Goal: Information Seeking & Learning: Check status

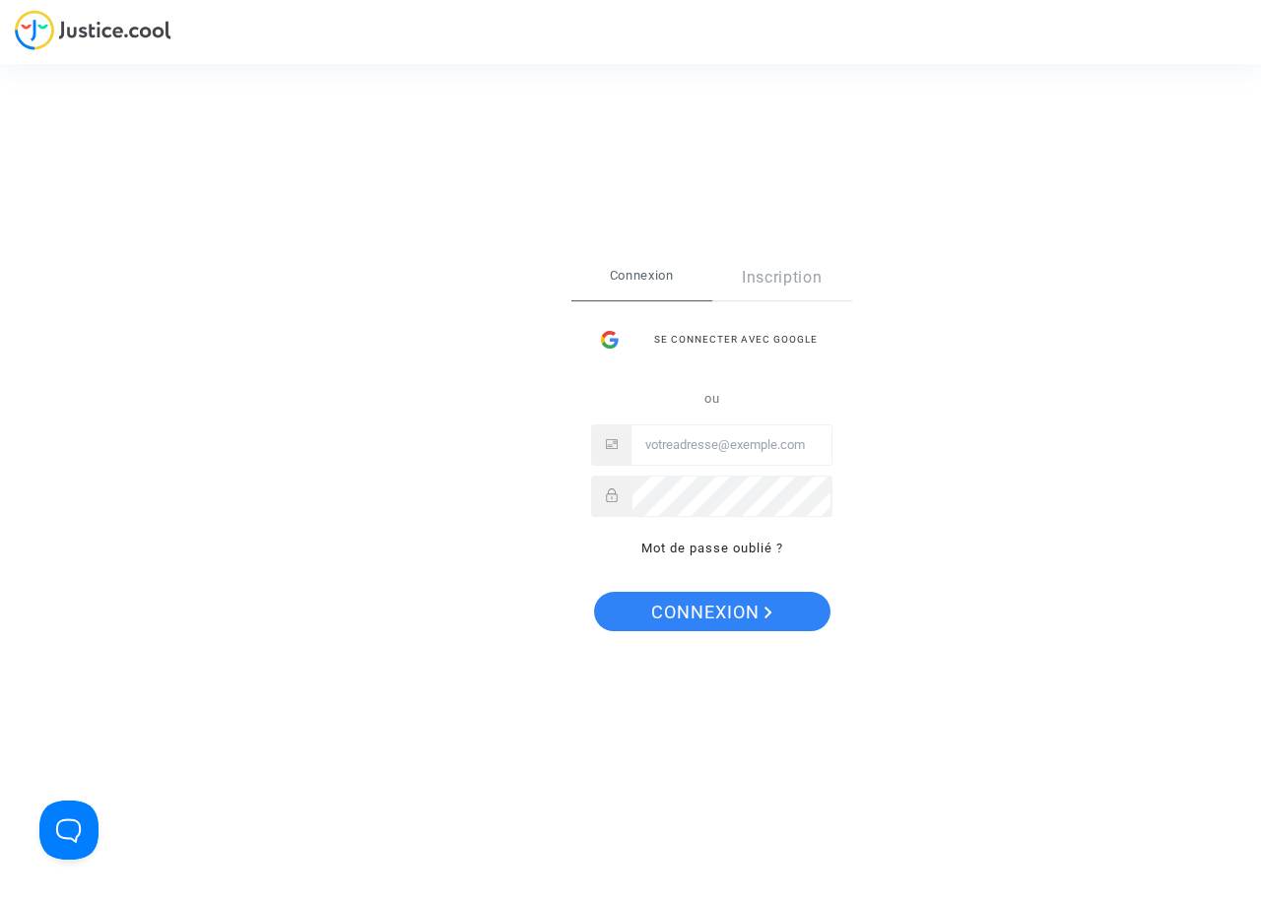
type input "[PERSON_NAME][EMAIL_ADDRESS][DOMAIN_NAME]"
click at [721, 620] on span "Connexion" at bounding box center [711, 612] width 121 height 41
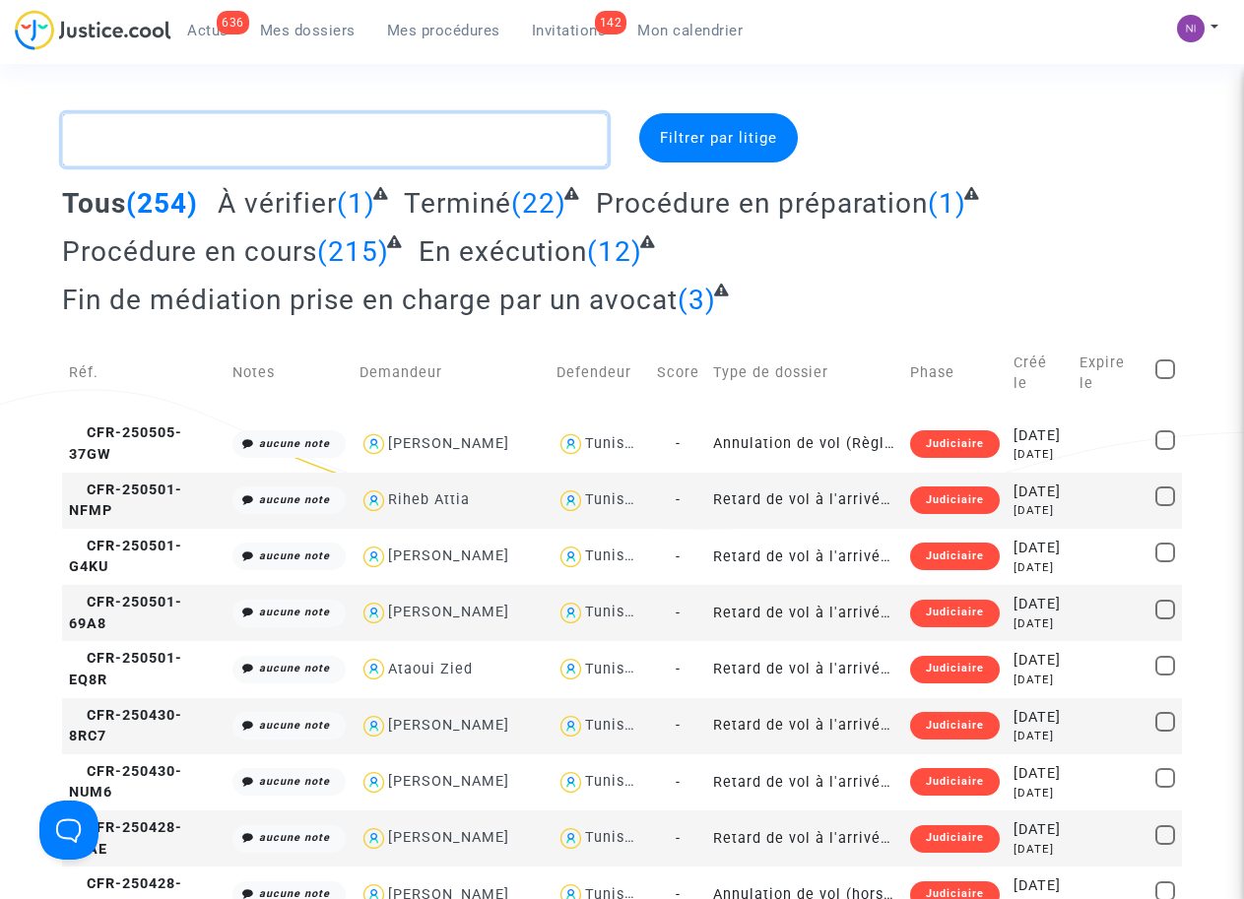
click at [235, 137] on textarea at bounding box center [334, 139] width 545 height 53
paste textarea "CFR-210326-QEBC"
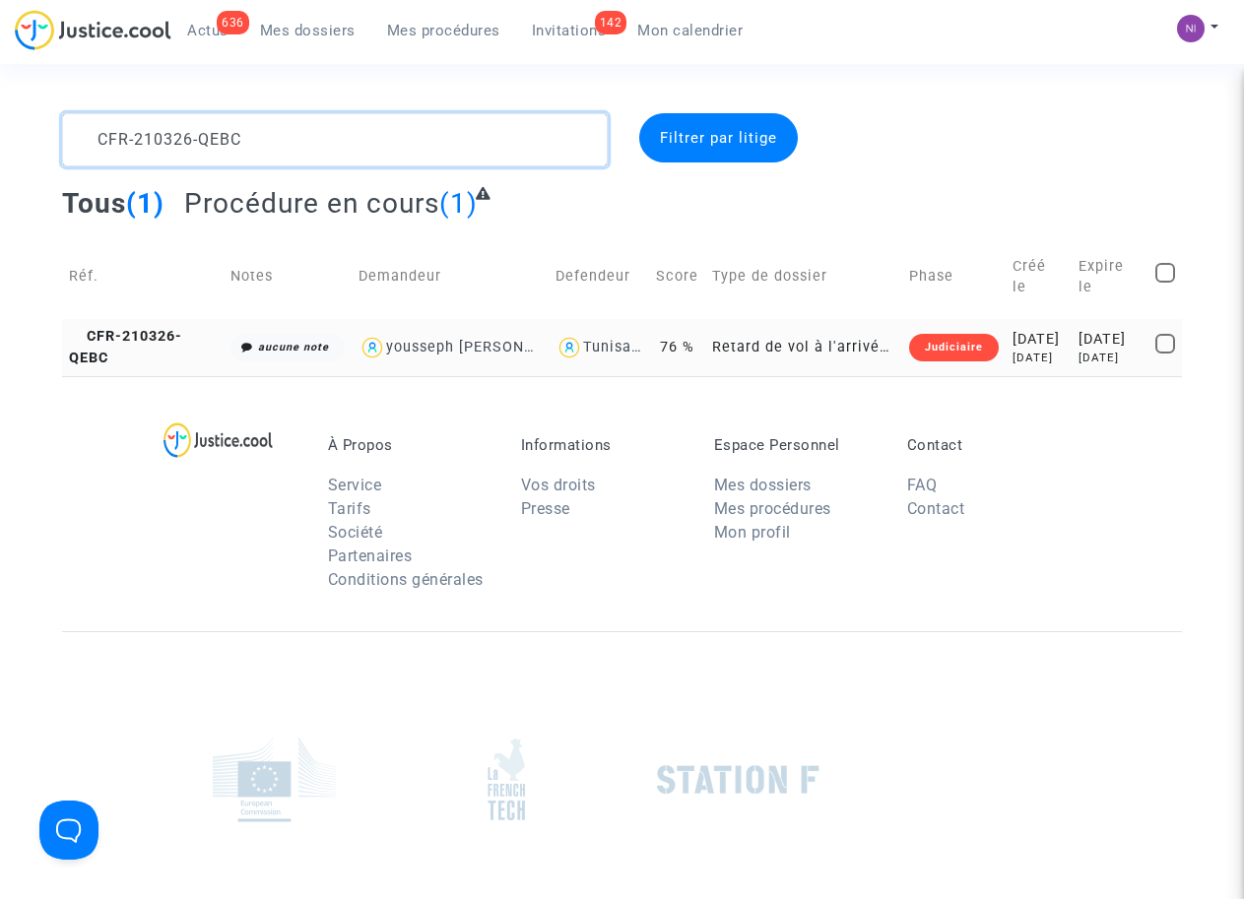
type textarea "CFR-210326-QEBC"
click at [1097, 330] on div "2022-07-16" at bounding box center [1109, 340] width 63 height 22
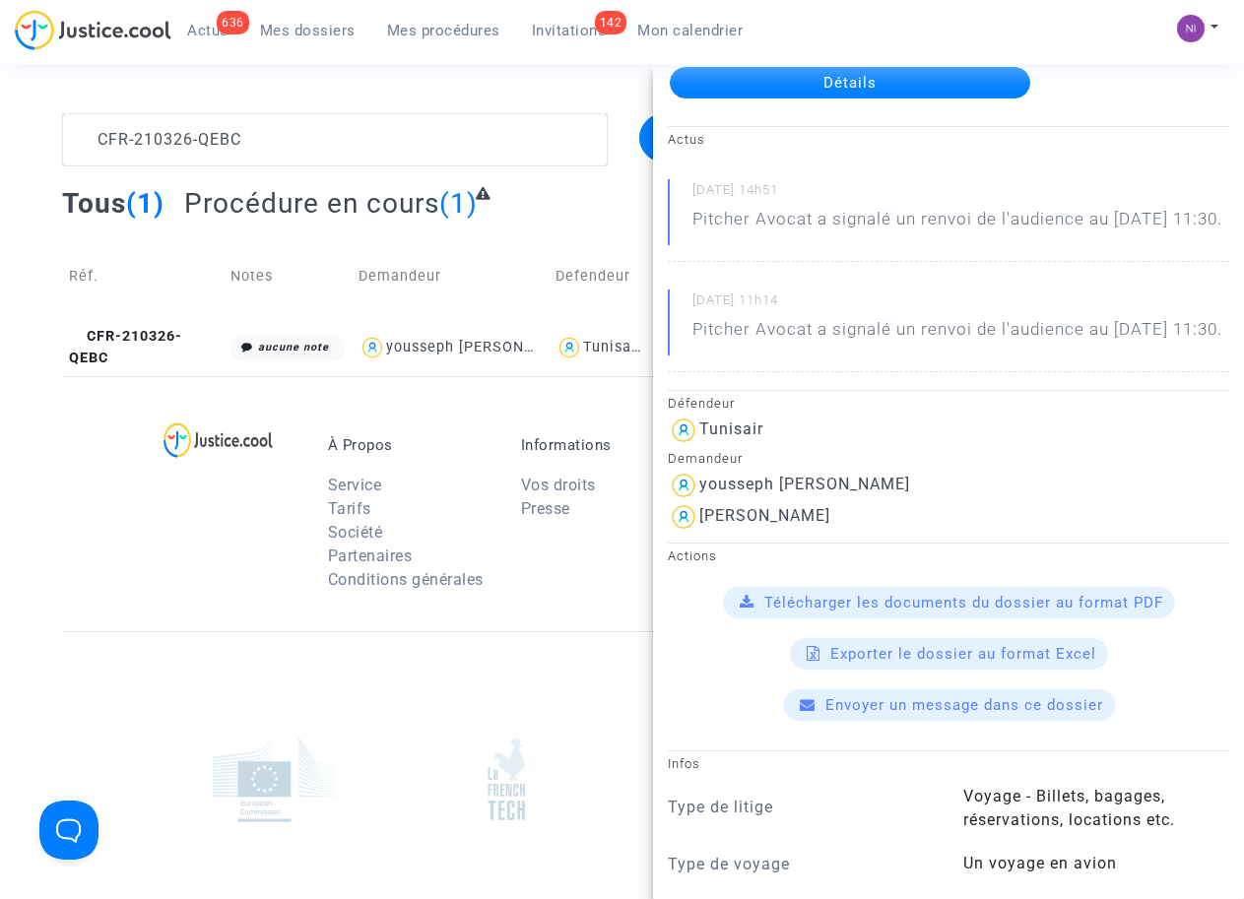
scroll to position [125, 0]
drag, startPoint x: 807, startPoint y: 564, endPoint x: 698, endPoint y: 566, distance: 108.3
click at [698, 533] on div "brigitte Issa" at bounding box center [948, 517] width 561 height 32
drag, startPoint x: 698, startPoint y: 566, endPoint x: 714, endPoint y: 565, distance: 15.8
copy div "brigitte Issa"
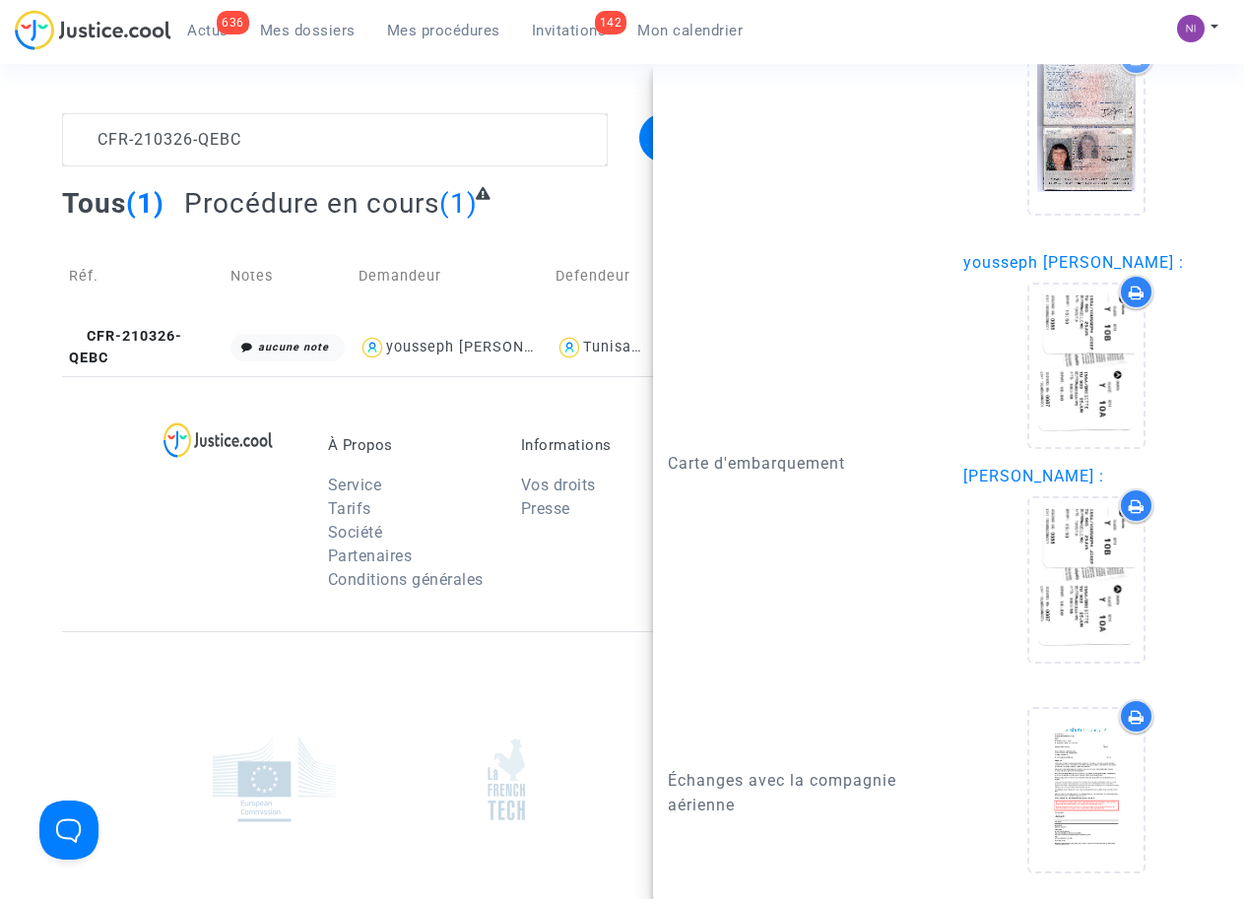
scroll to position [2124, 0]
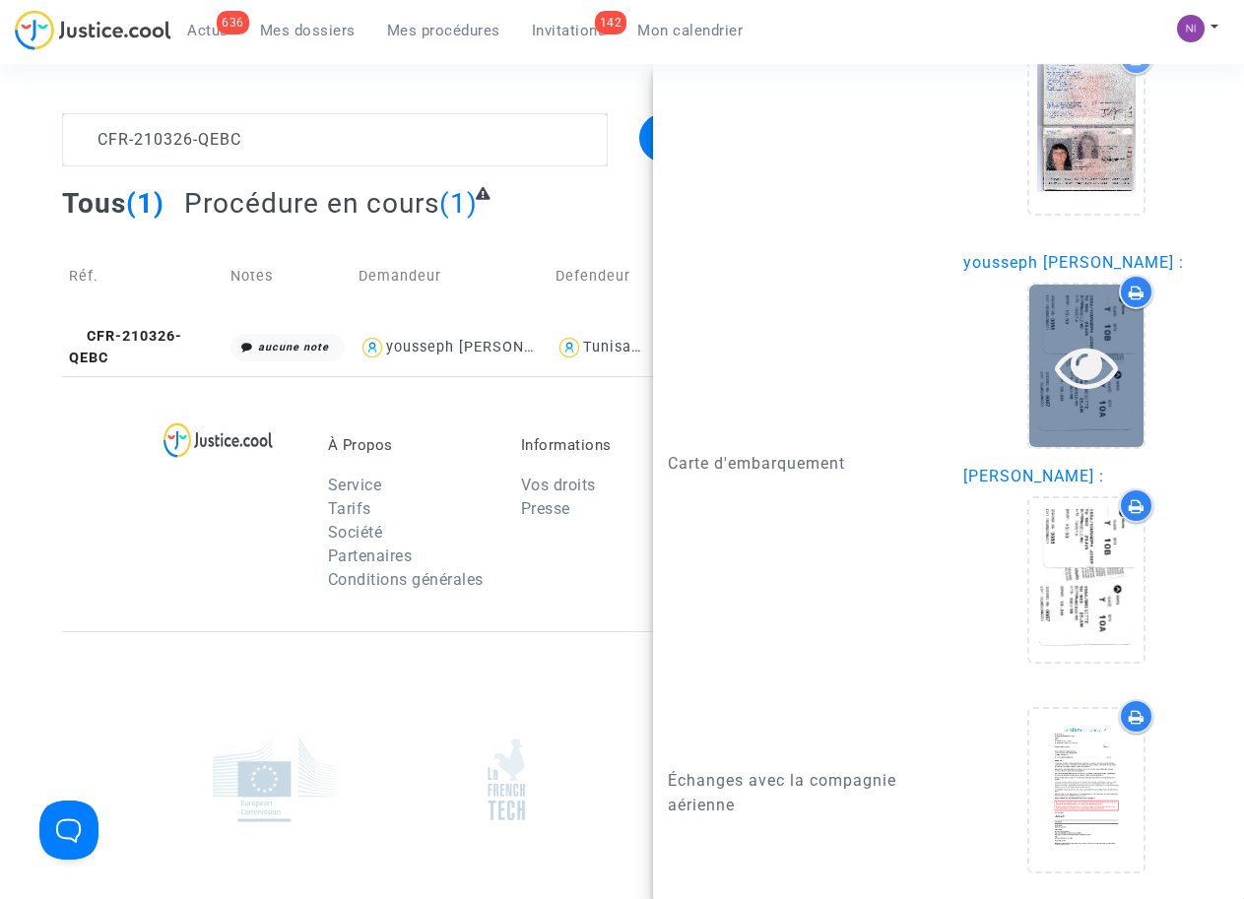
click at [1076, 366] on icon at bounding box center [1087, 366] width 64 height 63
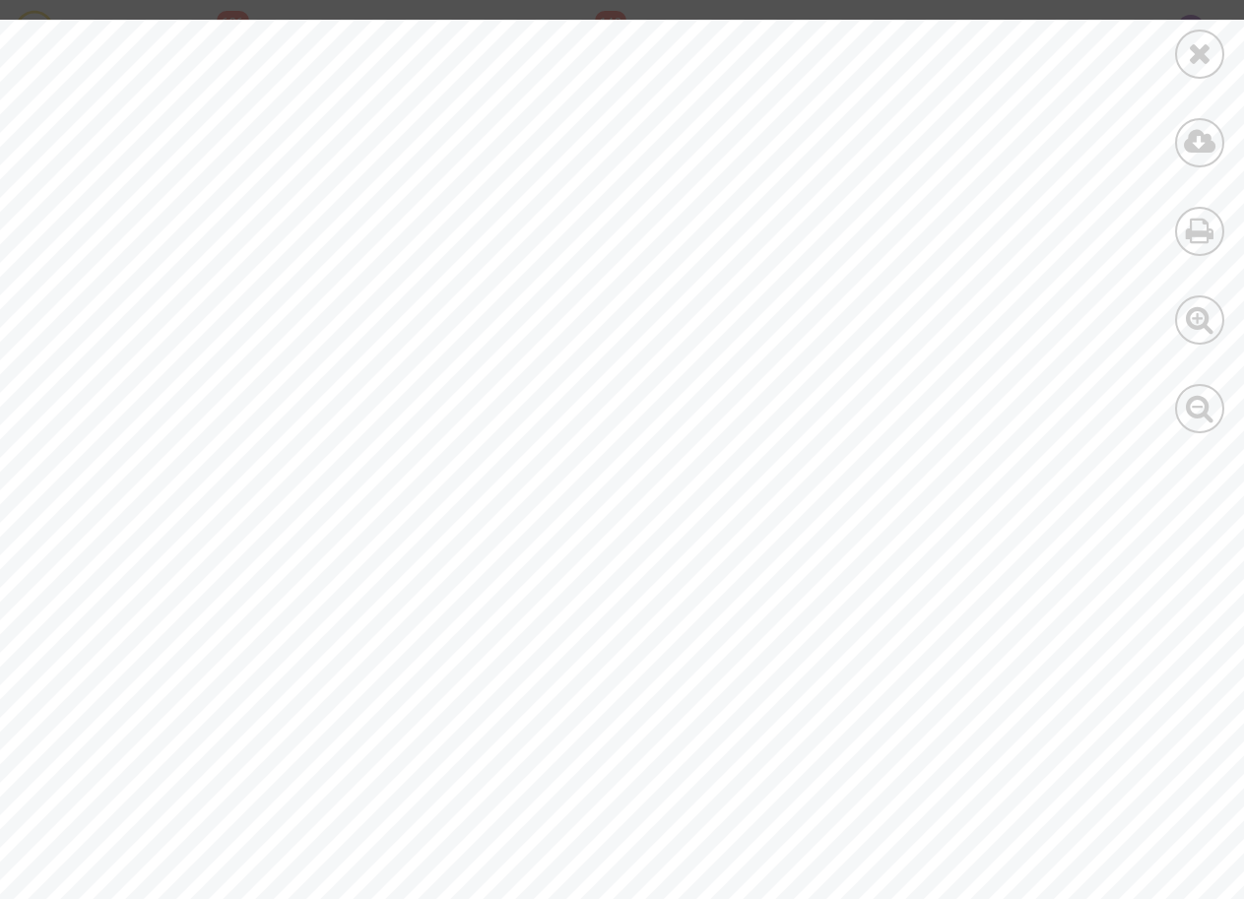
scroll to position [0, 0]
click at [1213, 59] on div at bounding box center [1199, 54] width 49 height 49
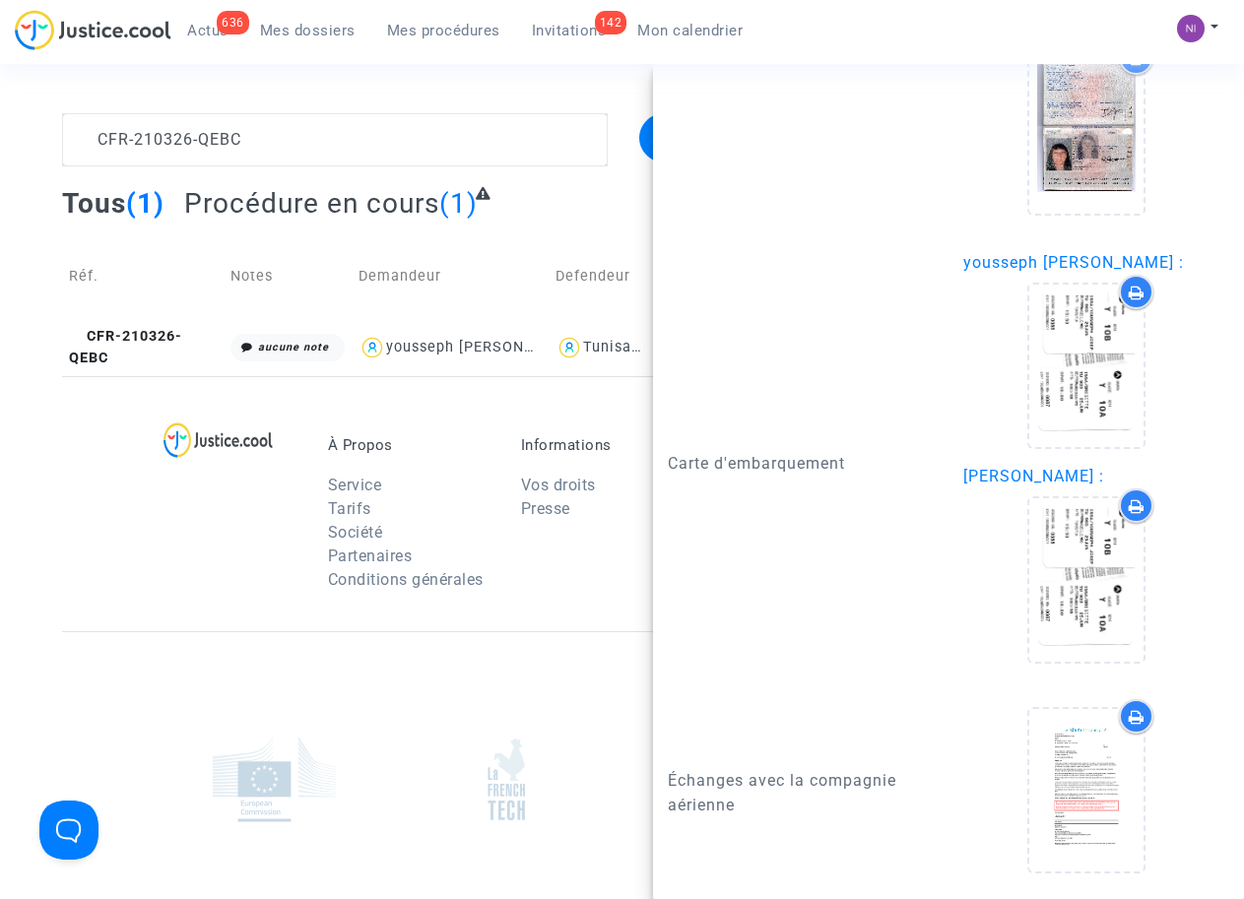
click at [430, 791] on div at bounding box center [506, 780] width 202 height 118
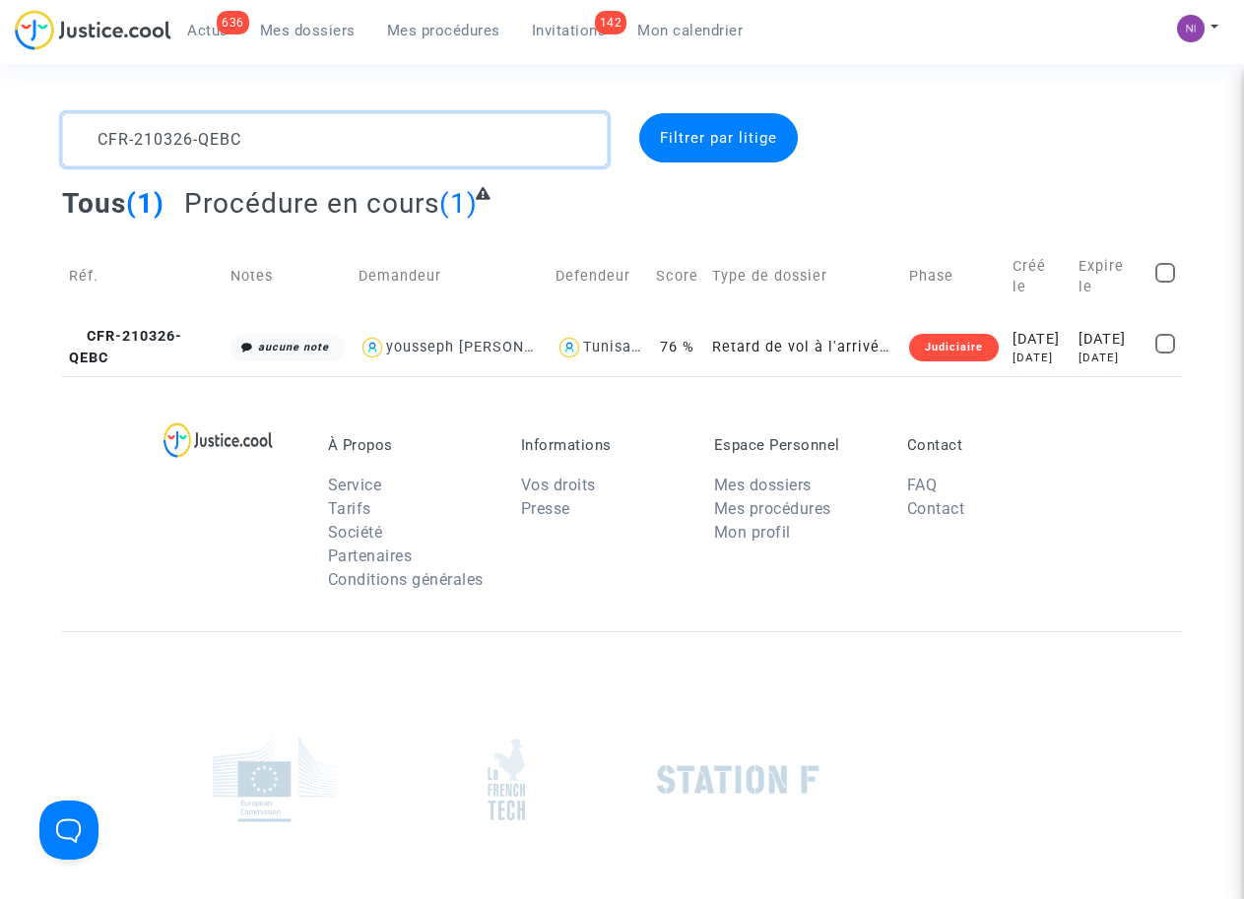
drag, startPoint x: 253, startPoint y: 129, endPoint x: 0, endPoint y: 136, distance: 253.2
click at [0, 136] on div "CFR-210326-QEBC Filtrer par litige Tous (1) Procédure en cours (1) Réf. Notes D…" at bounding box center [622, 244] width 1244 height 263
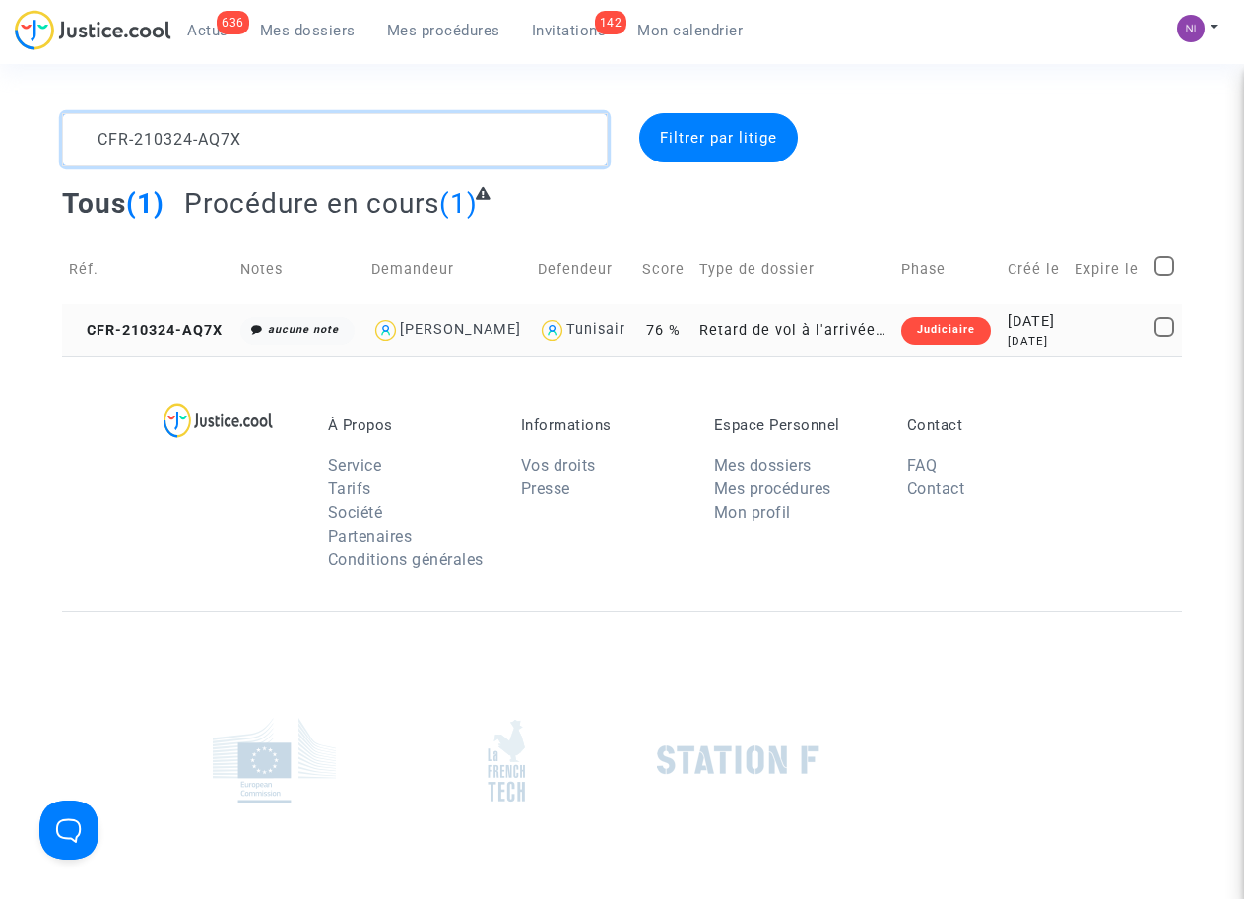
type textarea "CFR-210324-AQ7X"
click at [1050, 331] on div "2021-03-24" at bounding box center [1034, 322] width 54 height 22
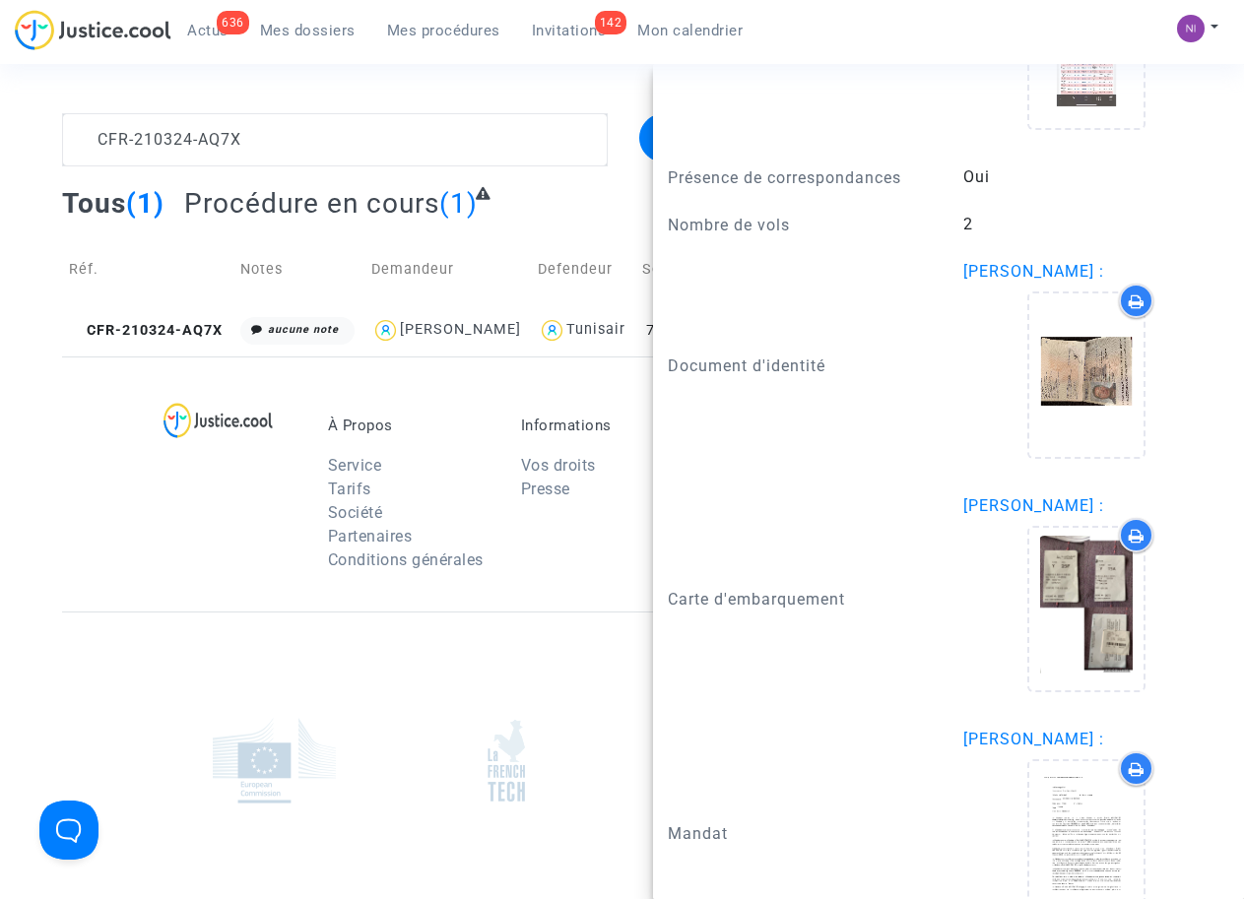
scroll to position [1714, 0]
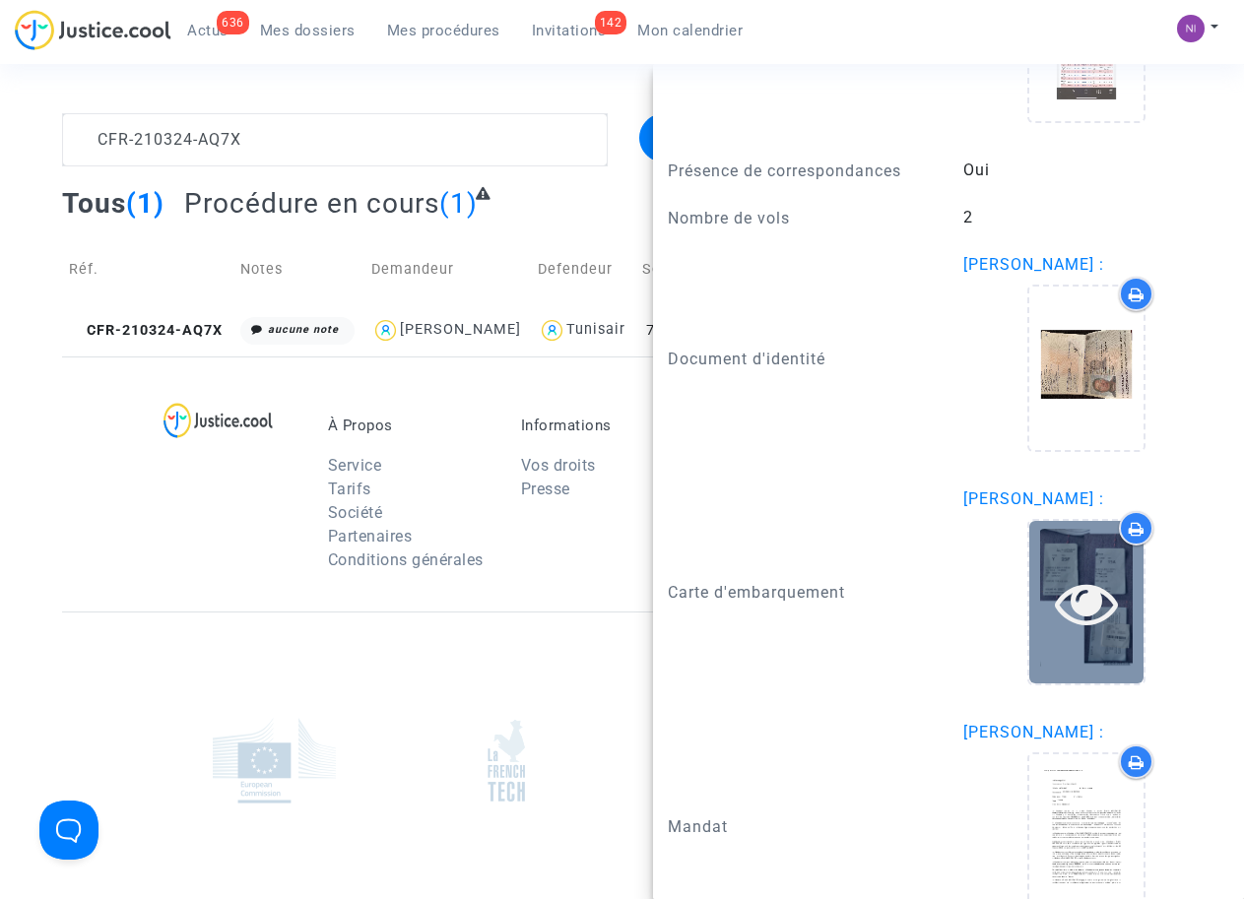
click at [1083, 599] on icon at bounding box center [1087, 602] width 64 height 63
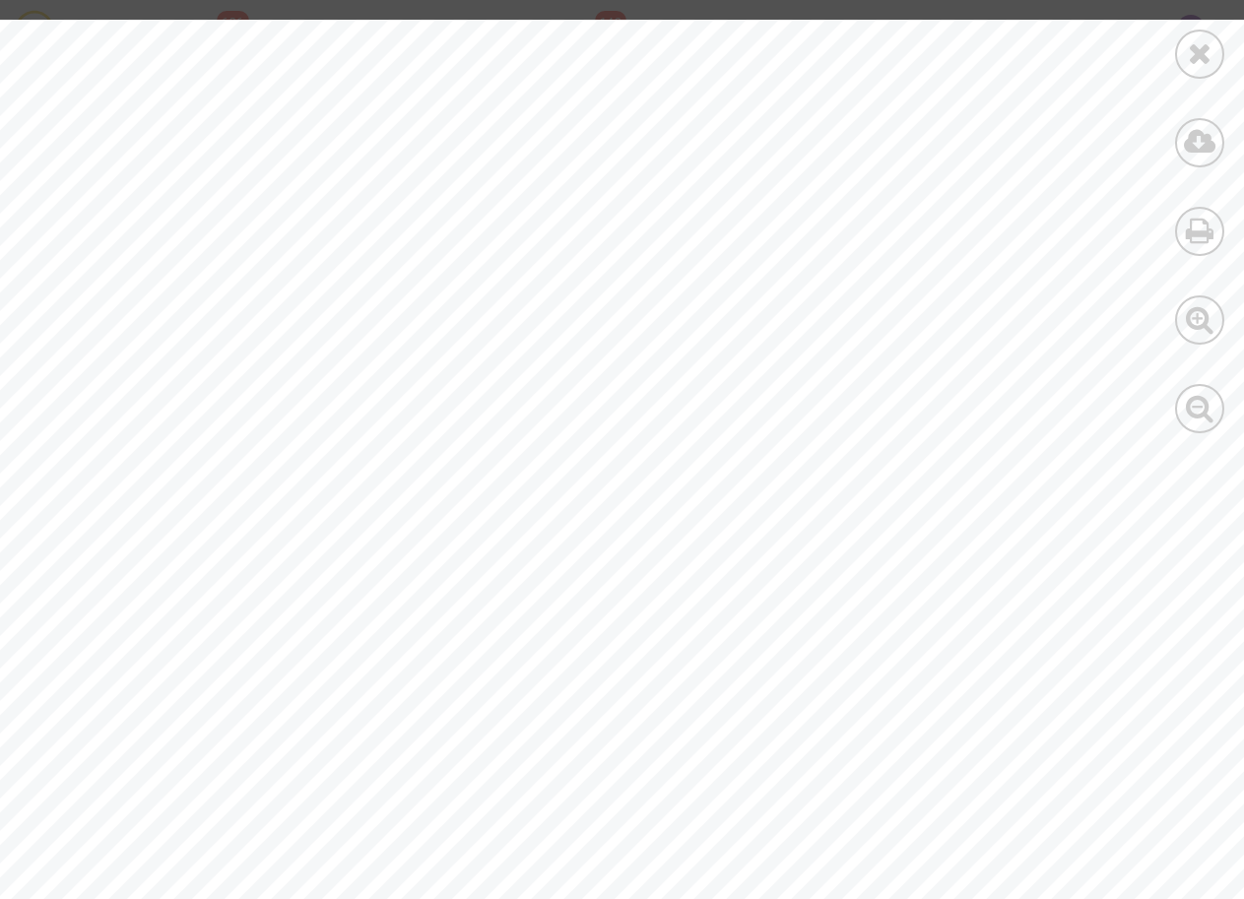
scroll to position [380, 0]
click at [1188, 62] on icon at bounding box center [1200, 53] width 25 height 30
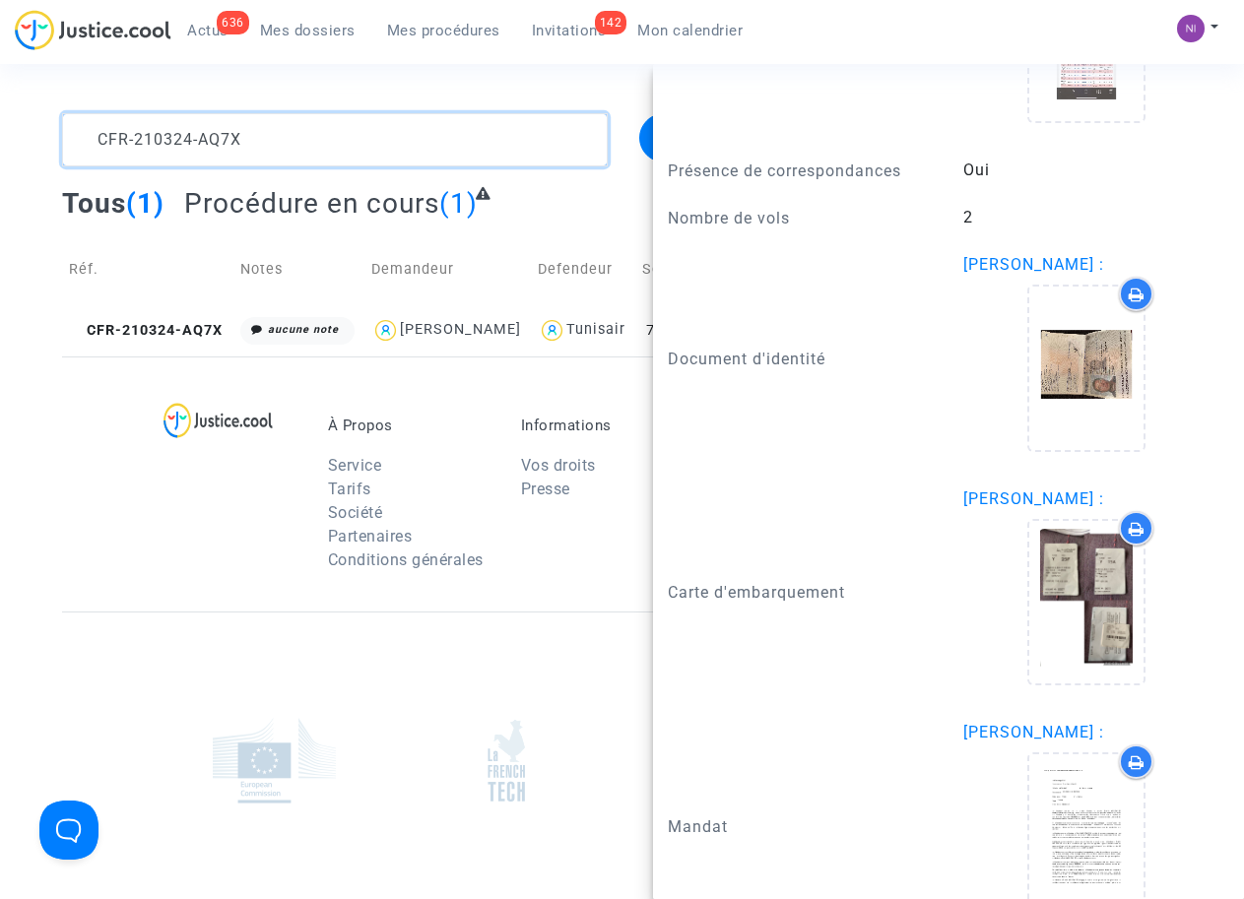
click at [256, 133] on textarea at bounding box center [334, 139] width 545 height 53
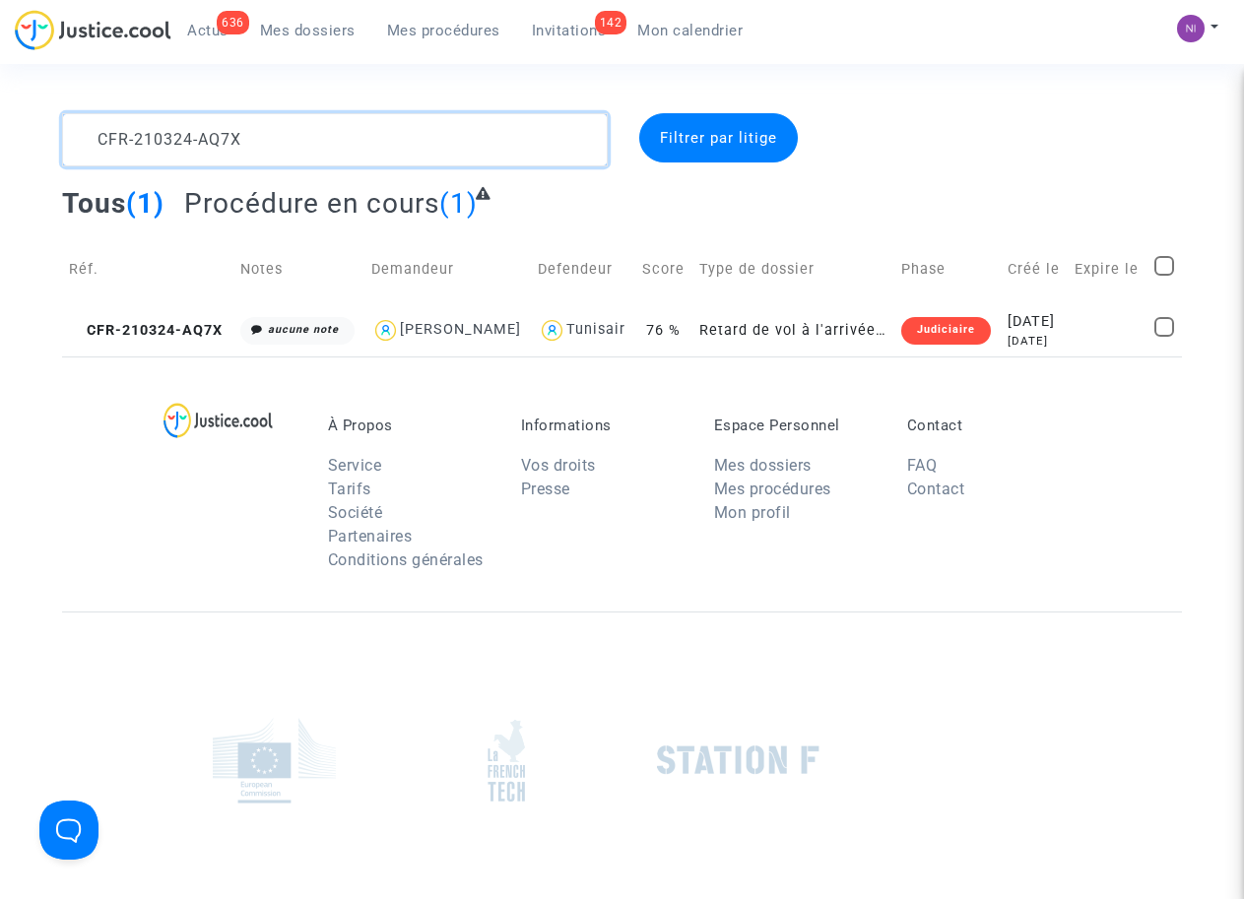
drag, startPoint x: 290, startPoint y: 141, endPoint x: 4, endPoint y: 121, distance: 286.3
click at [4, 121] on div "CFR-210324-AQ7X Filtrer par litige Tous (1) Procédure en cours (1) Réf. Notes D…" at bounding box center [622, 234] width 1244 height 243
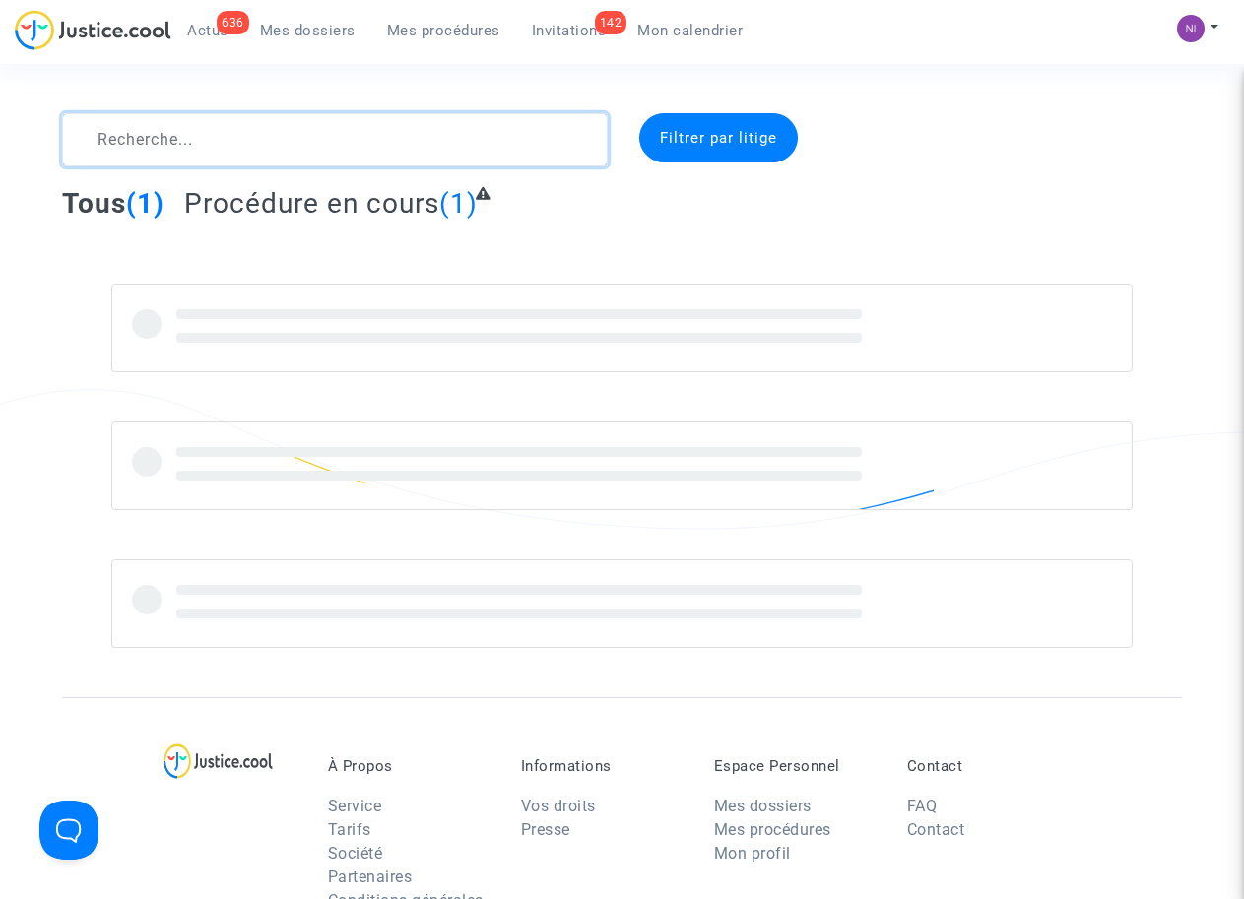
type textarea "CFR-210324-AQ7X"
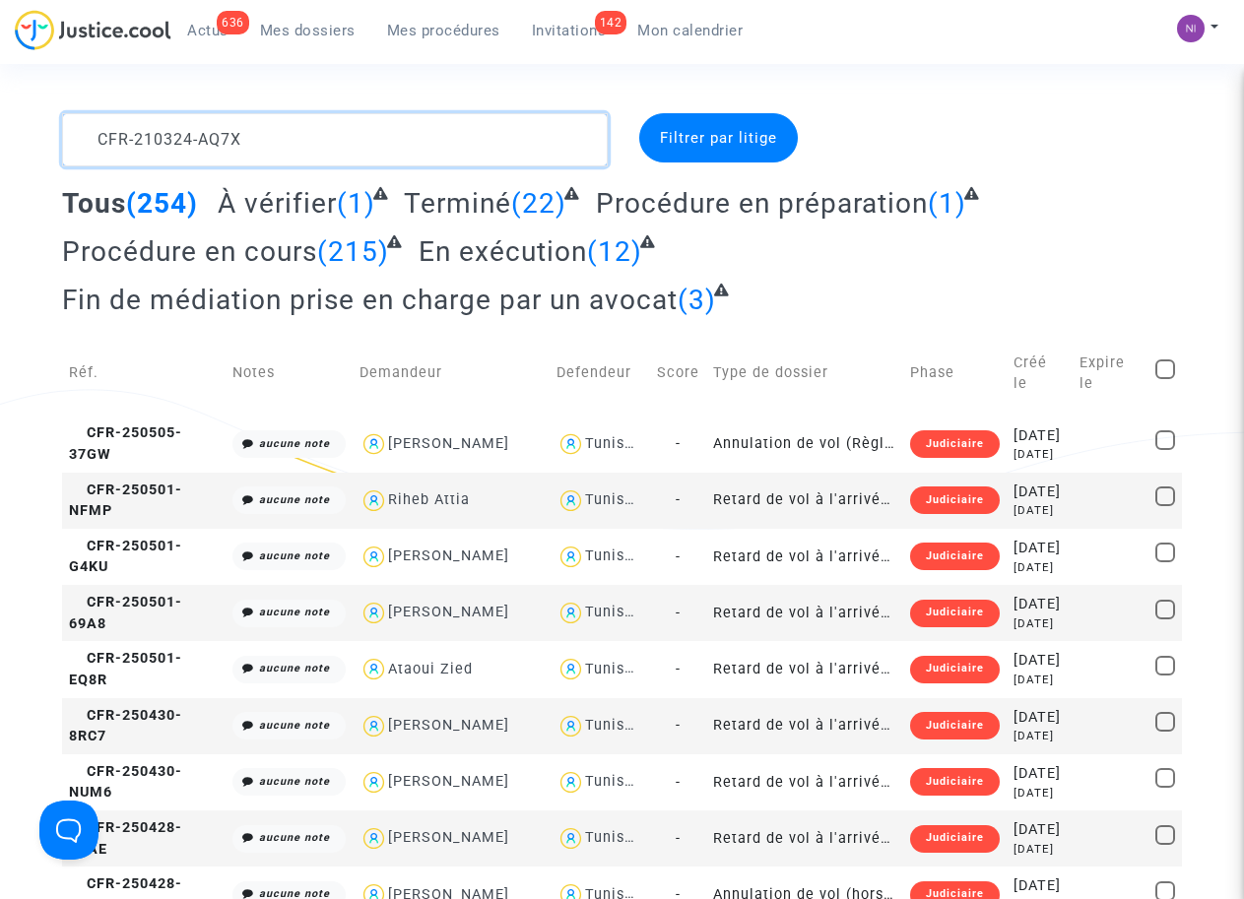
click at [88, 133] on textarea at bounding box center [334, 139] width 545 height 53
click at [671, 140] on span "Filtrer par litige" at bounding box center [718, 138] width 117 height 18
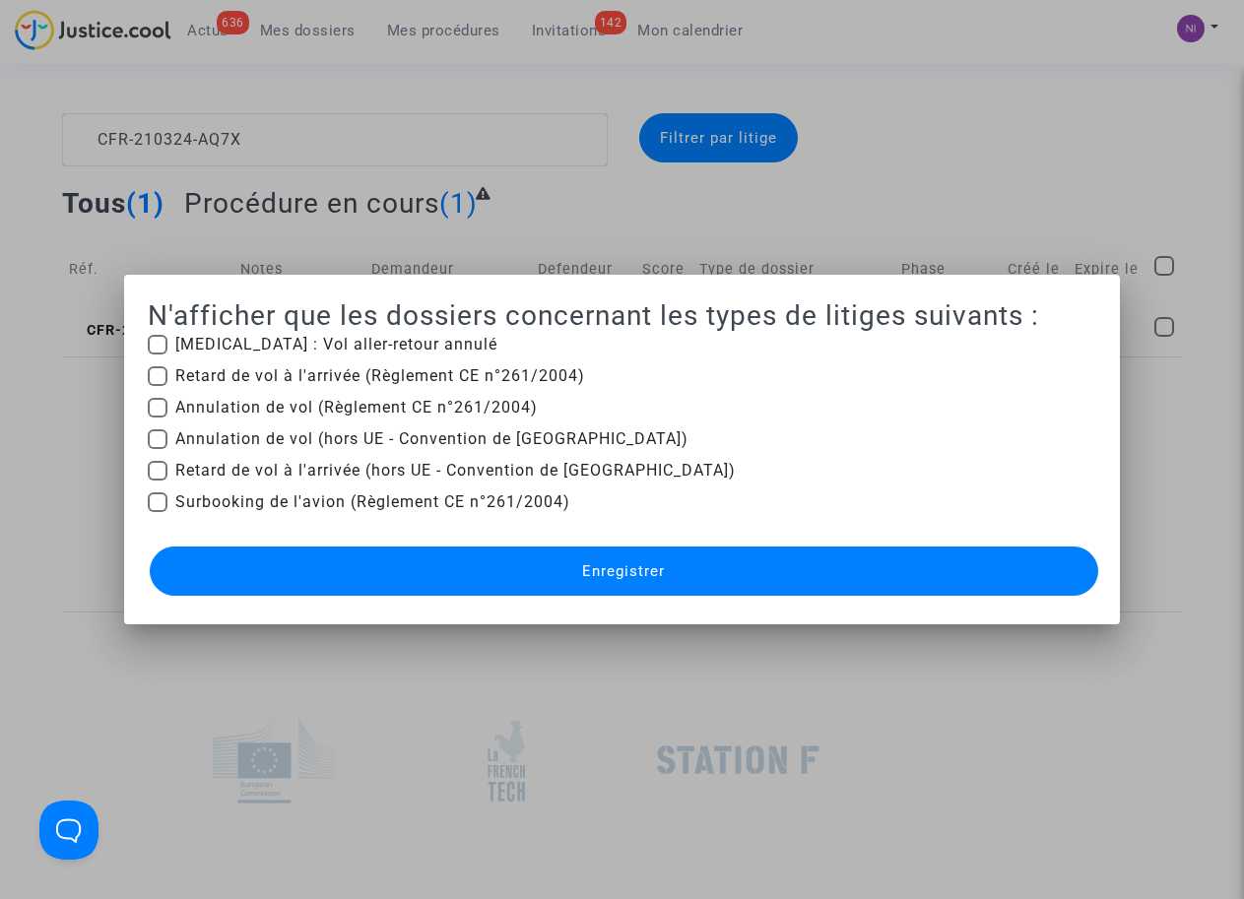
click at [825, 121] on div at bounding box center [622, 449] width 1244 height 899
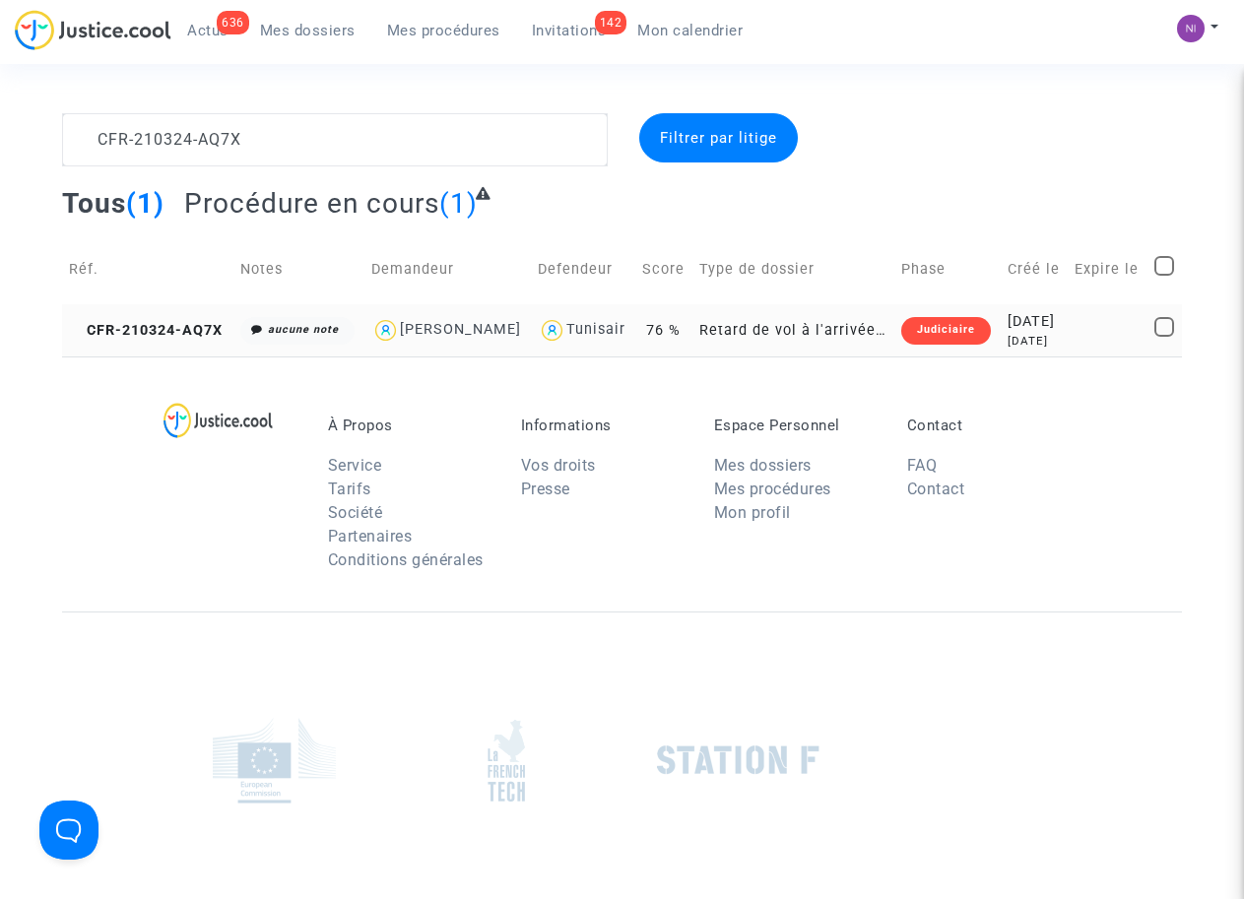
click at [1076, 337] on td at bounding box center [1107, 330] width 80 height 52
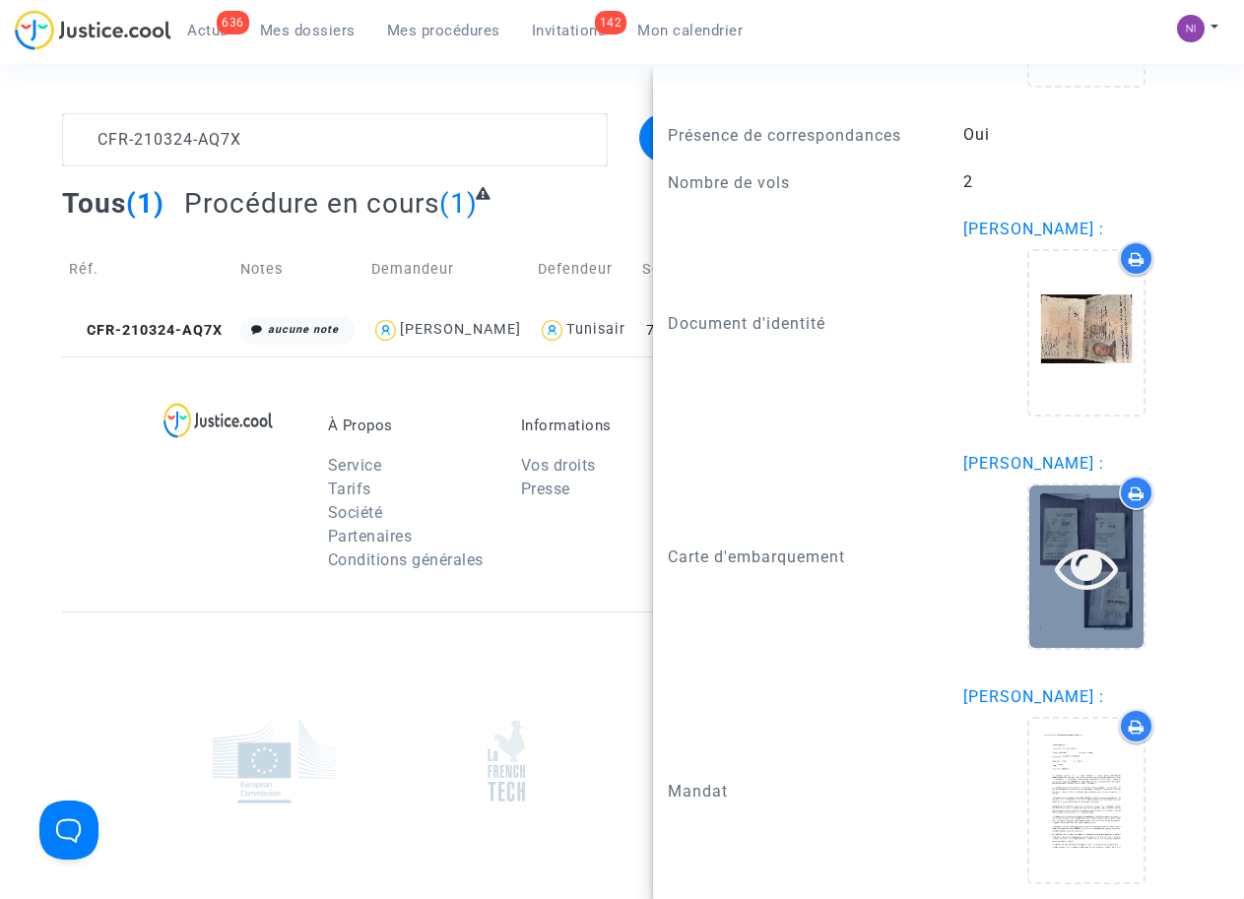
scroll to position [1753, 0]
click at [1066, 552] on icon at bounding box center [1087, 564] width 64 height 63
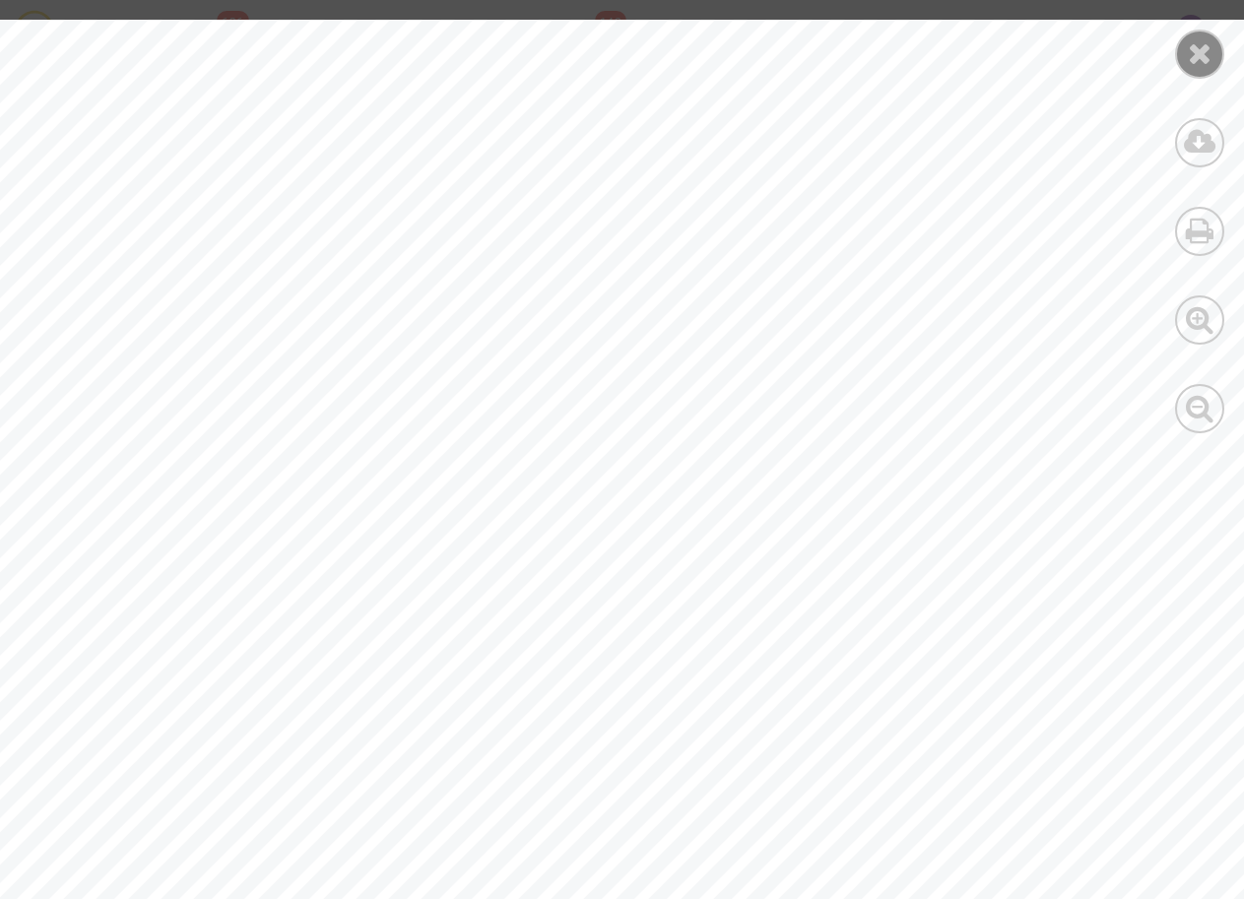
click at [1192, 60] on icon at bounding box center [1200, 53] width 25 height 30
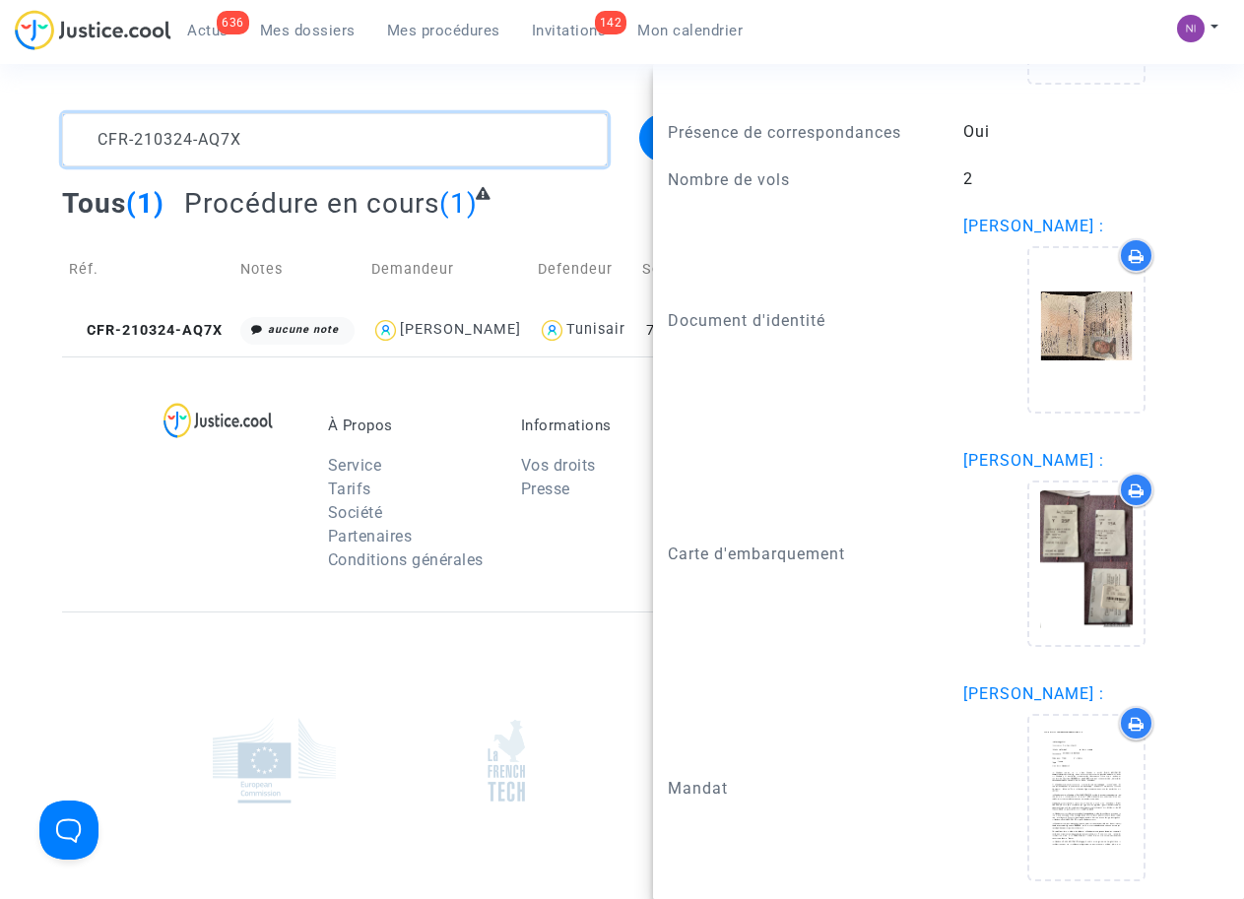
click at [228, 144] on textarea at bounding box center [334, 139] width 545 height 53
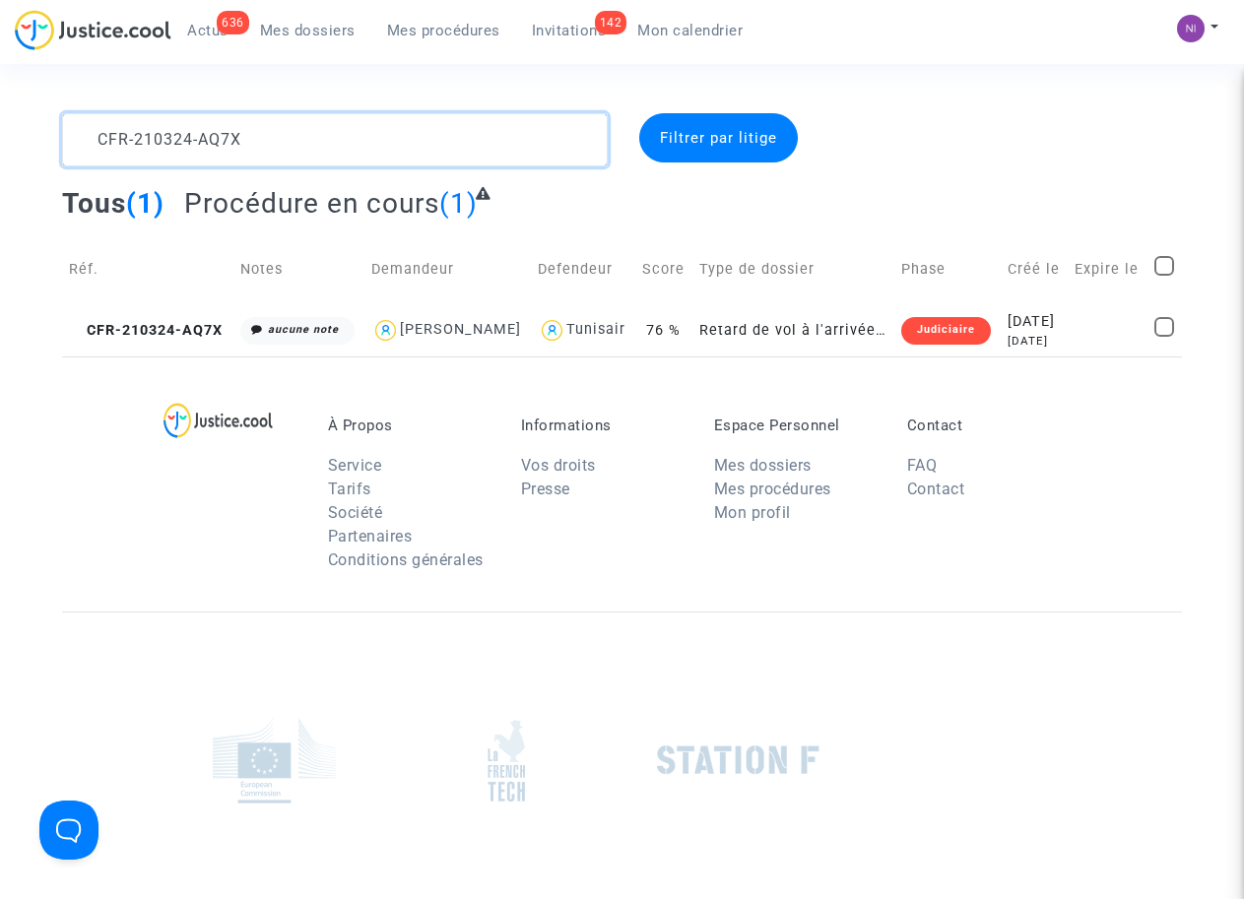
scroll to position [0, 0]
drag, startPoint x: 310, startPoint y: 135, endPoint x: 17, endPoint y: 130, distance: 293.5
click at [17, 130] on div "CFR-210324-AQ7X Filtrer par litige Tous (1) Procédure en cours (1) Réf. Notes D…" at bounding box center [622, 234] width 1244 height 243
type textarea "CFR-210324-86Y4"
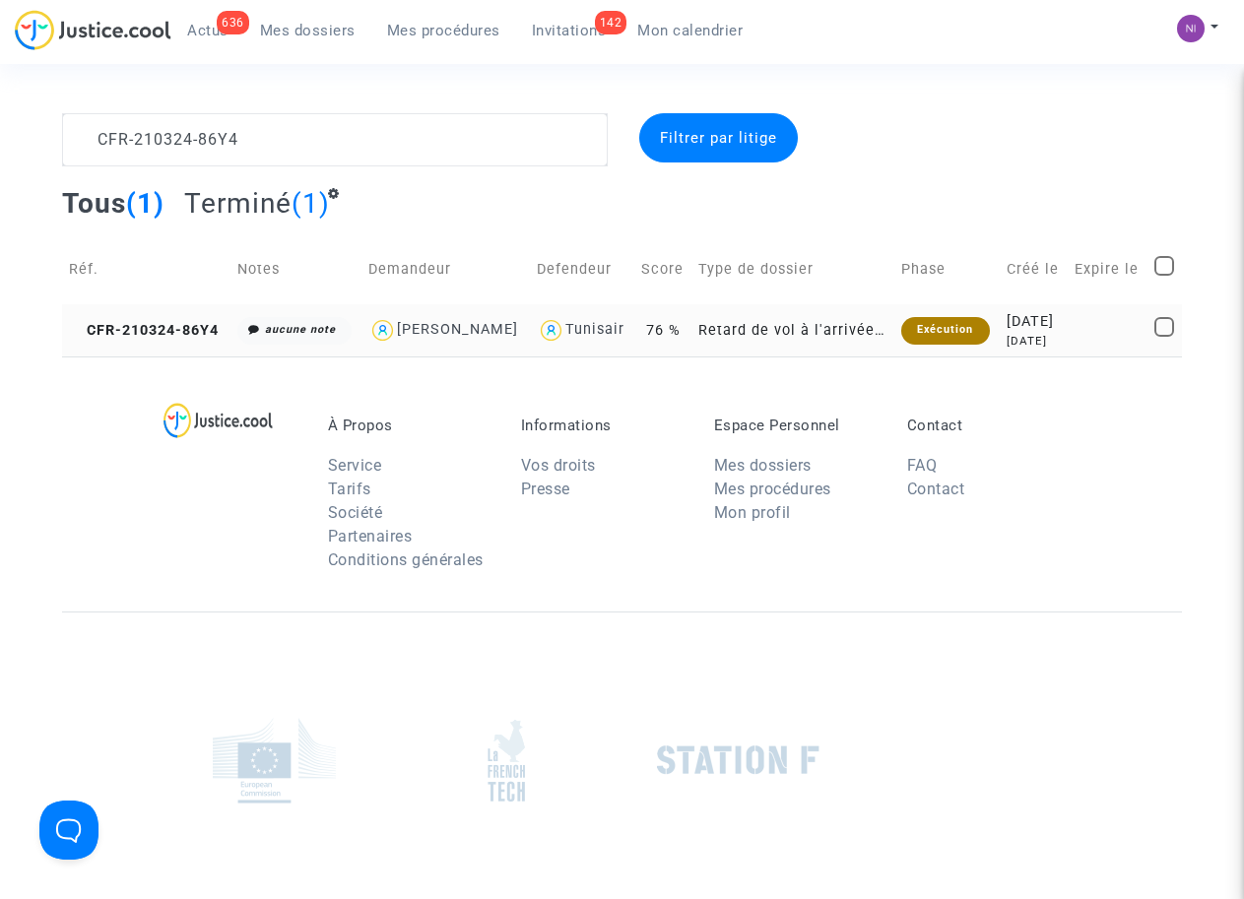
click at [1053, 333] on div "2021-03-24" at bounding box center [1033, 322] width 54 height 22
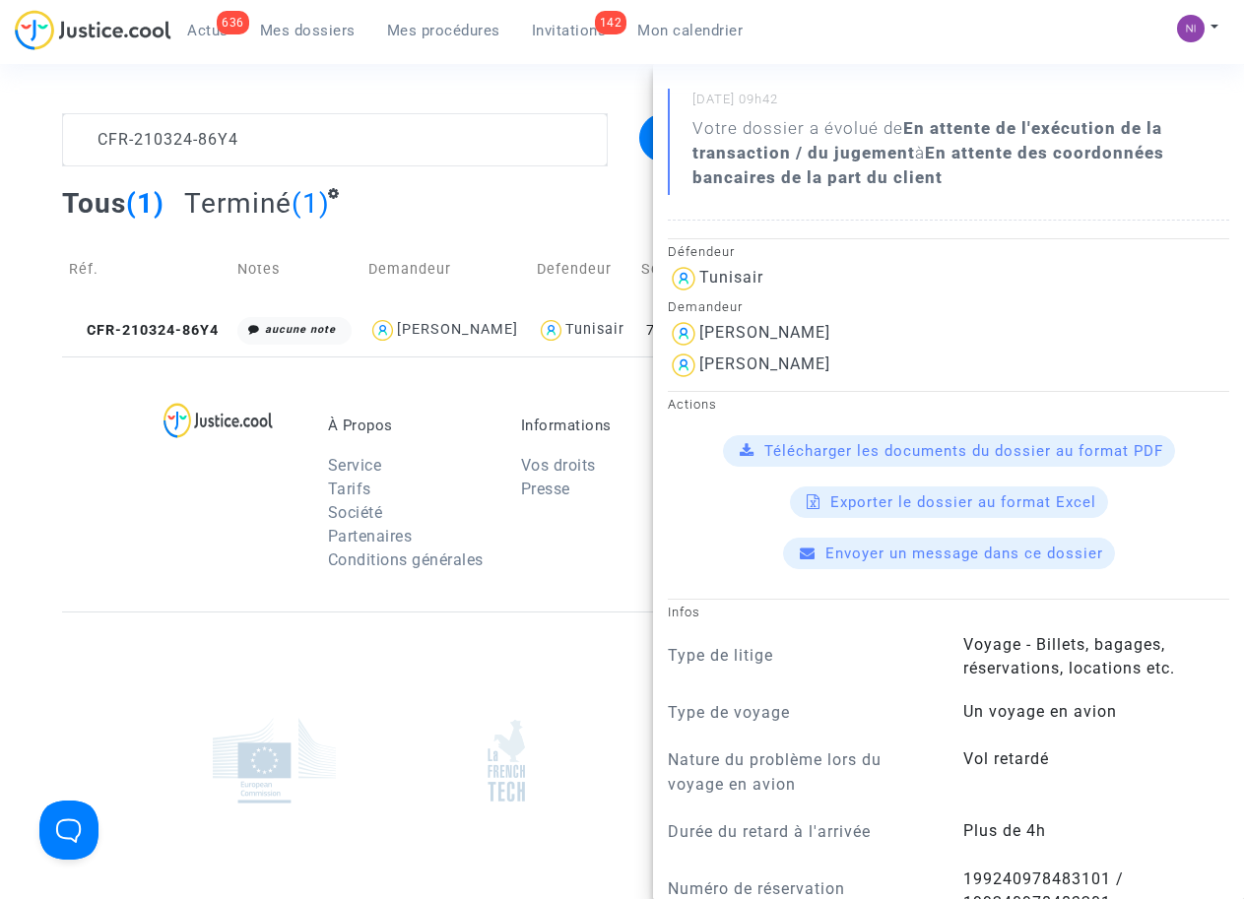
scroll to position [376, 0]
drag, startPoint x: 873, startPoint y: 363, endPoint x: 691, endPoint y: 359, distance: 182.2
click at [691, 359] on div "KEVIN GAMBONNET" at bounding box center [948, 365] width 561 height 32
drag, startPoint x: 691, startPoint y: 359, endPoint x: 742, endPoint y: 356, distance: 50.3
copy div "KEVIN GAMBONNET"
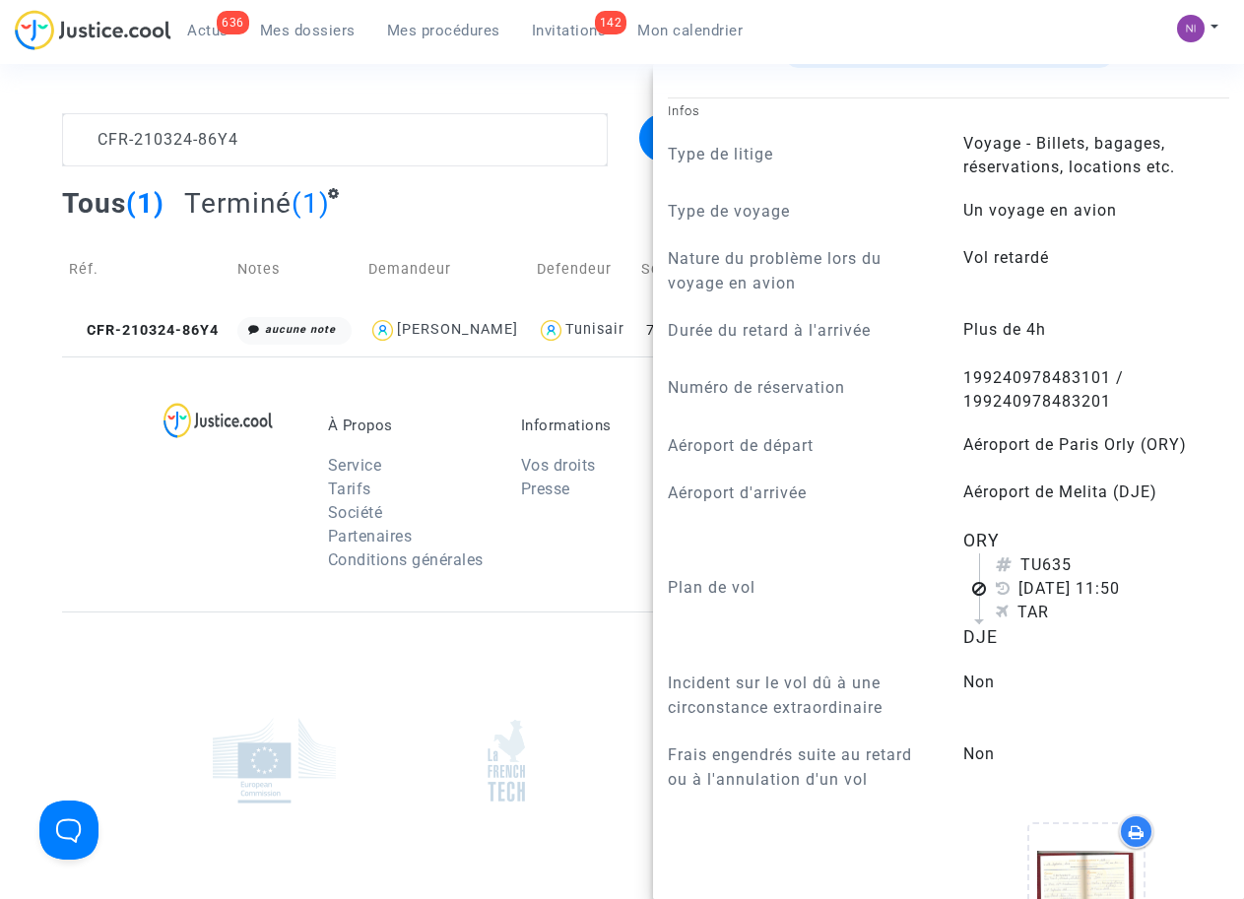
scroll to position [877, 0]
drag, startPoint x: 952, startPoint y: 378, endPoint x: 1078, endPoint y: 377, distance: 126.1
click at [1078, 377] on div "199240978483101 / 199240978483201" at bounding box center [1095, 388] width 295 height 47
drag, startPoint x: 1078, startPoint y: 377, endPoint x: 1023, endPoint y: 372, distance: 55.4
copy span "1992409784831"
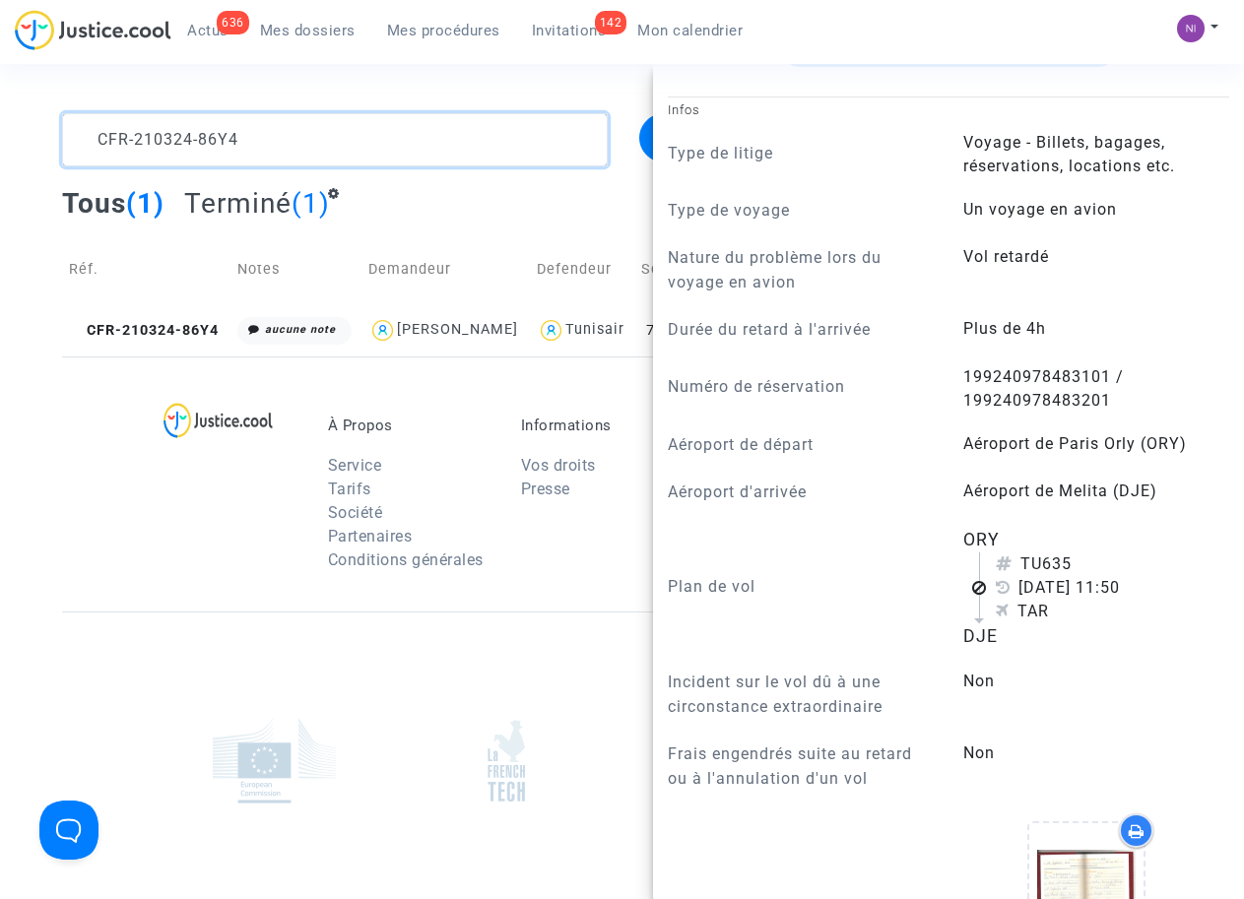
drag, startPoint x: 316, startPoint y: 144, endPoint x: 304, endPoint y: 142, distance: 12.0
click at [315, 143] on textarea at bounding box center [334, 139] width 545 height 53
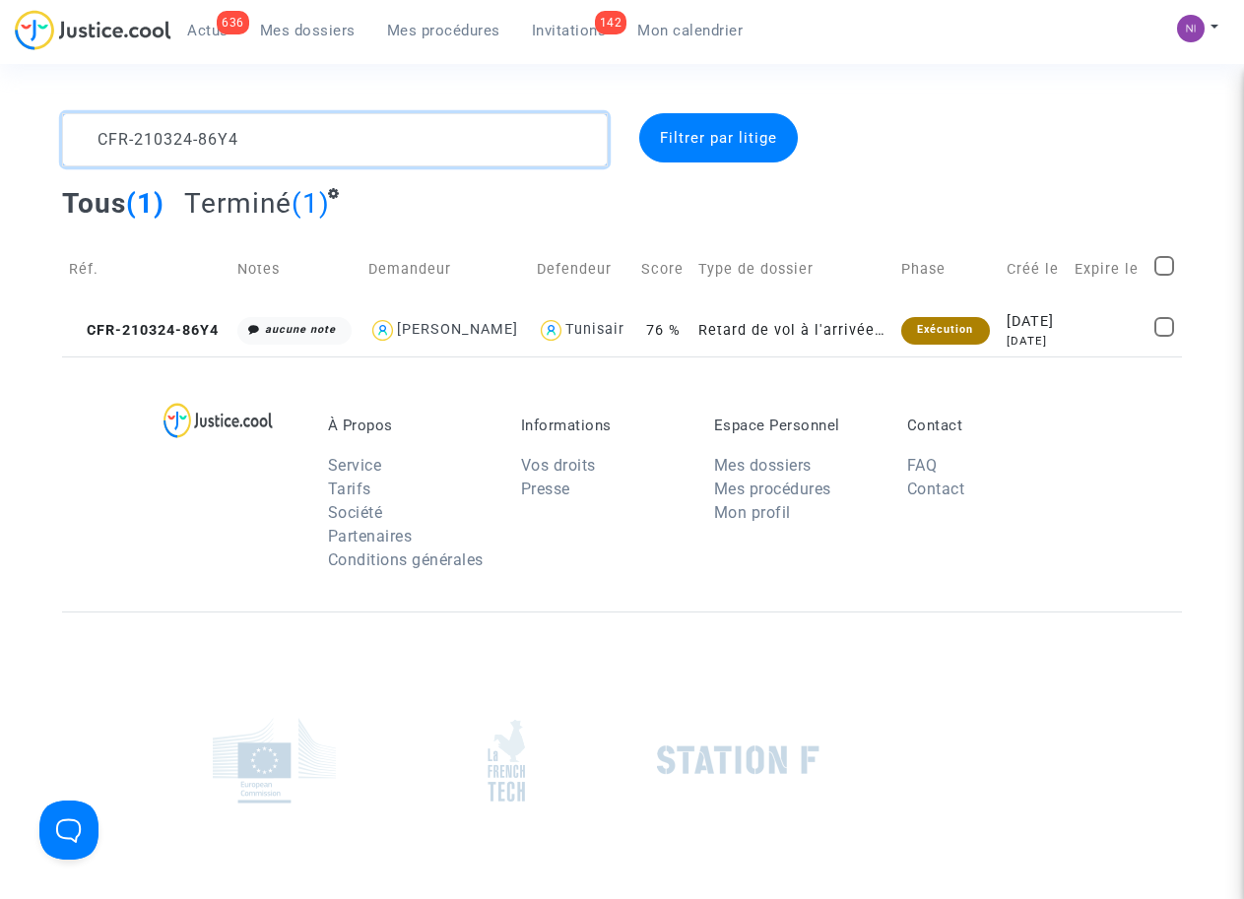
drag, startPoint x: 309, startPoint y: 139, endPoint x: 11, endPoint y: 141, distance: 298.4
click at [11, 141] on div "CFR-210324-86Y4 Filtrer par litige Tous (1) Terminé (1) Réf. Notes Demandeur De…" at bounding box center [622, 234] width 1244 height 243
type textarea "CFR-210323-UU7J"
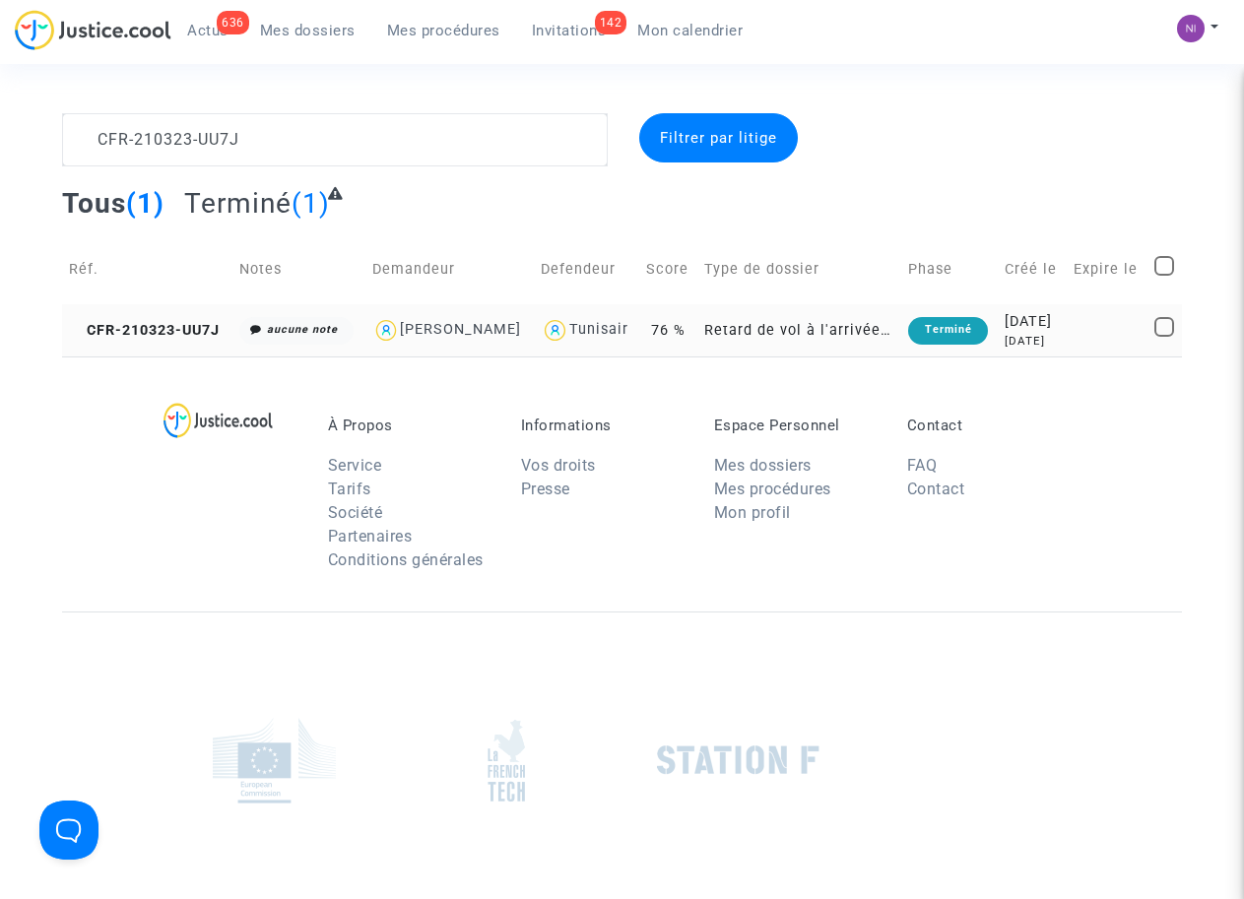
click at [1033, 326] on div "2021-03-23" at bounding box center [1031, 322] width 54 height 22
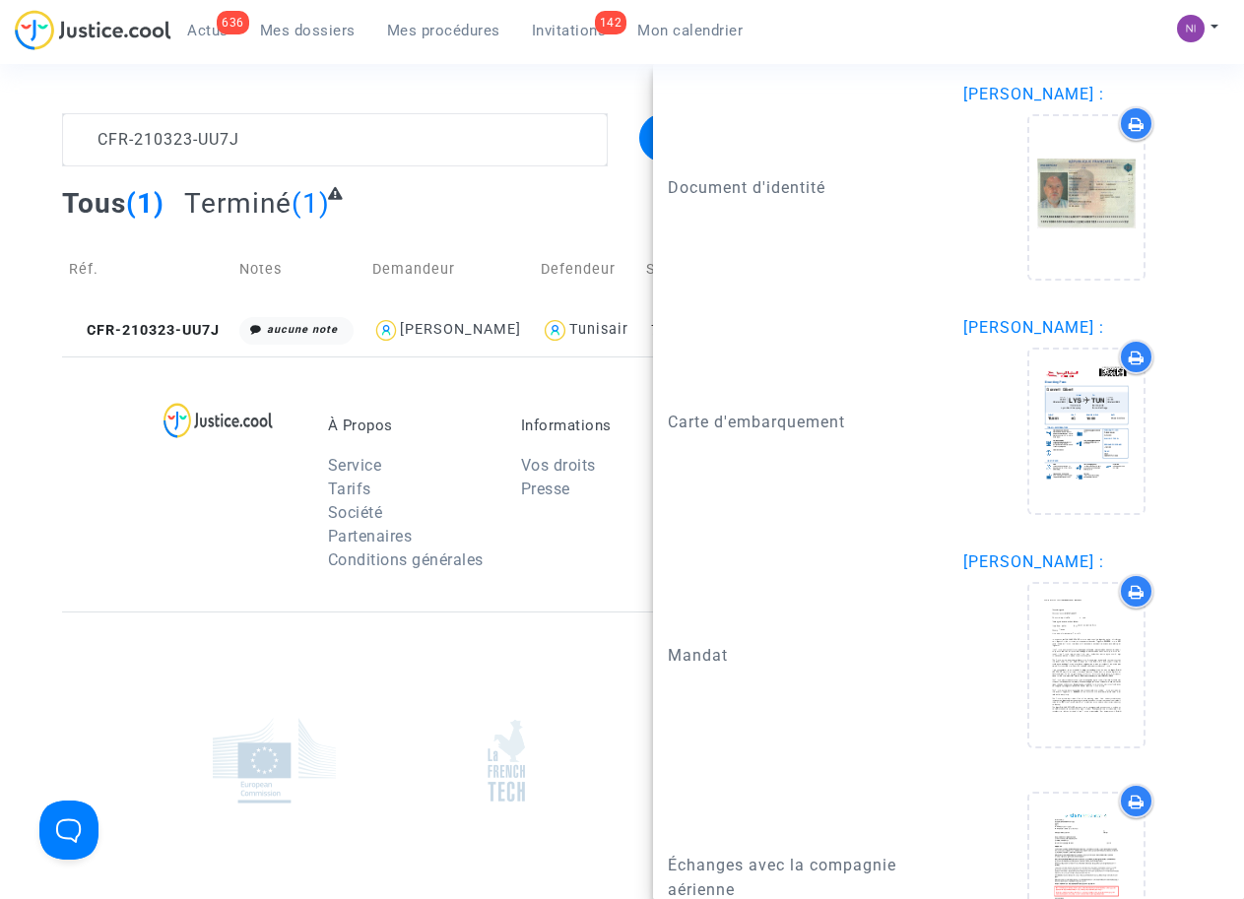
scroll to position [1893, 0]
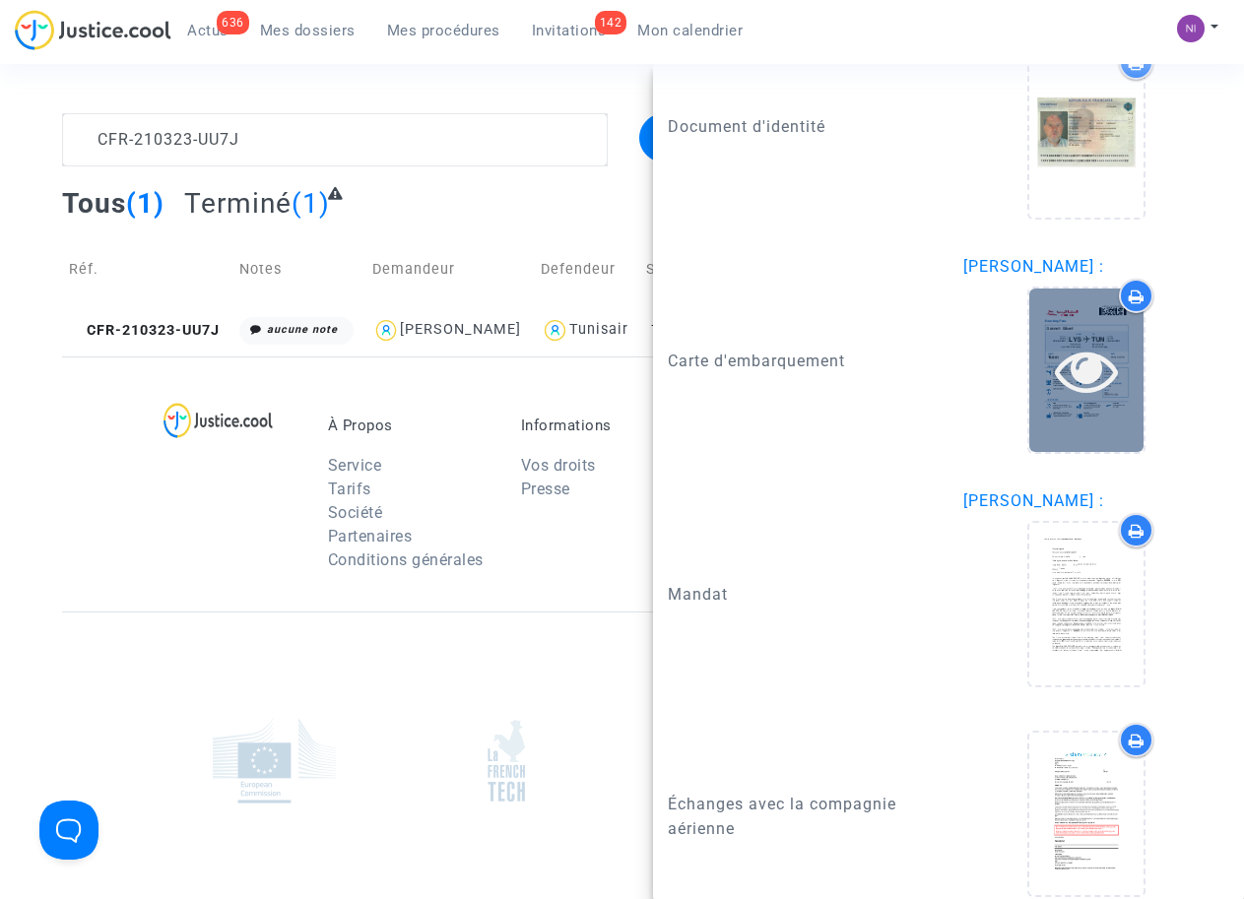
click at [1068, 339] on icon at bounding box center [1087, 370] width 64 height 63
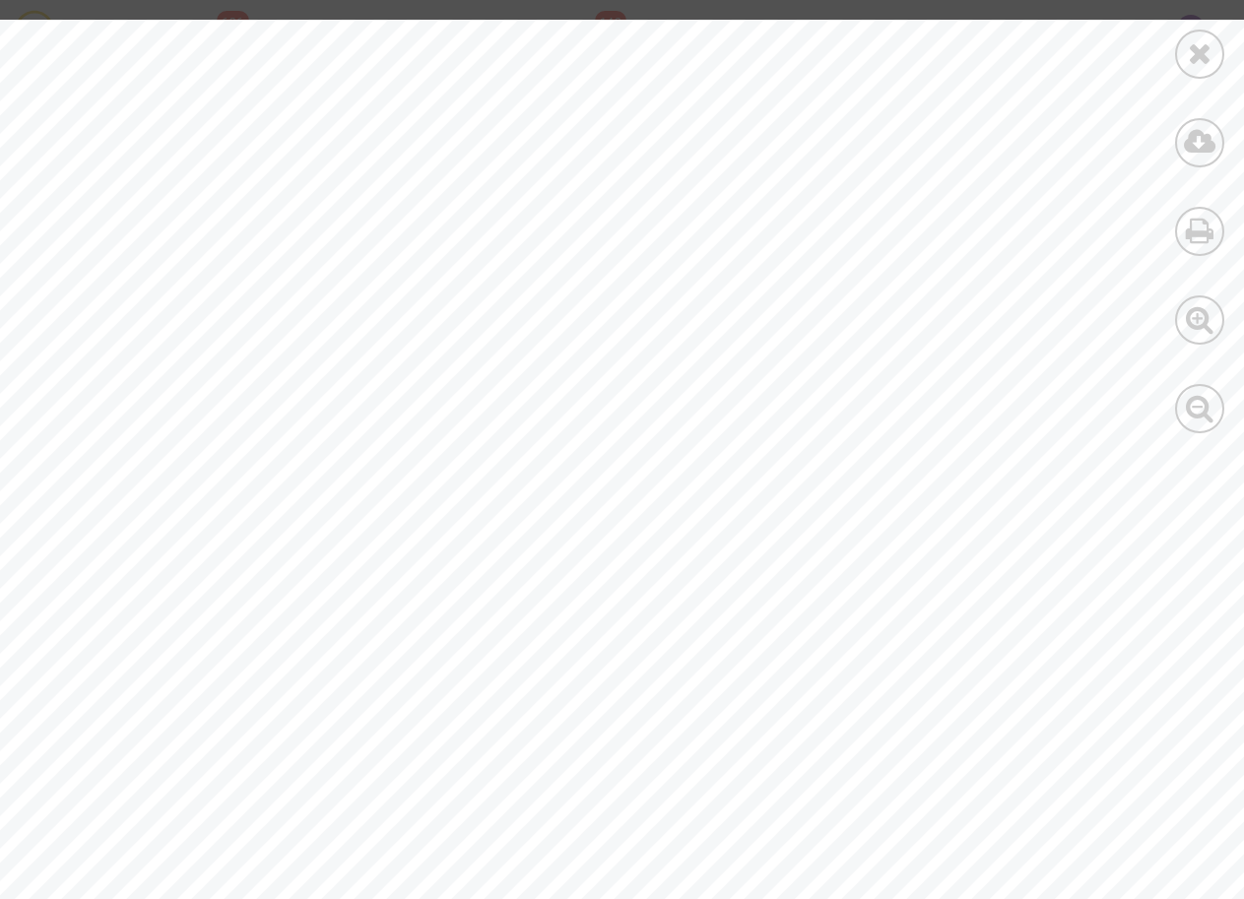
scroll to position [0, 0]
click at [1197, 59] on icon at bounding box center [1200, 53] width 25 height 30
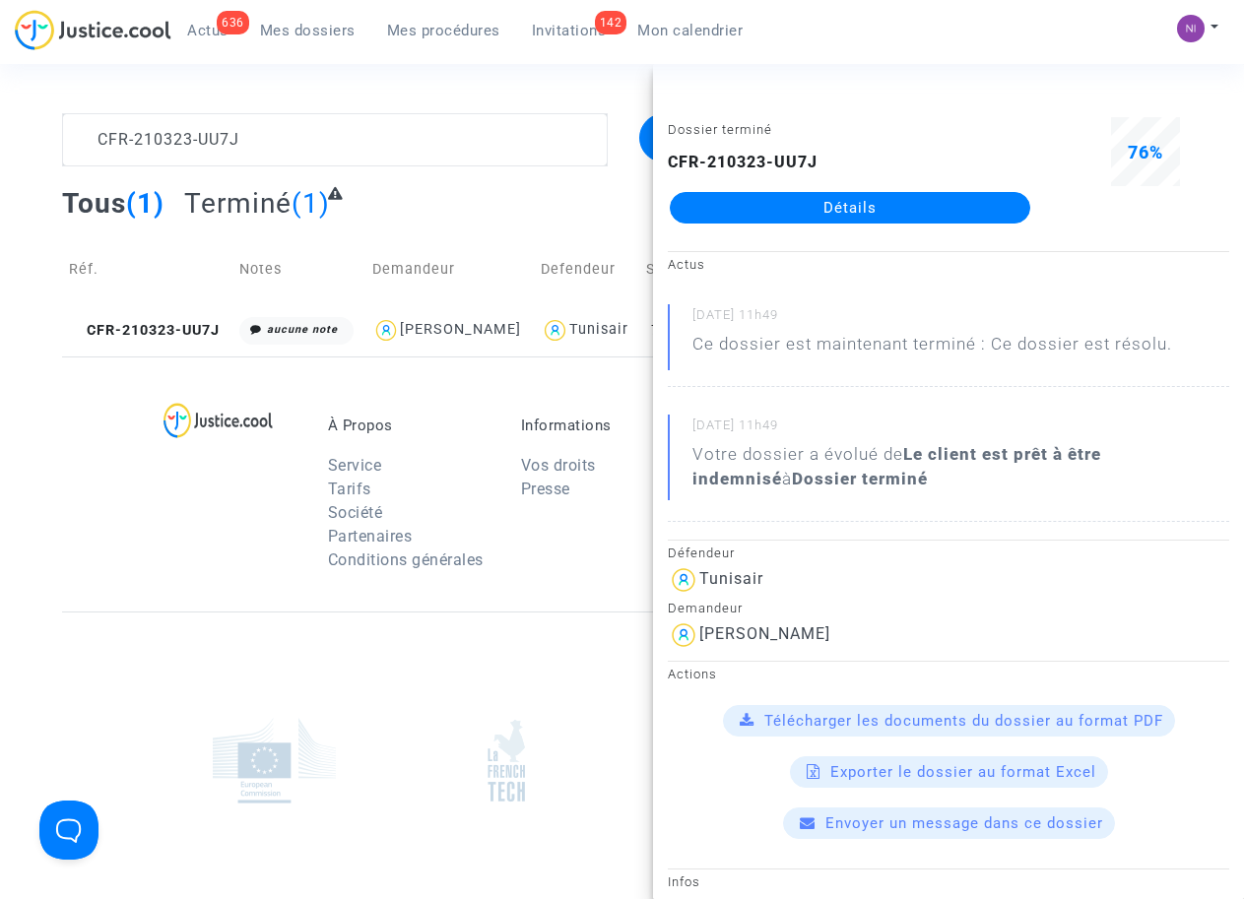
click at [510, 189] on div "Tous (1) Terminé (1)" at bounding box center [622, 210] width 1120 height 48
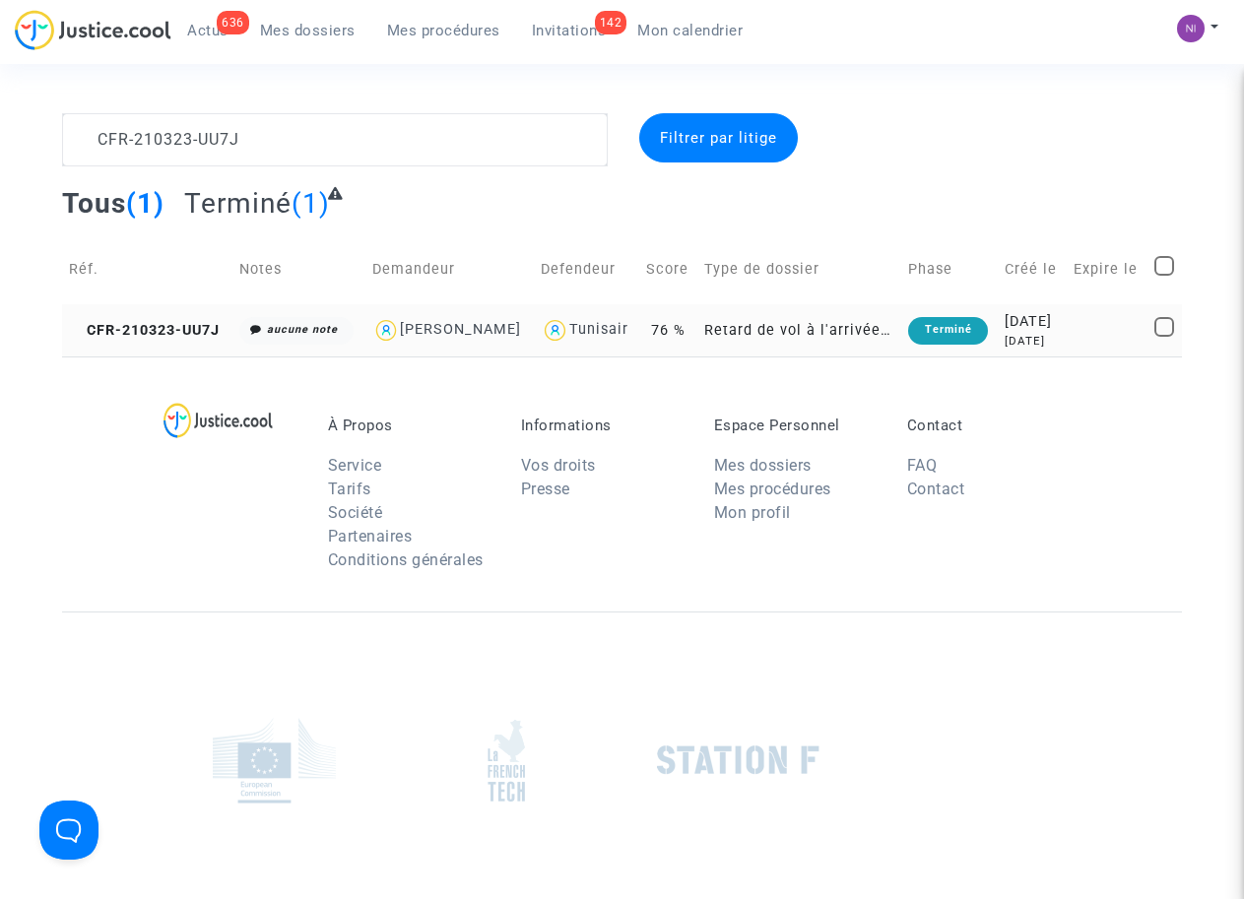
click at [1095, 309] on td at bounding box center [1107, 330] width 81 height 52
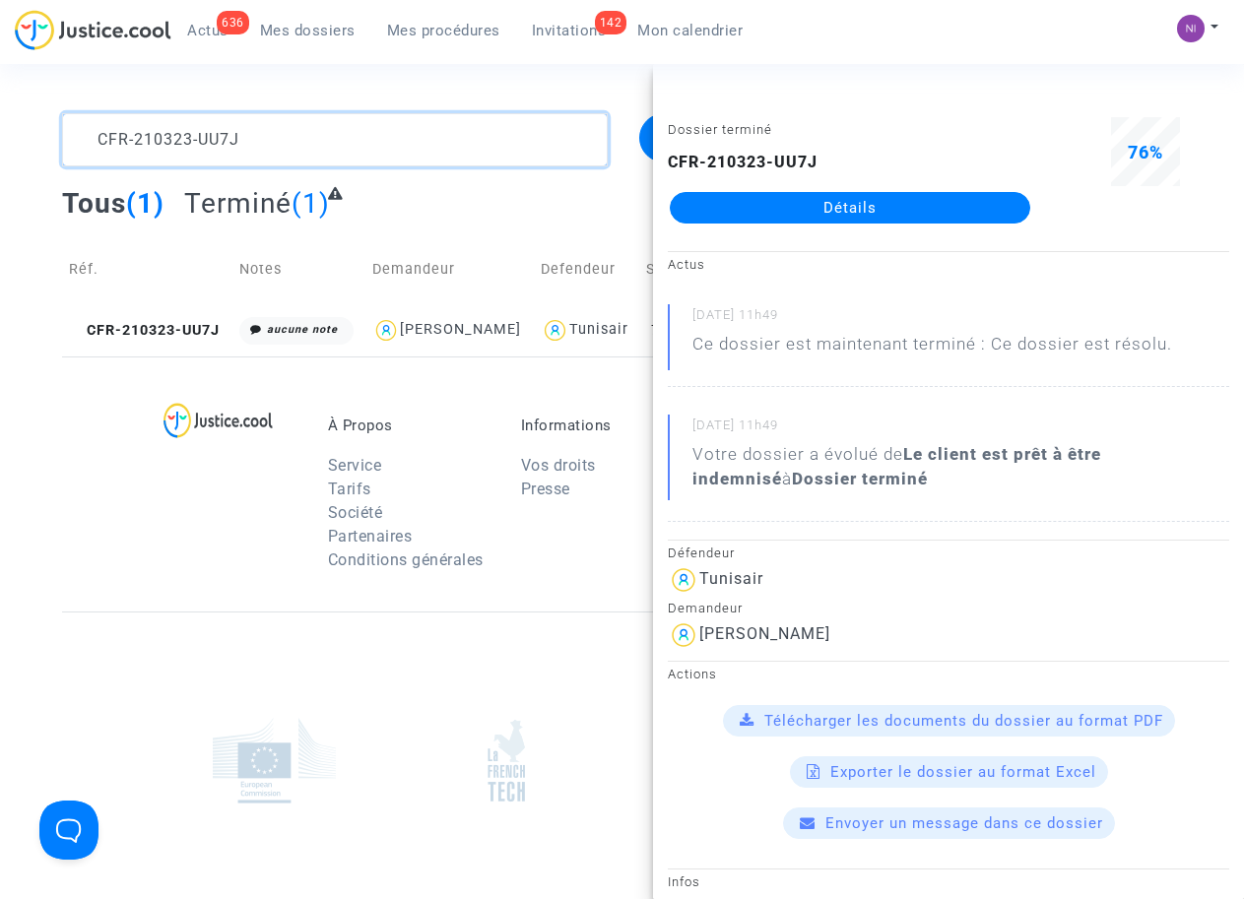
click at [285, 138] on textarea at bounding box center [334, 139] width 545 height 53
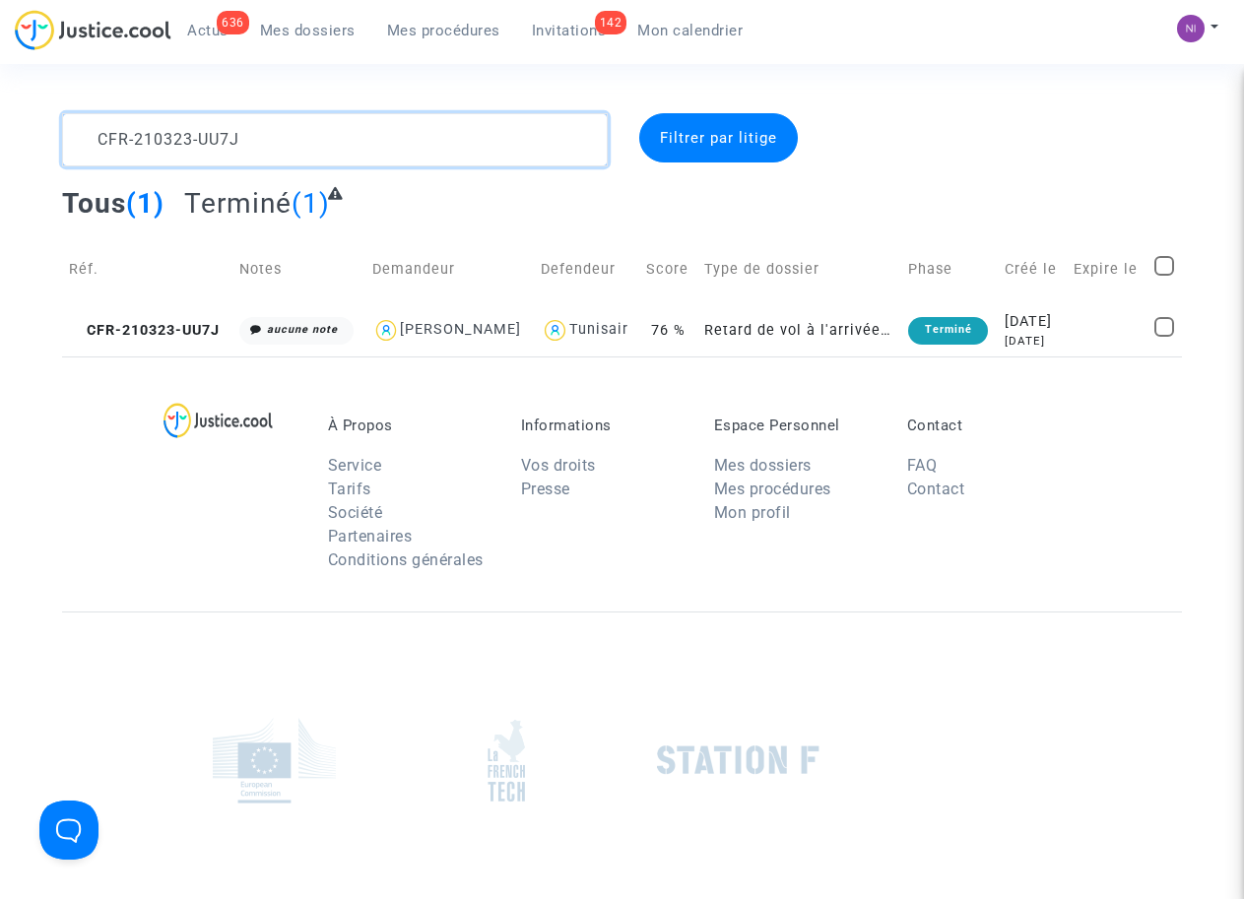
drag, startPoint x: 309, startPoint y: 134, endPoint x: 2, endPoint y: 141, distance: 307.3
click at [2, 141] on div "CFR-210323-UU7J Filtrer par litige Tous (1) Terminé (1) Réf. Notes Demandeur De…" at bounding box center [622, 234] width 1244 height 243
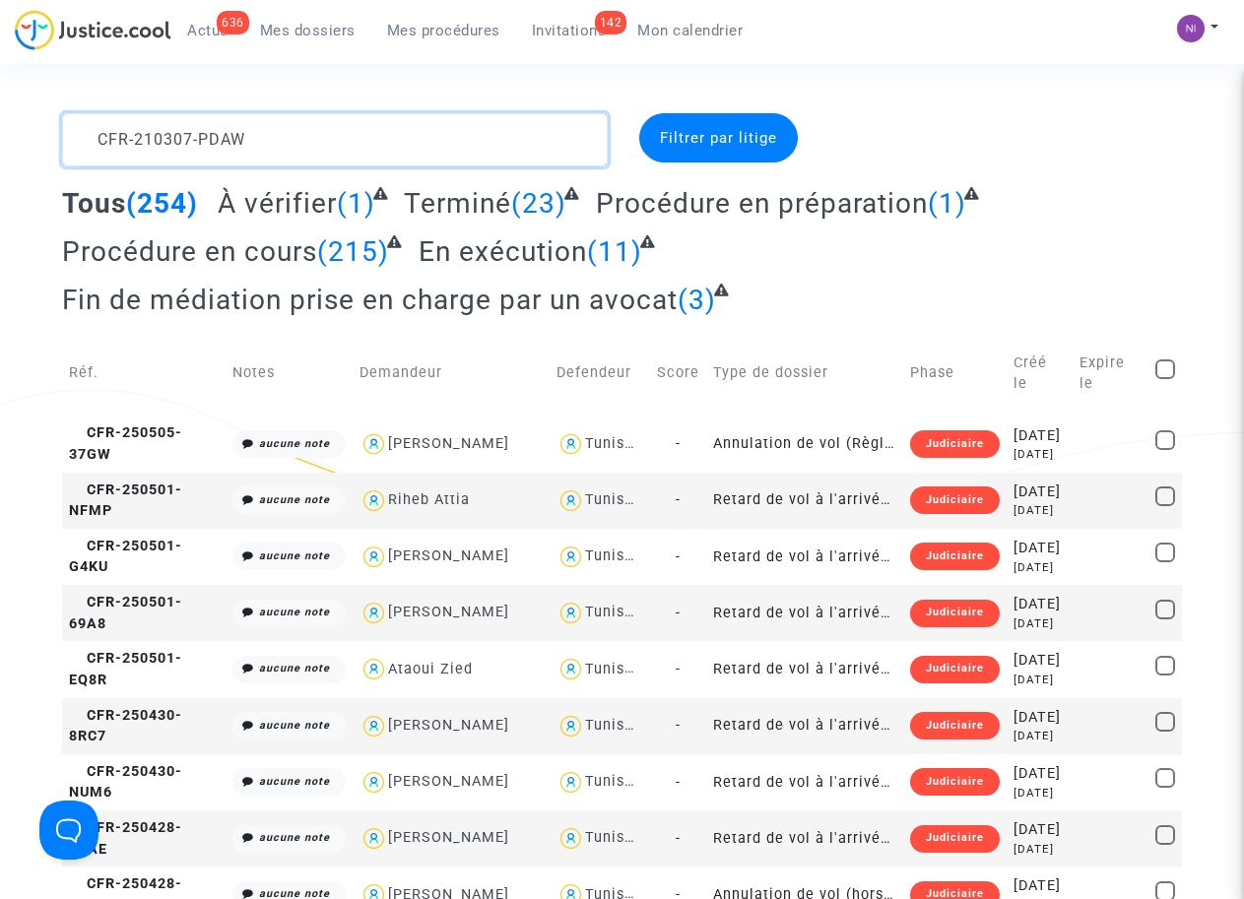
click at [93, 132] on textarea at bounding box center [334, 139] width 545 height 53
click at [515, 127] on textarea at bounding box center [334, 139] width 545 height 53
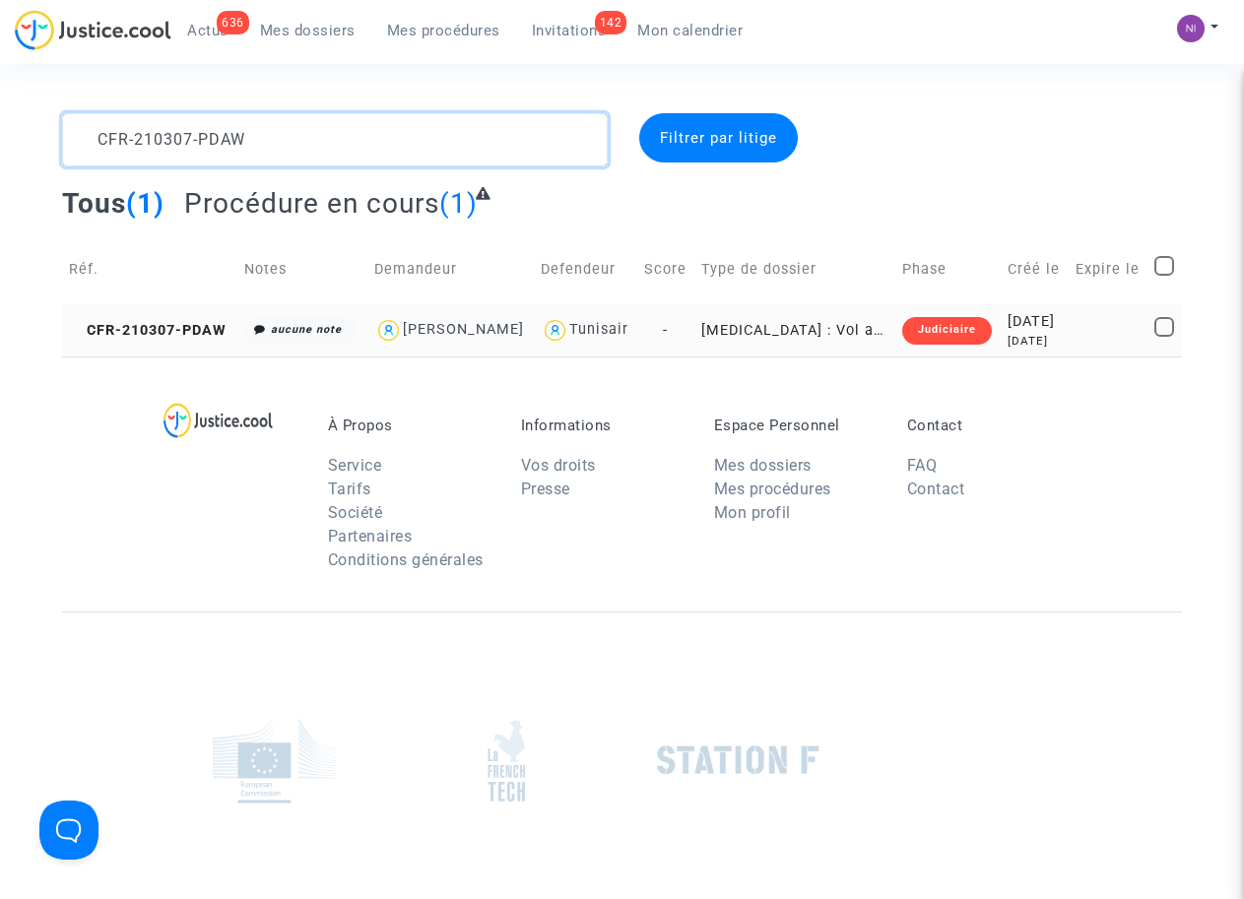
type textarea "CFR-210307-PDAW"
click at [1100, 328] on td at bounding box center [1108, 330] width 80 height 52
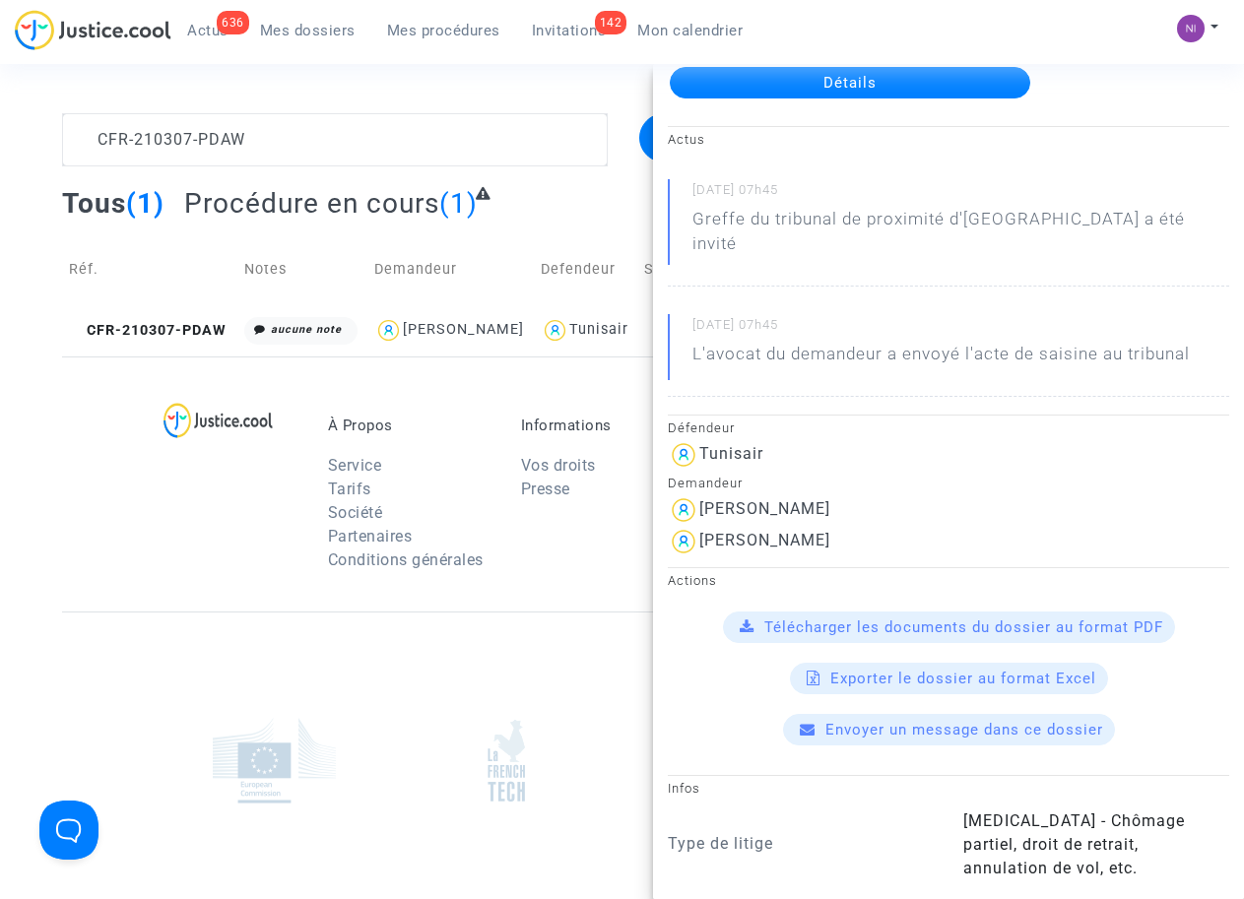
scroll to position [125, 0]
drag, startPoint x: 702, startPoint y: 513, endPoint x: 899, endPoint y: 516, distance: 197.0
click at [905, 526] on div "Yacine MONTEIRO" at bounding box center [948, 542] width 561 height 32
drag, startPoint x: 899, startPoint y: 516, endPoint x: 835, endPoint y: 516, distance: 64.0
copy div "Yacine MONTEIRO"
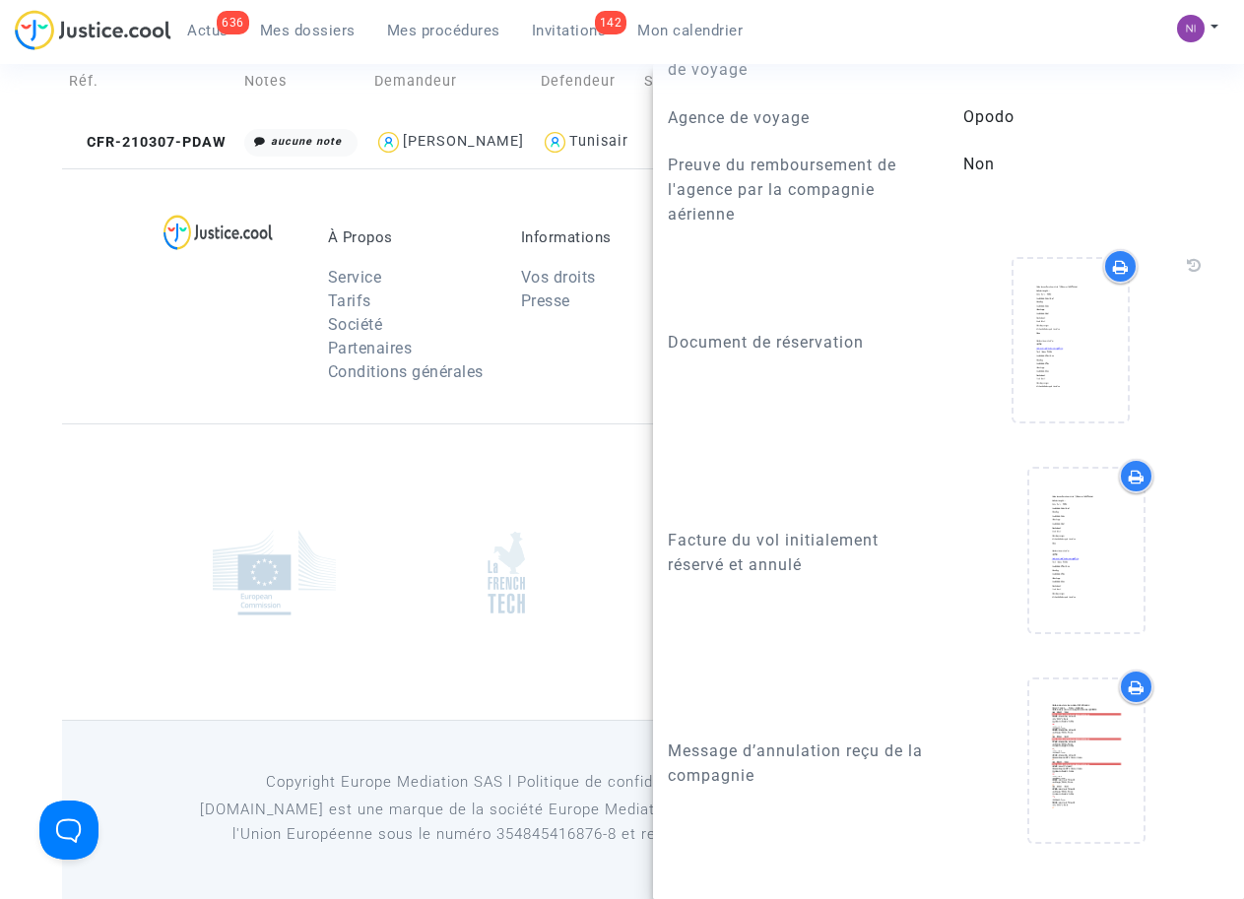
scroll to position [1685, 0]
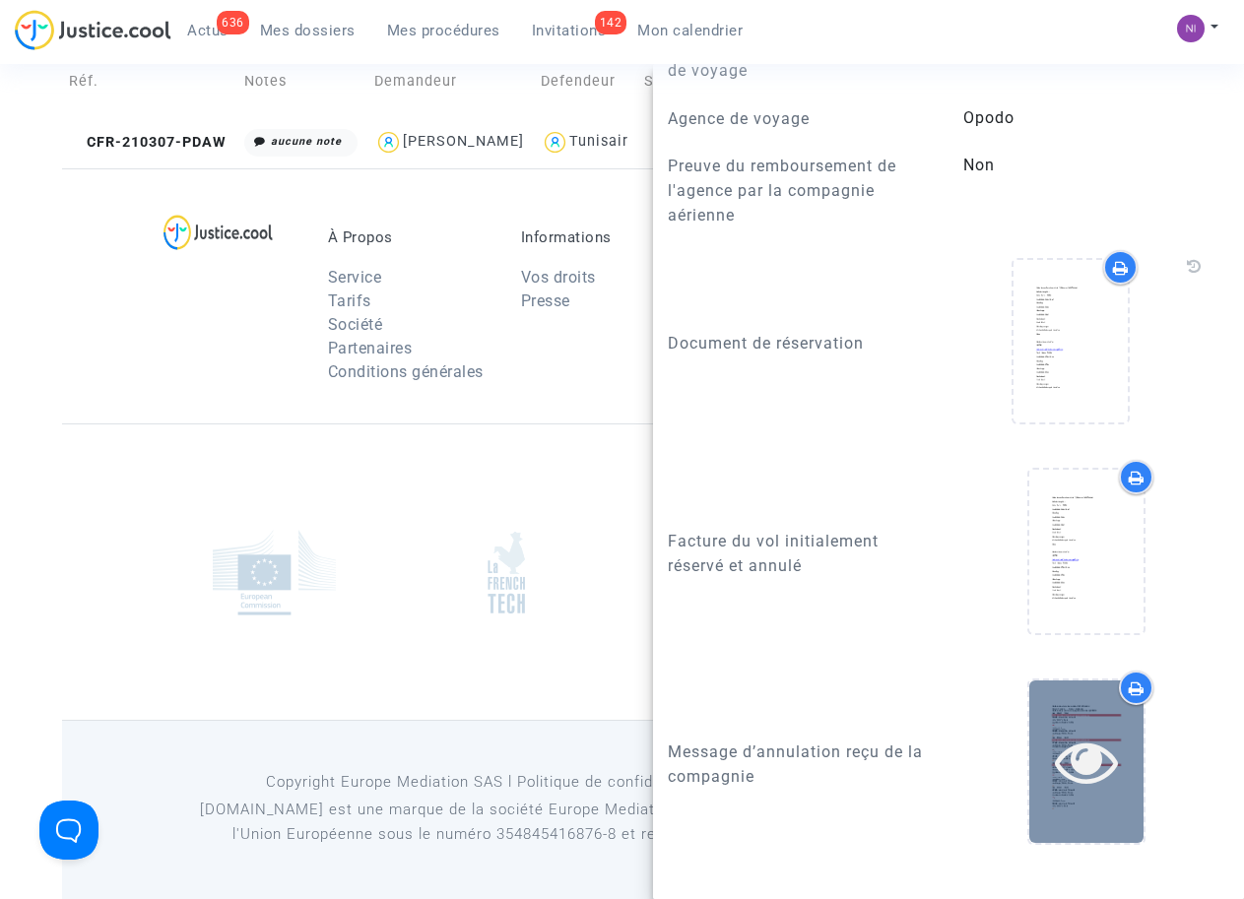
click at [1074, 740] on icon at bounding box center [1087, 761] width 64 height 63
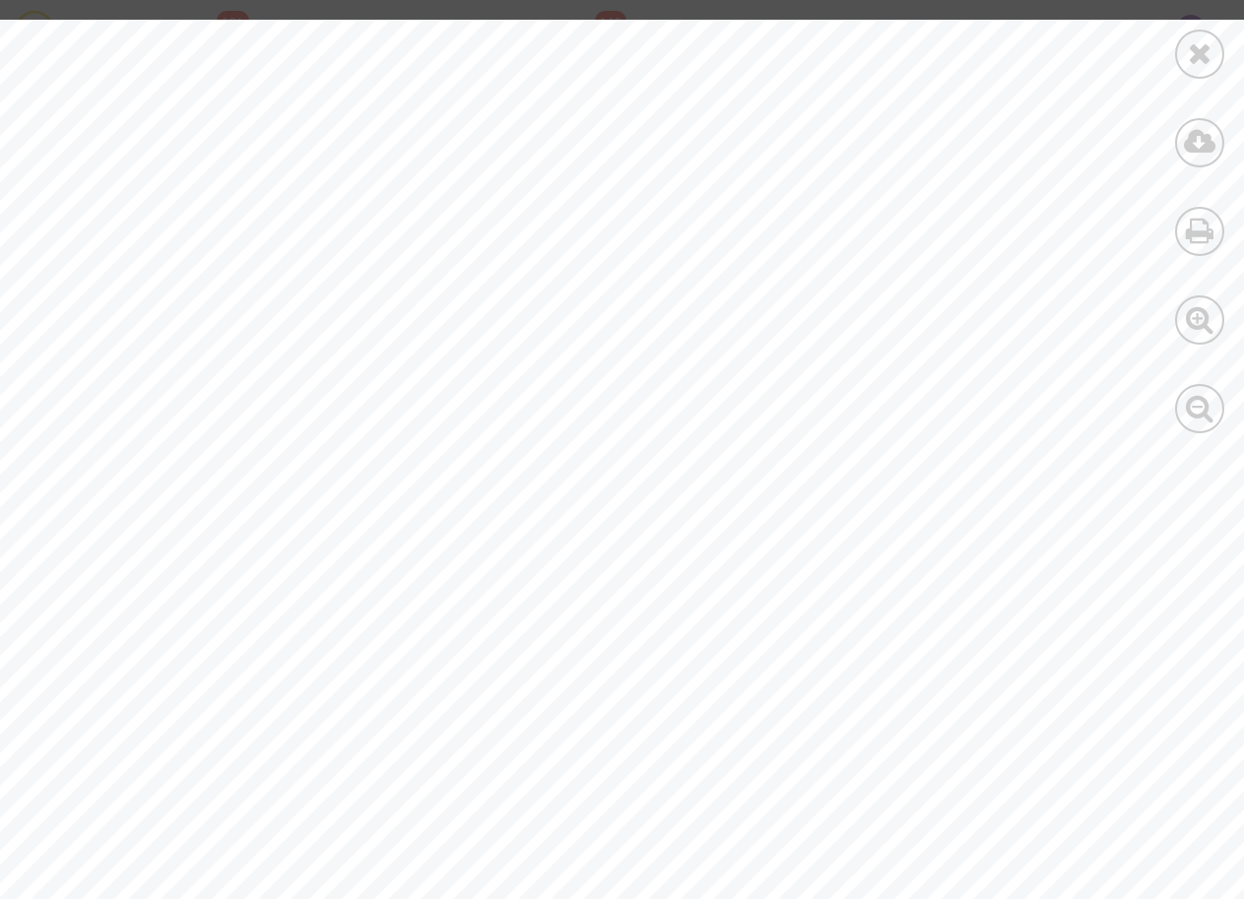
scroll to position [0, 0]
click at [1200, 52] on icon at bounding box center [1200, 53] width 25 height 30
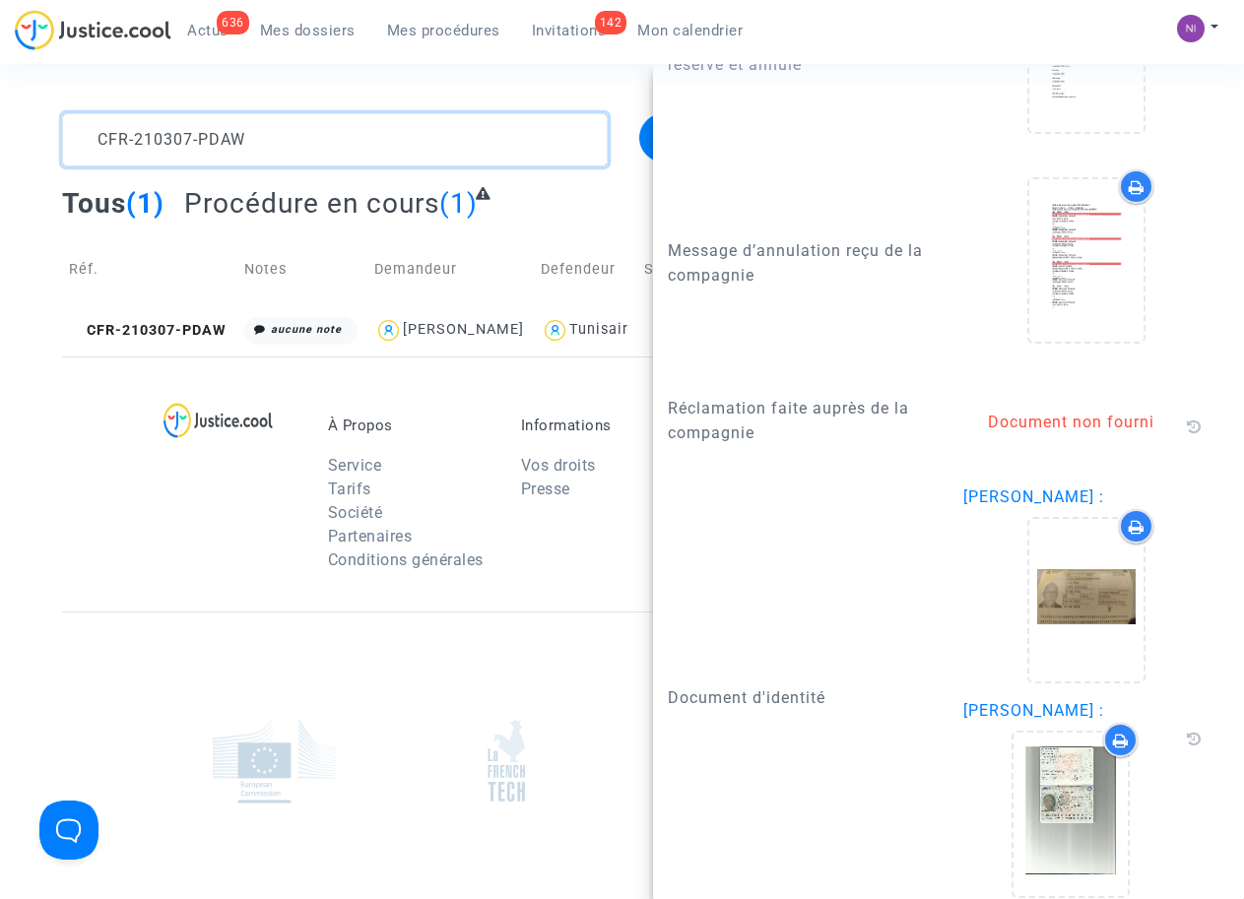
click at [297, 138] on textarea at bounding box center [334, 139] width 545 height 53
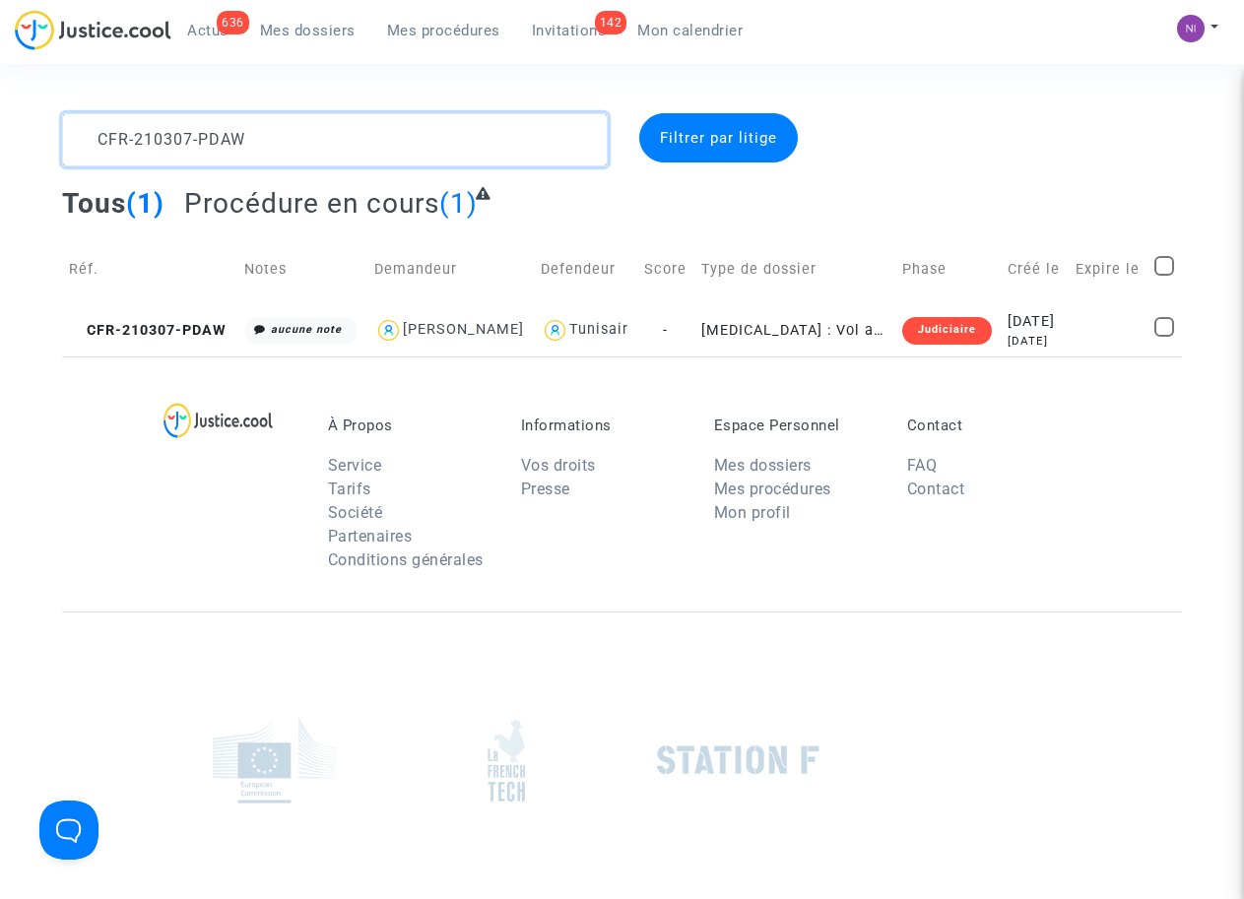
drag, startPoint x: 301, startPoint y: 142, endPoint x: 0, endPoint y: 116, distance: 302.4
click at [0, 116] on div "CFR-210307-PDAW Filtrer par litige Tous (1) Procédure en cours (1) Réf. Notes D…" at bounding box center [622, 234] width 1244 height 243
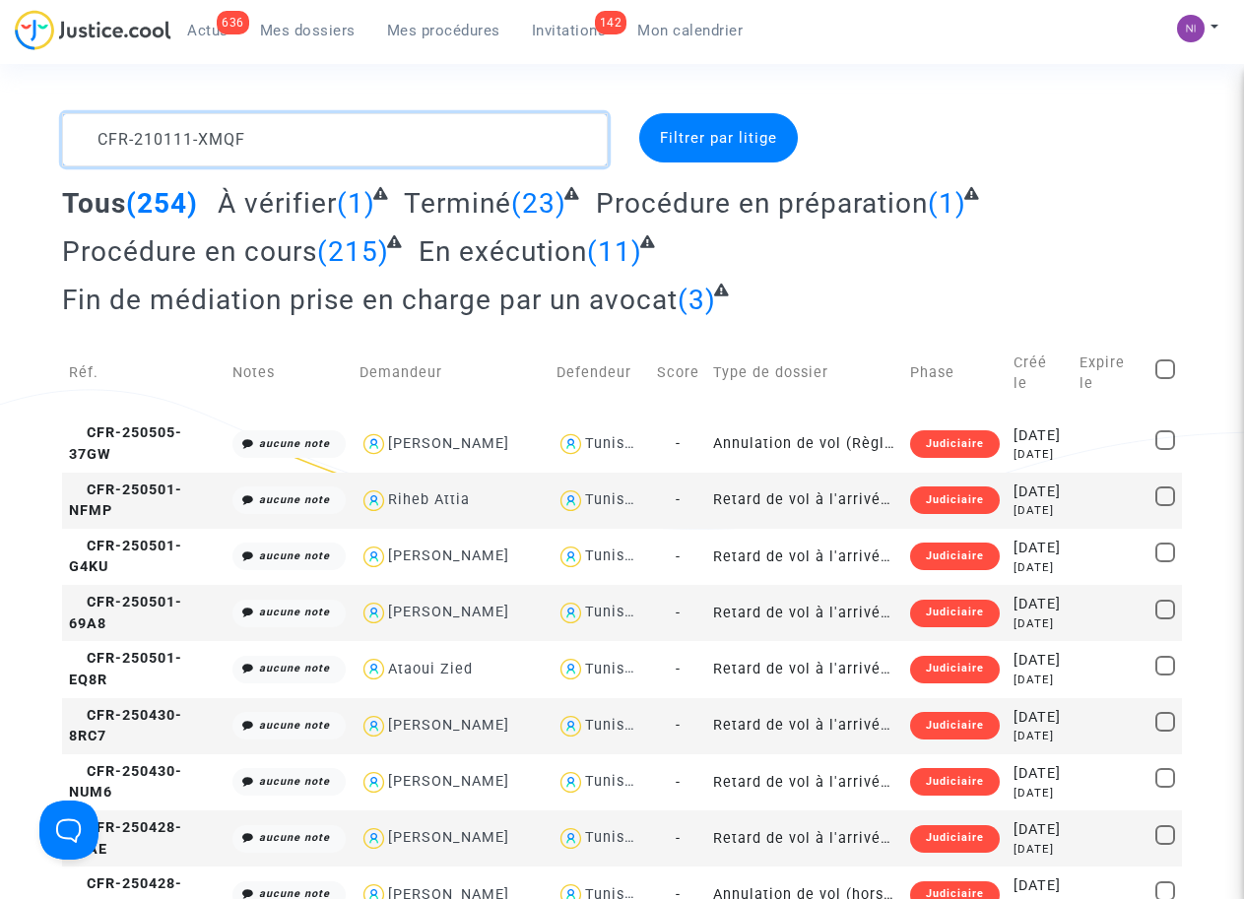
click at [93, 137] on textarea at bounding box center [334, 139] width 545 height 53
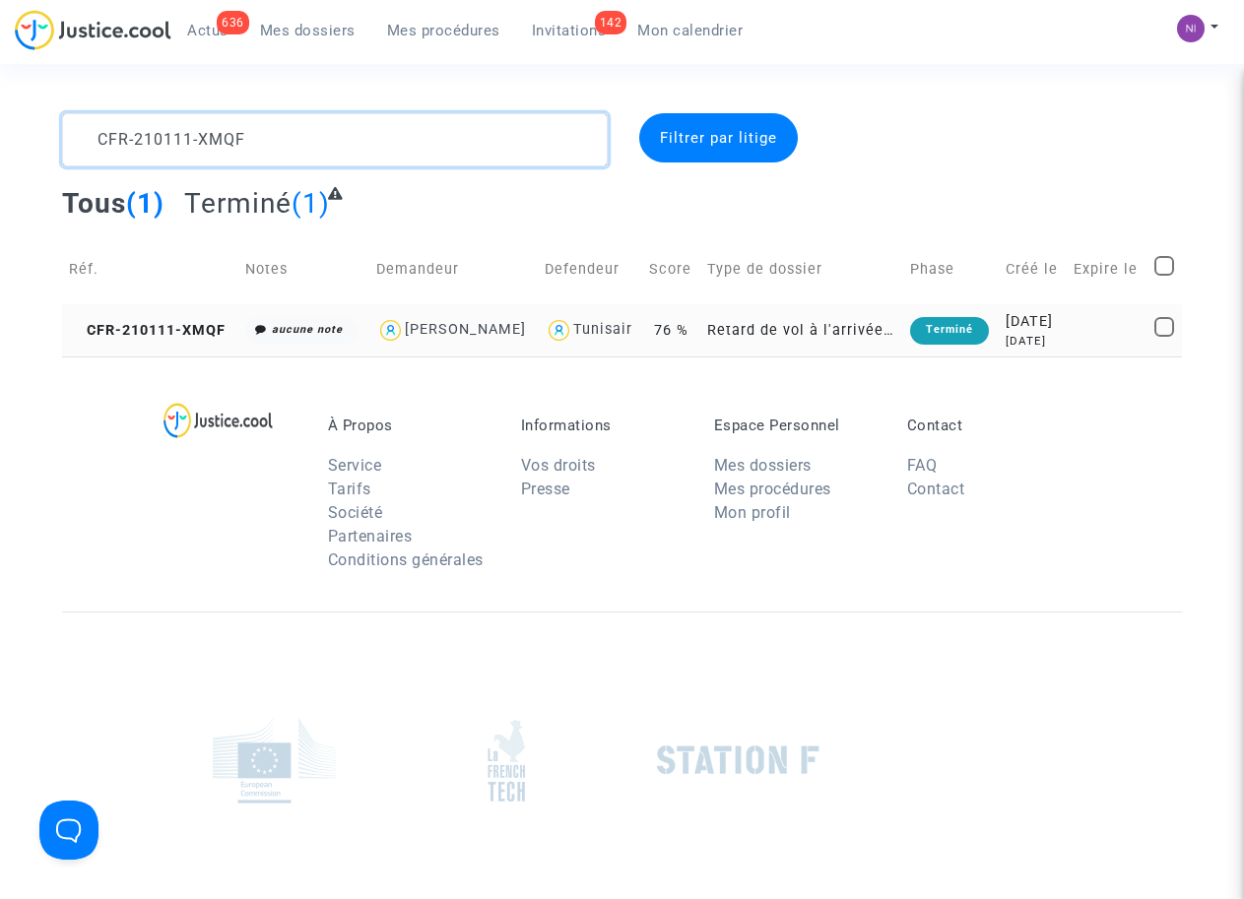
type textarea "CFR-210111-XMQF"
click at [1040, 320] on div "2021-01-11" at bounding box center [1032, 322] width 54 height 22
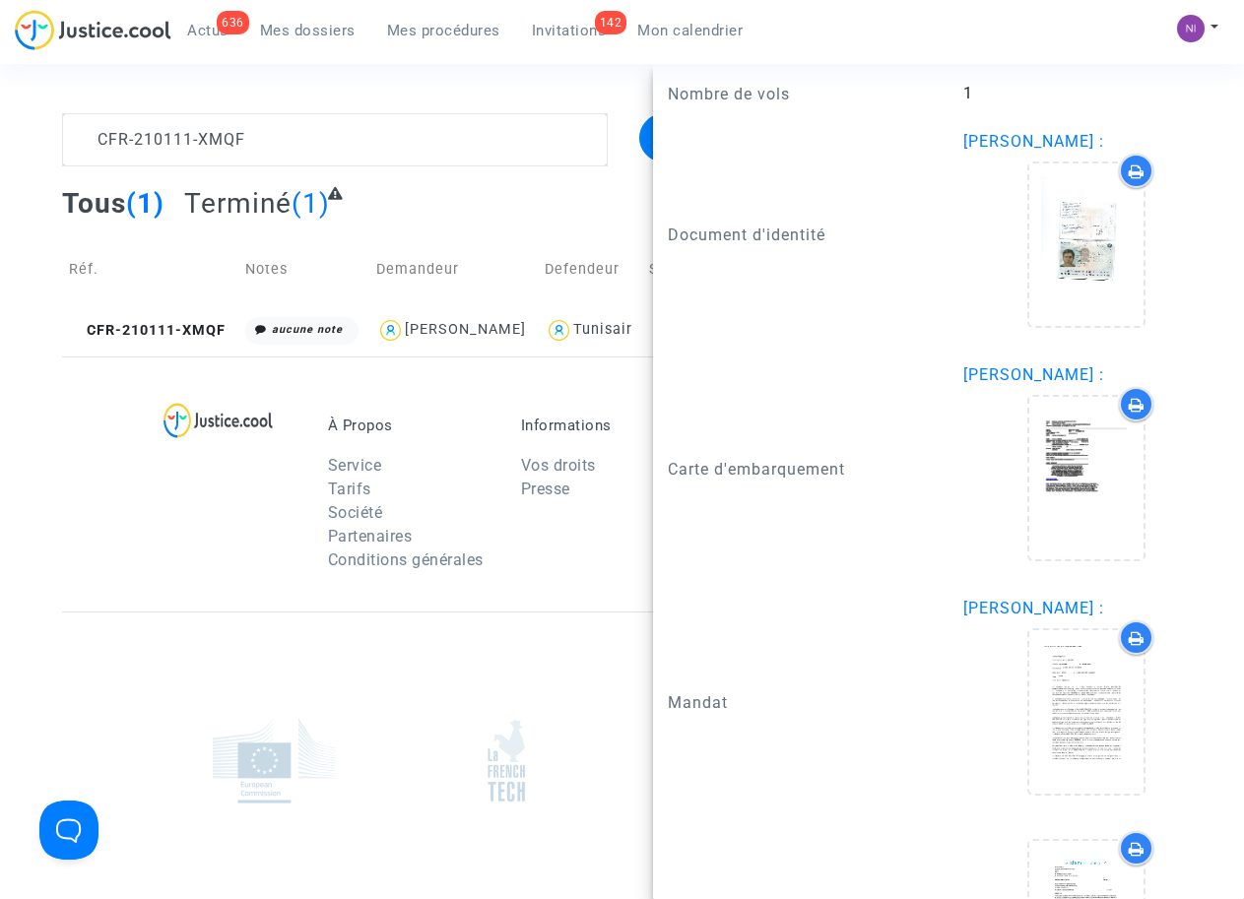
scroll to position [1537, 0]
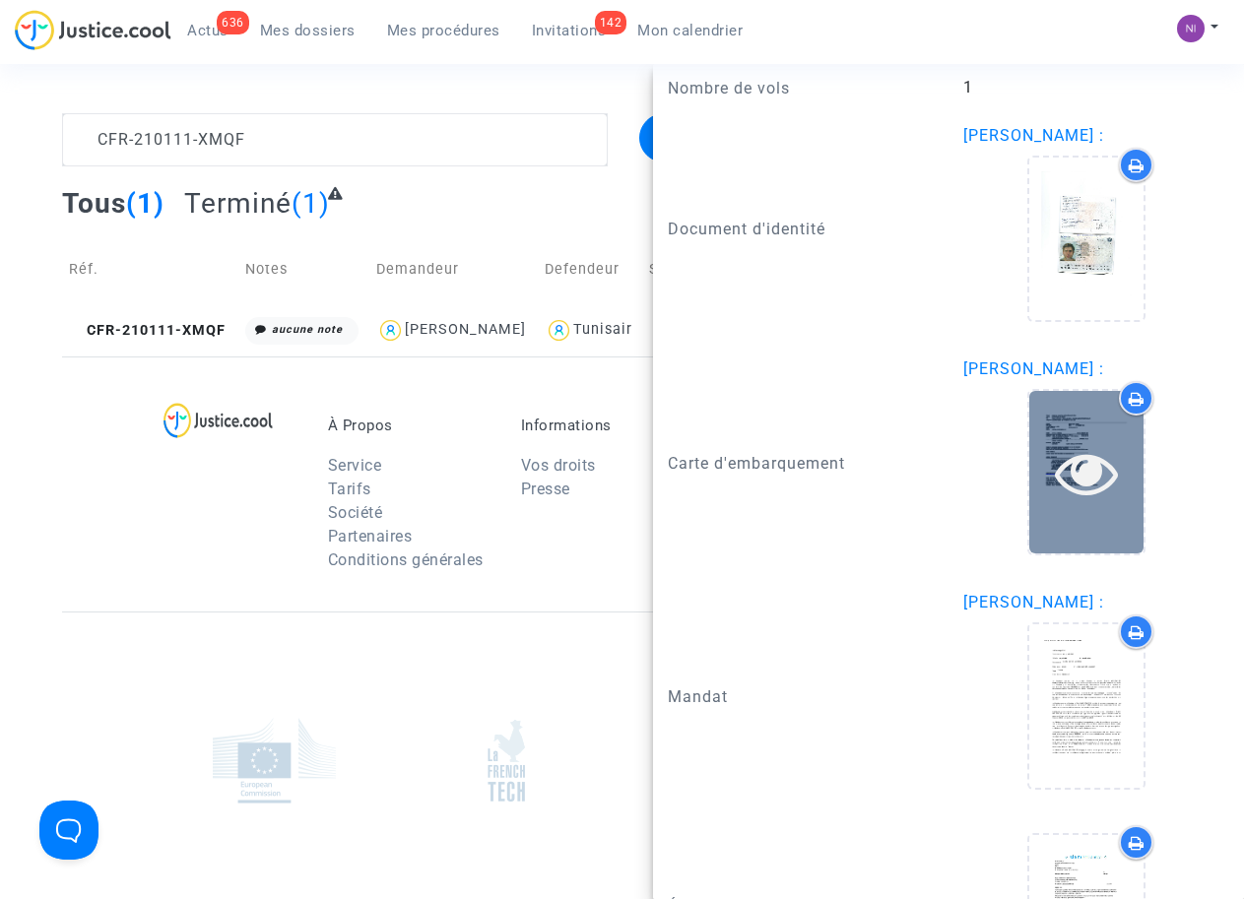
click at [1055, 461] on icon at bounding box center [1087, 472] width 64 height 63
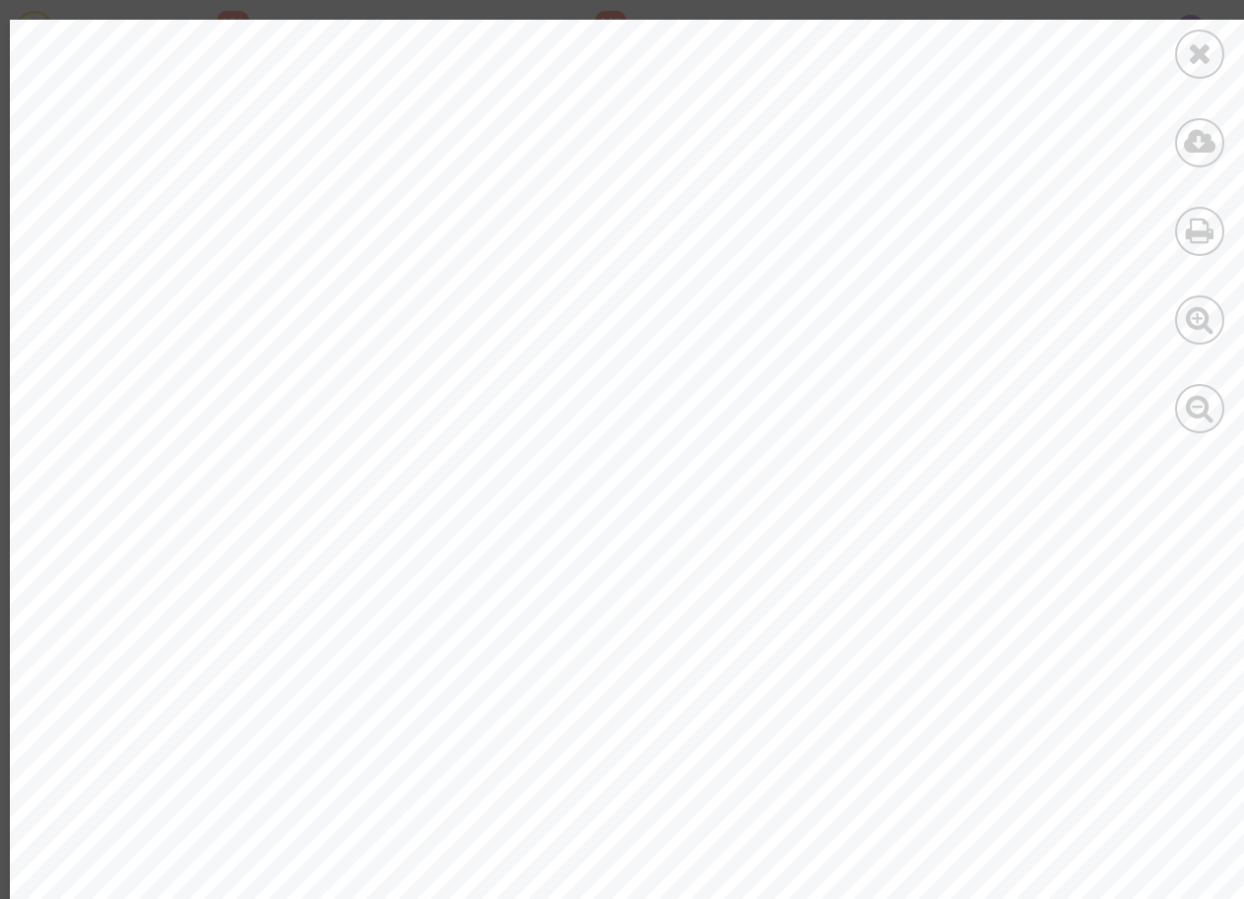
scroll to position [0, 0]
drag, startPoint x: 191, startPoint y: 698, endPoint x: 178, endPoint y: 690, distance: 15.0
click at [226, 695] on div at bounding box center [635, 904] width 1250 height 1768
drag, startPoint x: 187, startPoint y: 692, endPoint x: 302, endPoint y: 644, distance: 124.9
click at [241, 696] on div at bounding box center [635, 904] width 1250 height 1768
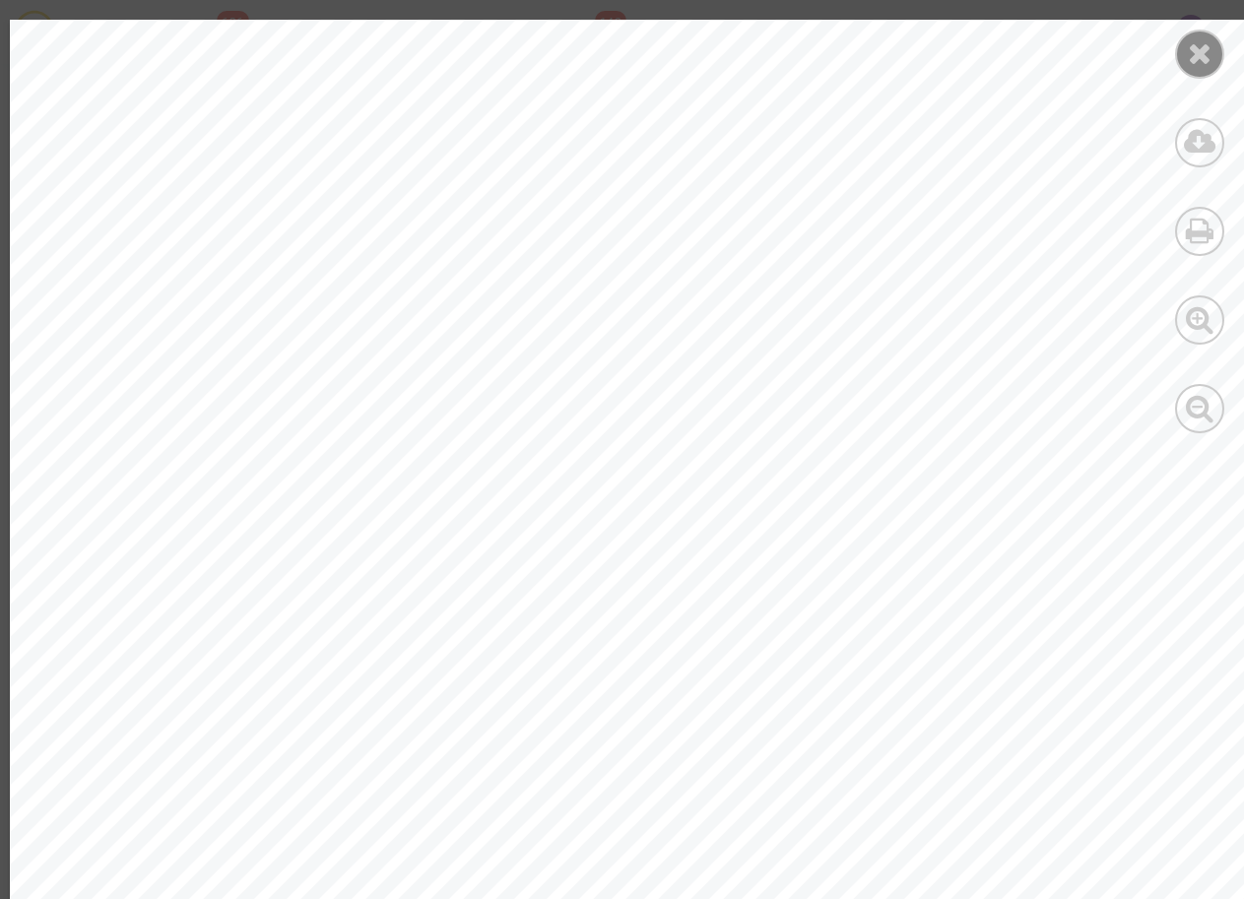
click at [1193, 70] on div at bounding box center [1199, 54] width 49 height 49
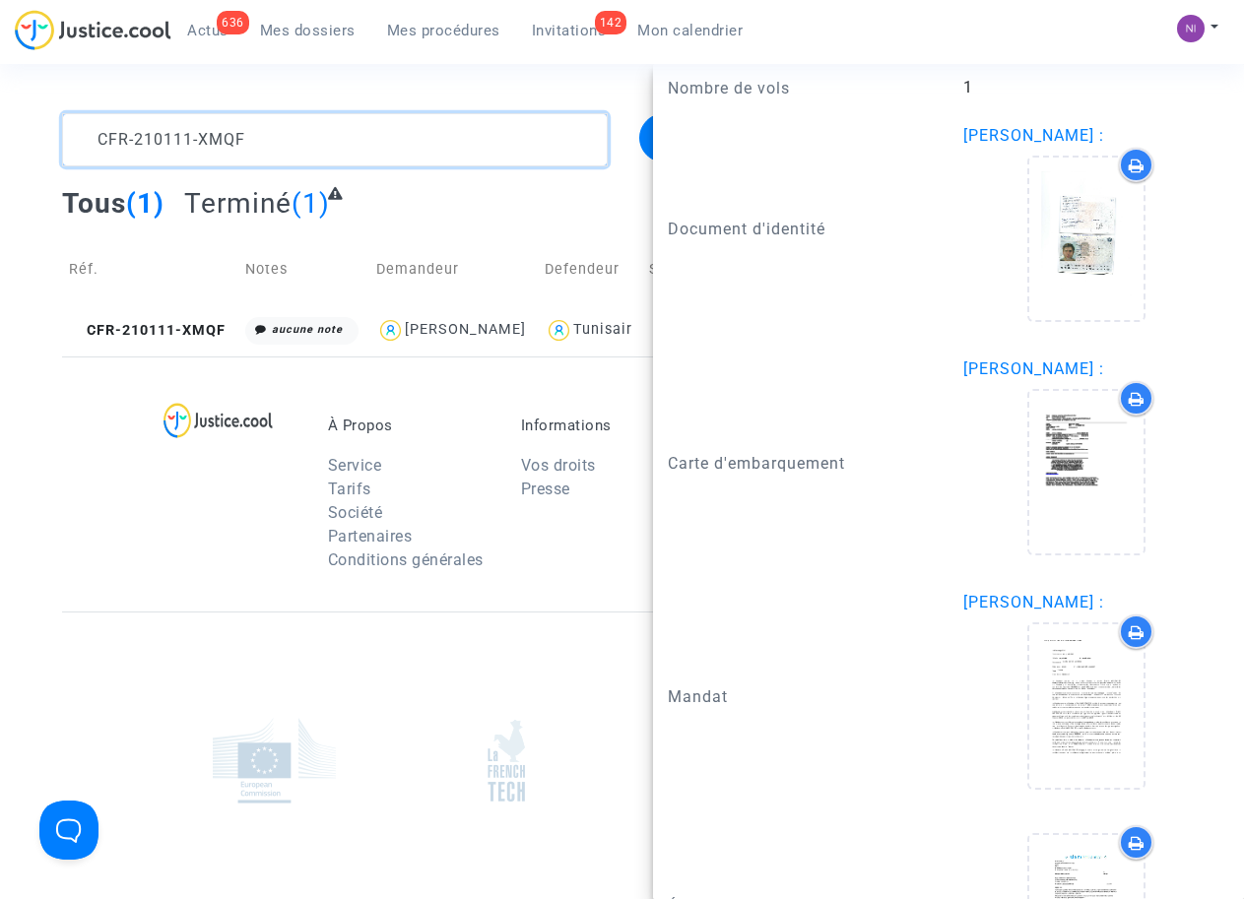
drag, startPoint x: 290, startPoint y: 144, endPoint x: 0, endPoint y: 127, distance: 290.0
click at [0, 127] on div "CFR-210111-XMQF Filtrer par litige Tous (1) Terminé (1) Réf. Notes Demandeur De…" at bounding box center [622, 234] width 1244 height 243
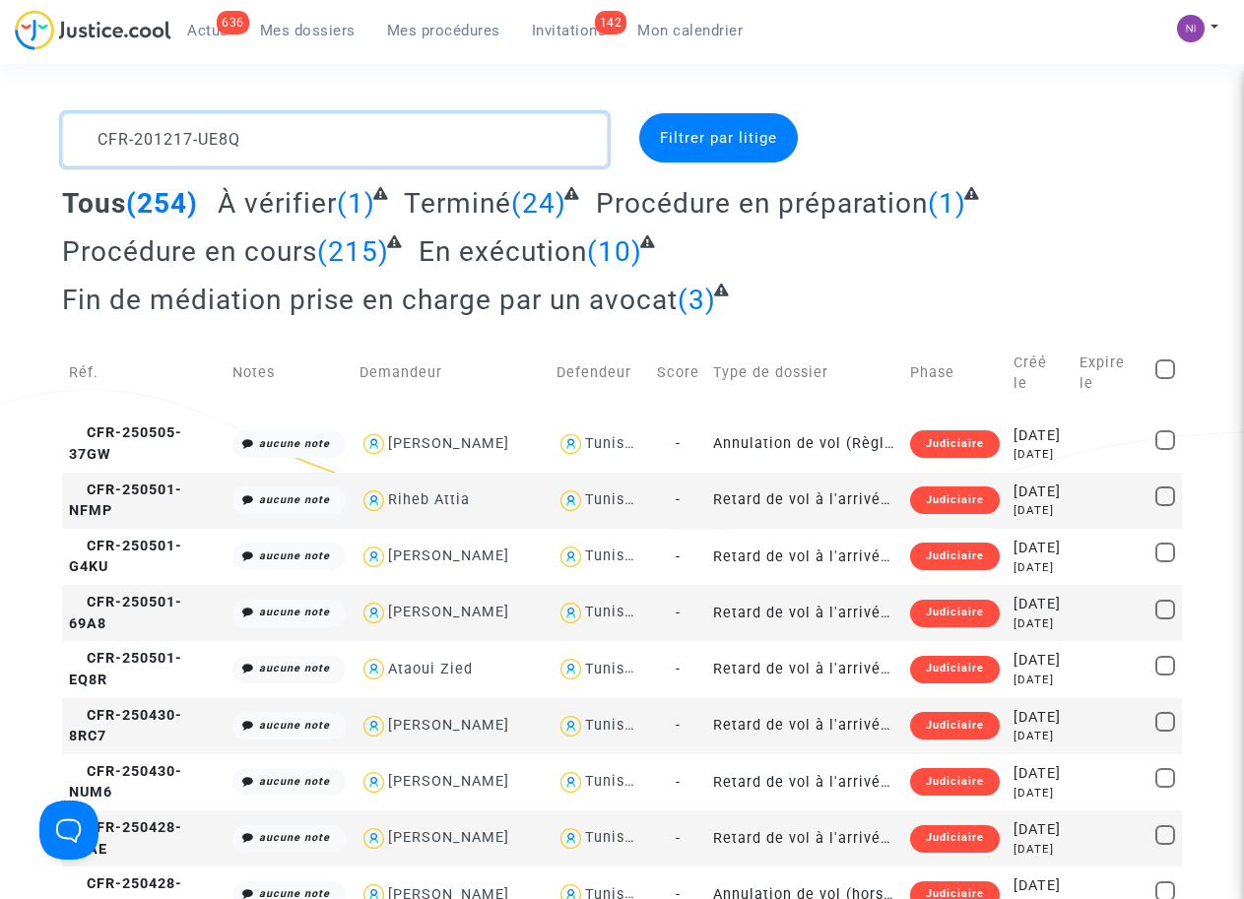
click at [85, 140] on textarea at bounding box center [334, 139] width 545 height 53
click at [98, 138] on textarea at bounding box center [334, 139] width 545 height 53
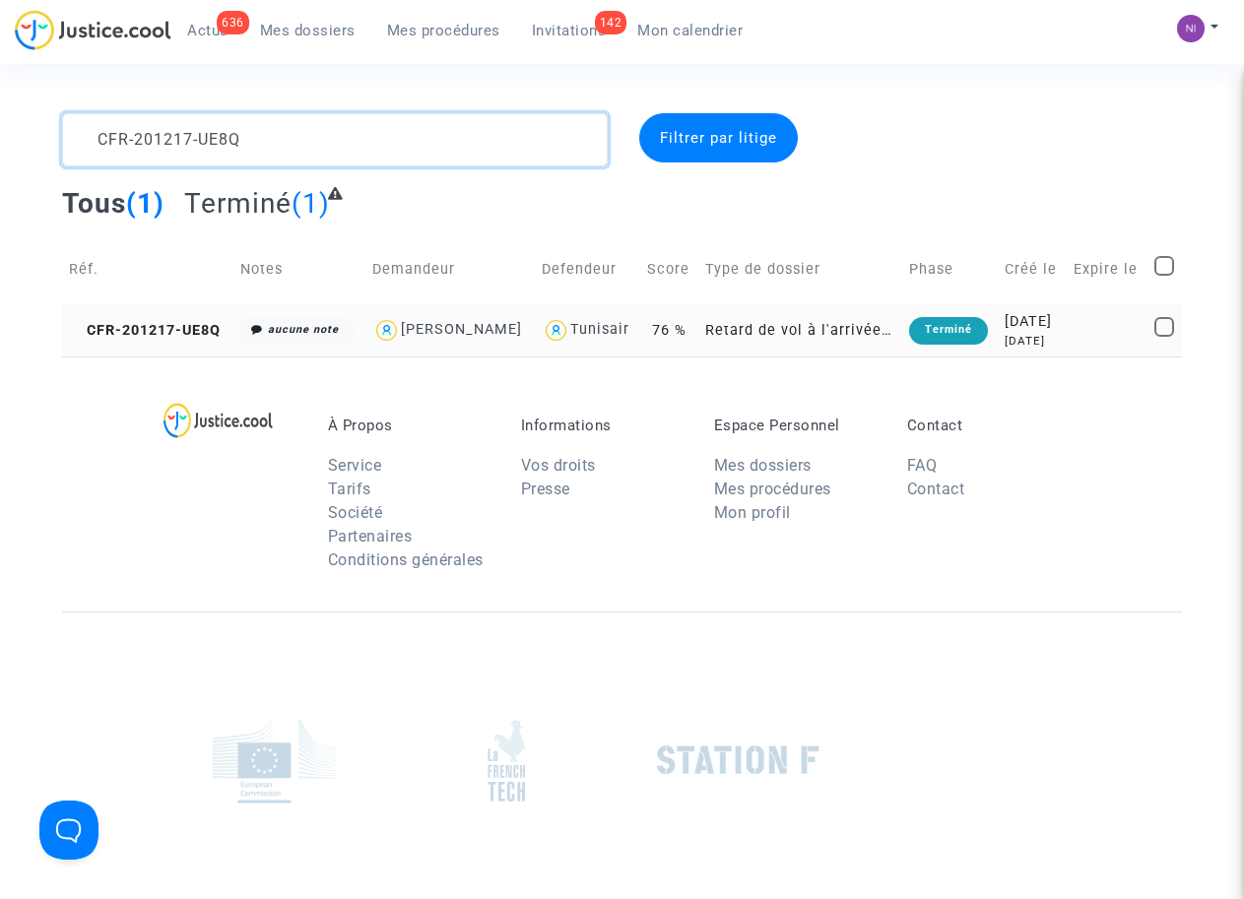
type textarea "CFR-201217-UE8Q"
click at [1066, 317] on td "2020-12-17 5 years ago" at bounding box center [1032, 330] width 68 height 52
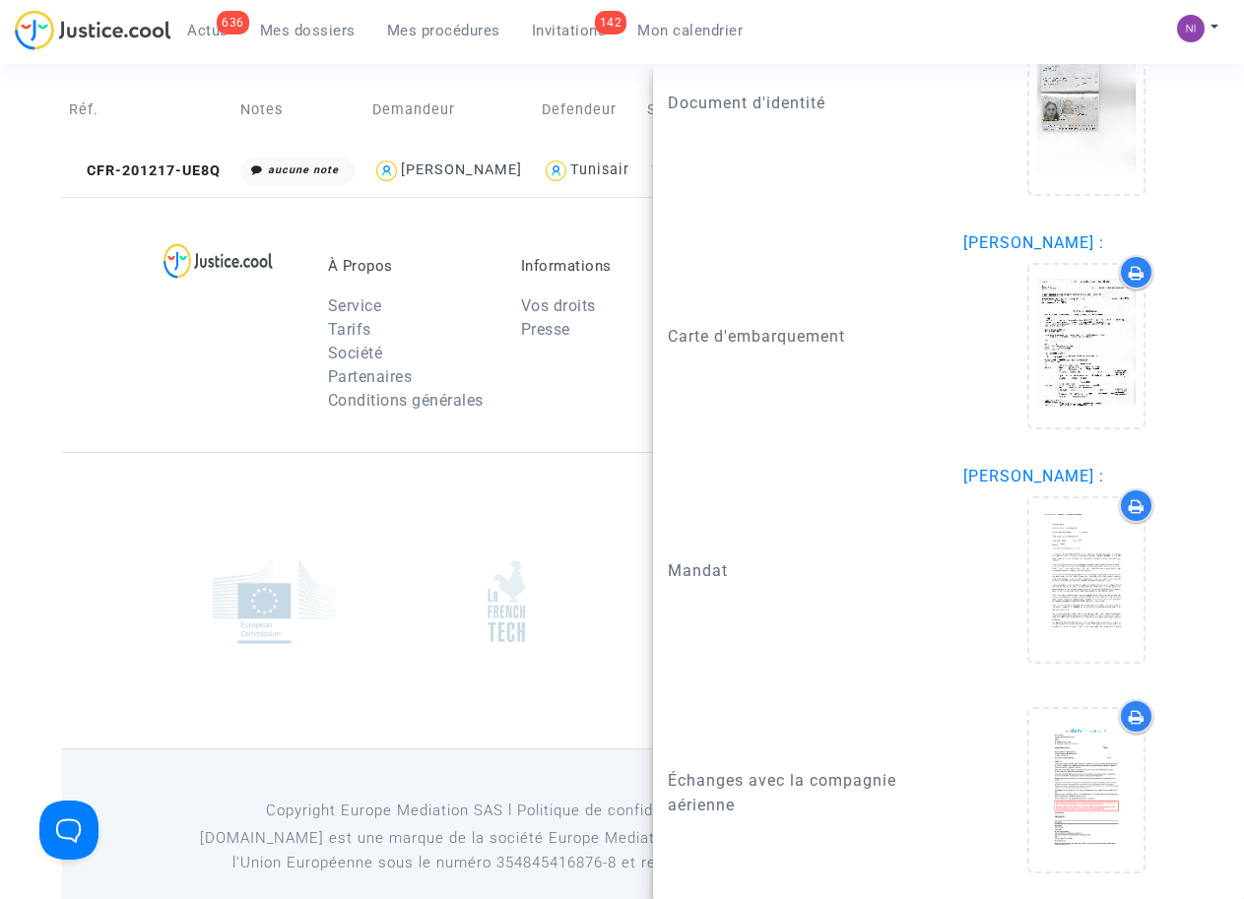
scroll to position [188, 0]
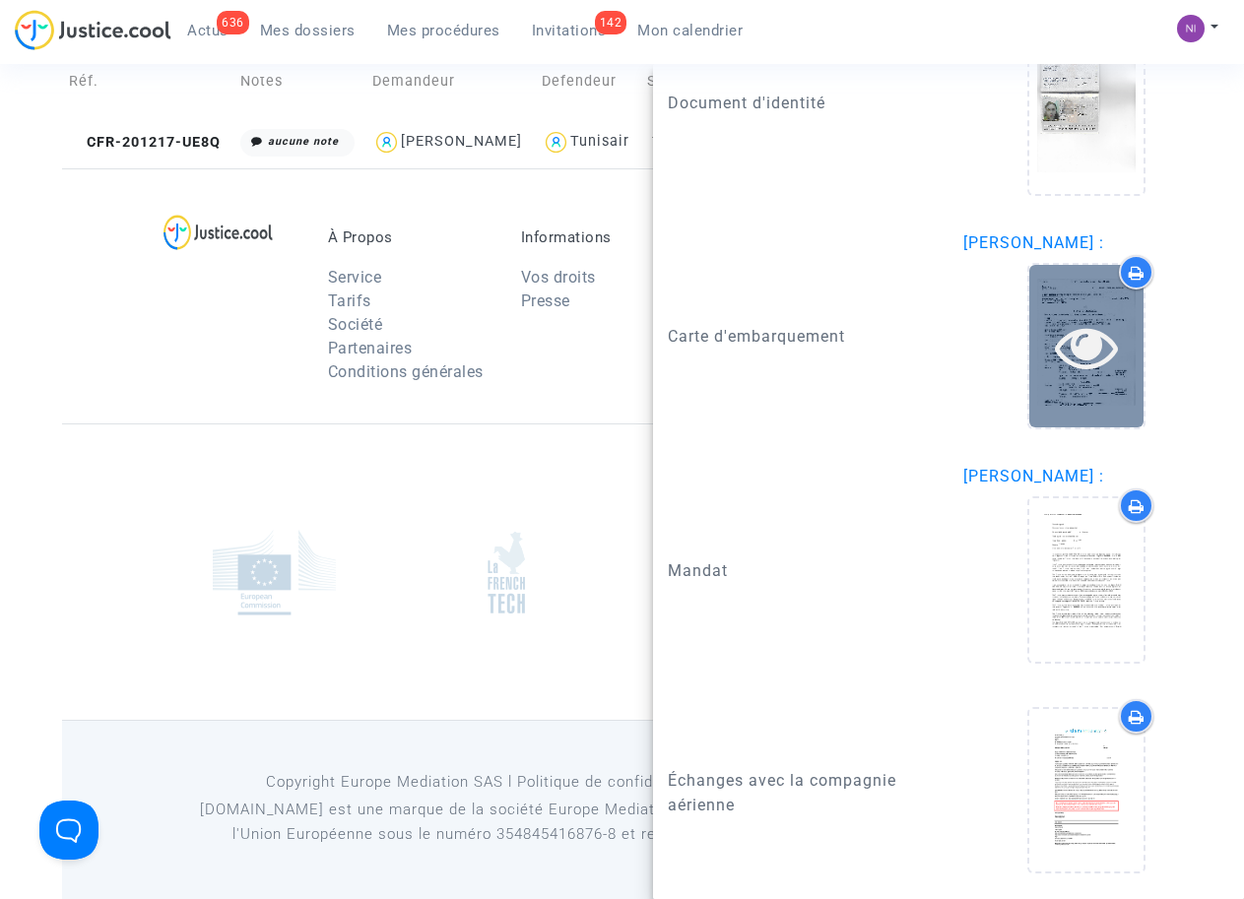
click at [1070, 343] on icon at bounding box center [1087, 346] width 64 height 63
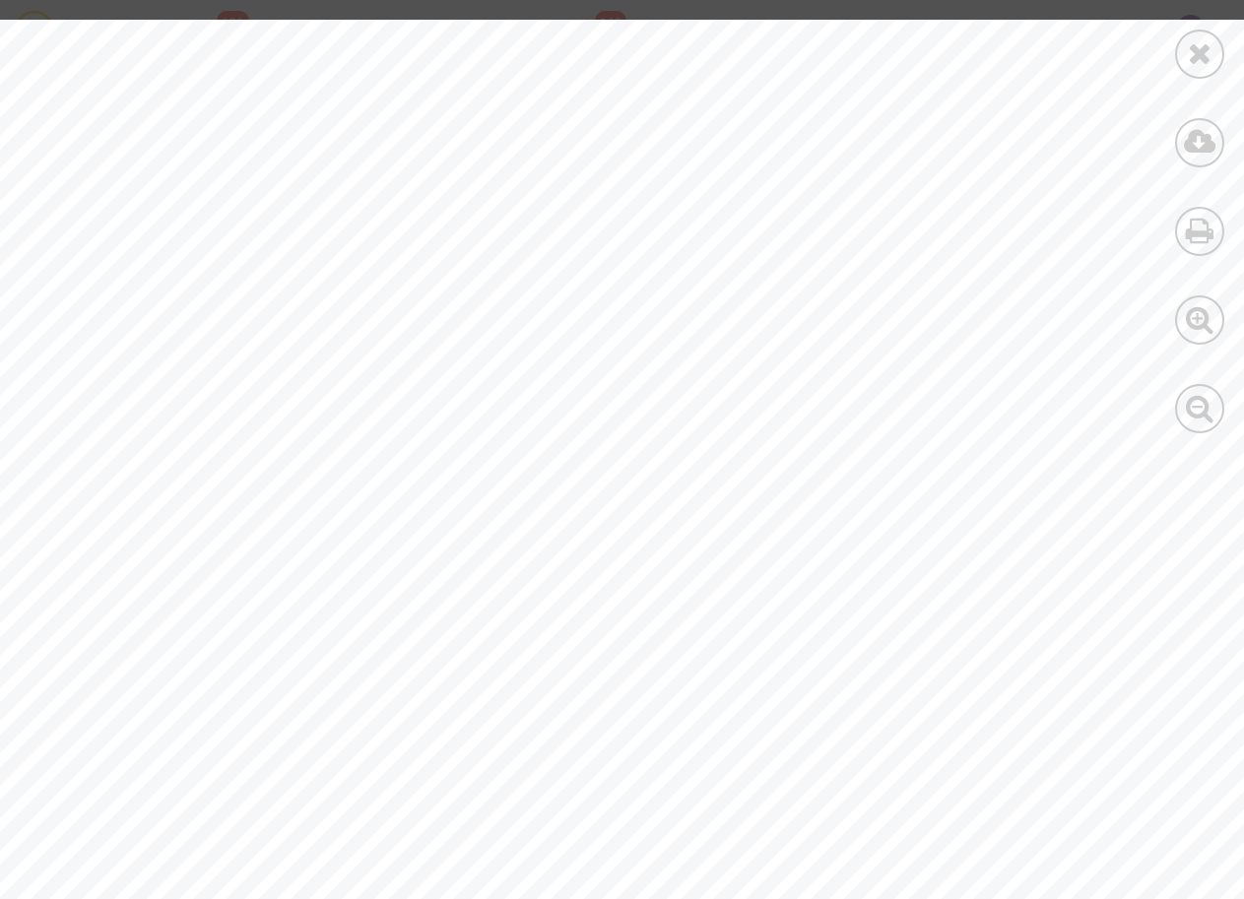
scroll to position [0, 0]
click at [1188, 59] on icon at bounding box center [1200, 53] width 25 height 30
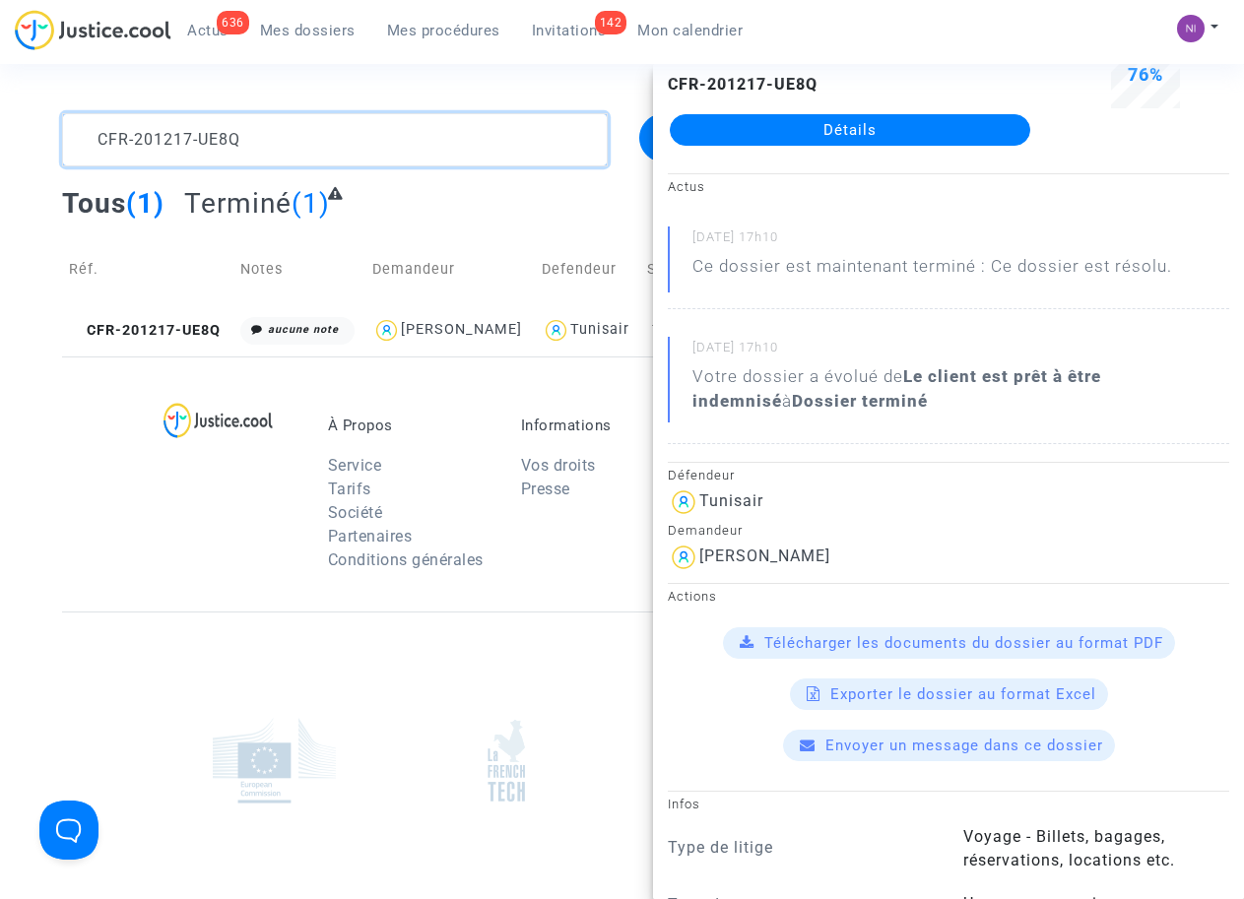
click at [336, 148] on textarea at bounding box center [334, 139] width 545 height 53
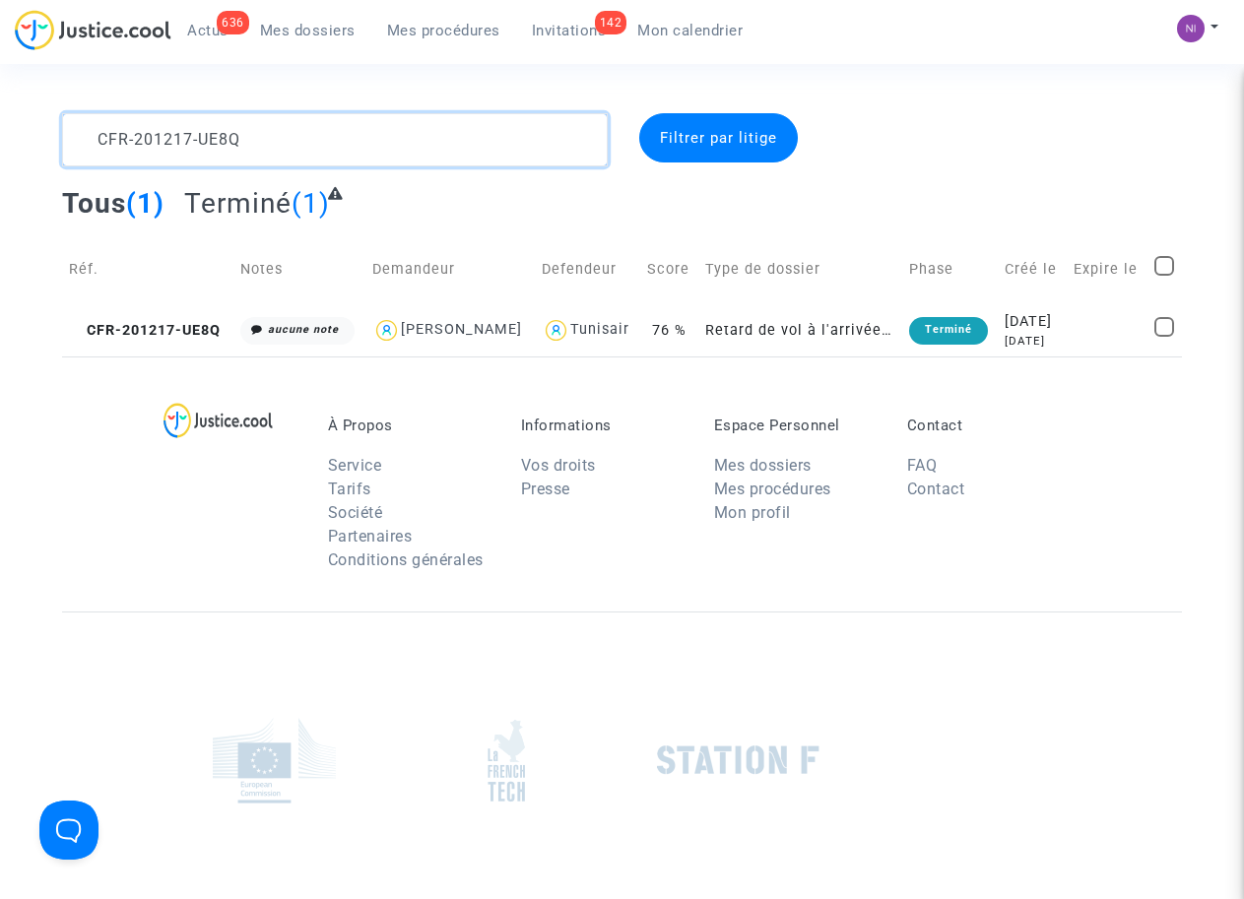
drag, startPoint x: 316, startPoint y: 140, endPoint x: 0, endPoint y: 158, distance: 316.6
click at [0, 158] on div "CFR-201217-UE8Q Filtrer par litige Tous (1) Terminé (1) Réf. Notes Demandeur De…" at bounding box center [622, 234] width 1244 height 243
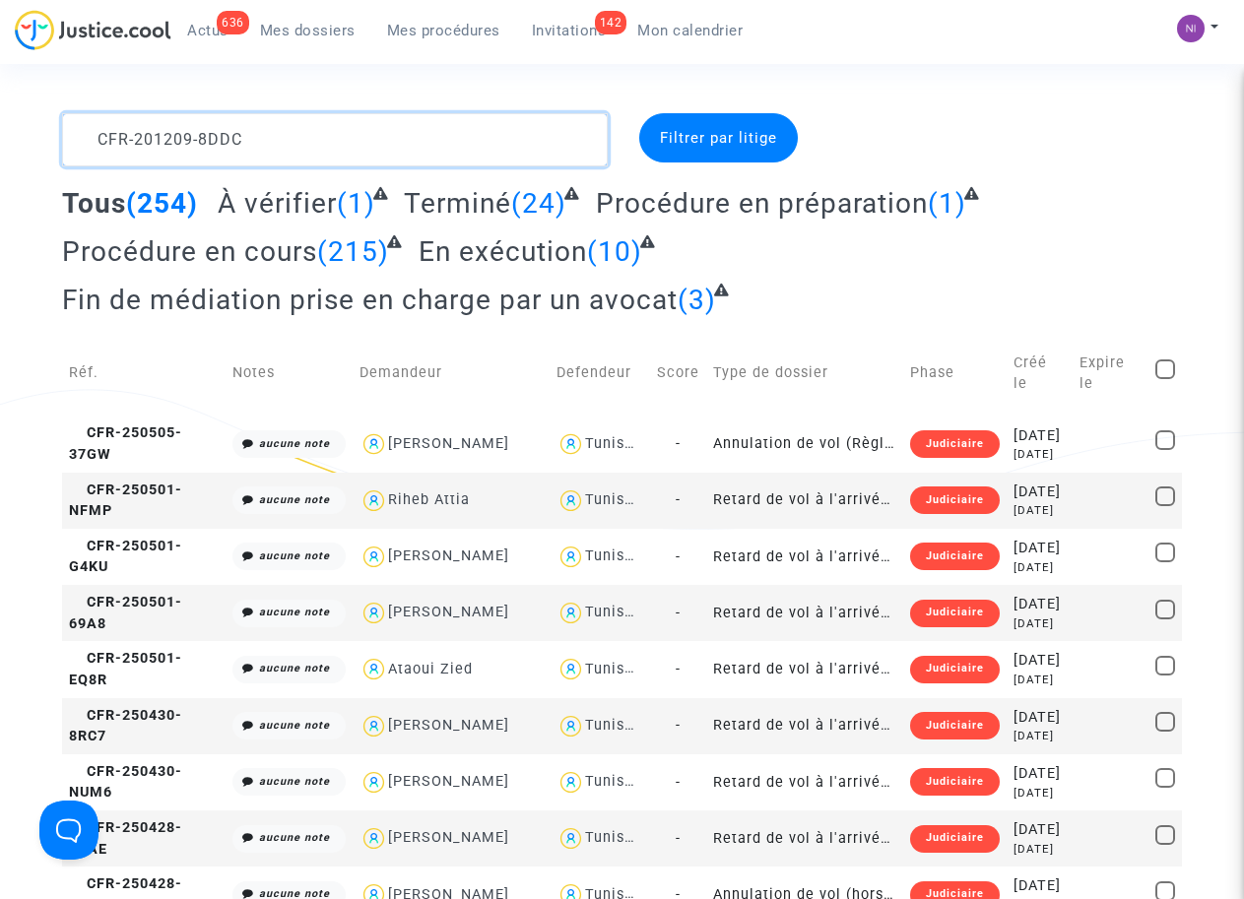
click at [451, 154] on textarea at bounding box center [334, 139] width 545 height 53
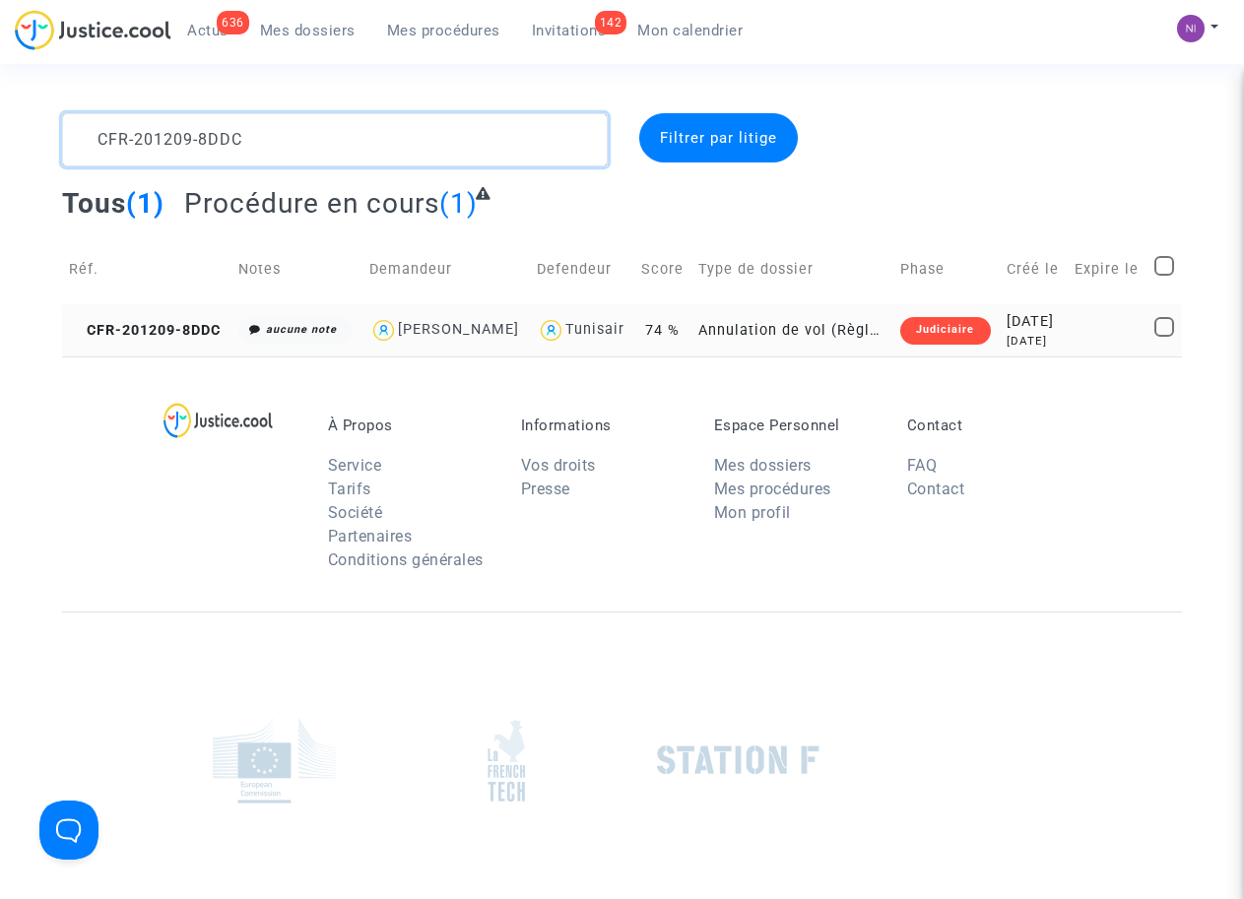
type textarea "CFR-201209-8DDC"
click at [1043, 334] on div "5 years ago" at bounding box center [1033, 341] width 54 height 17
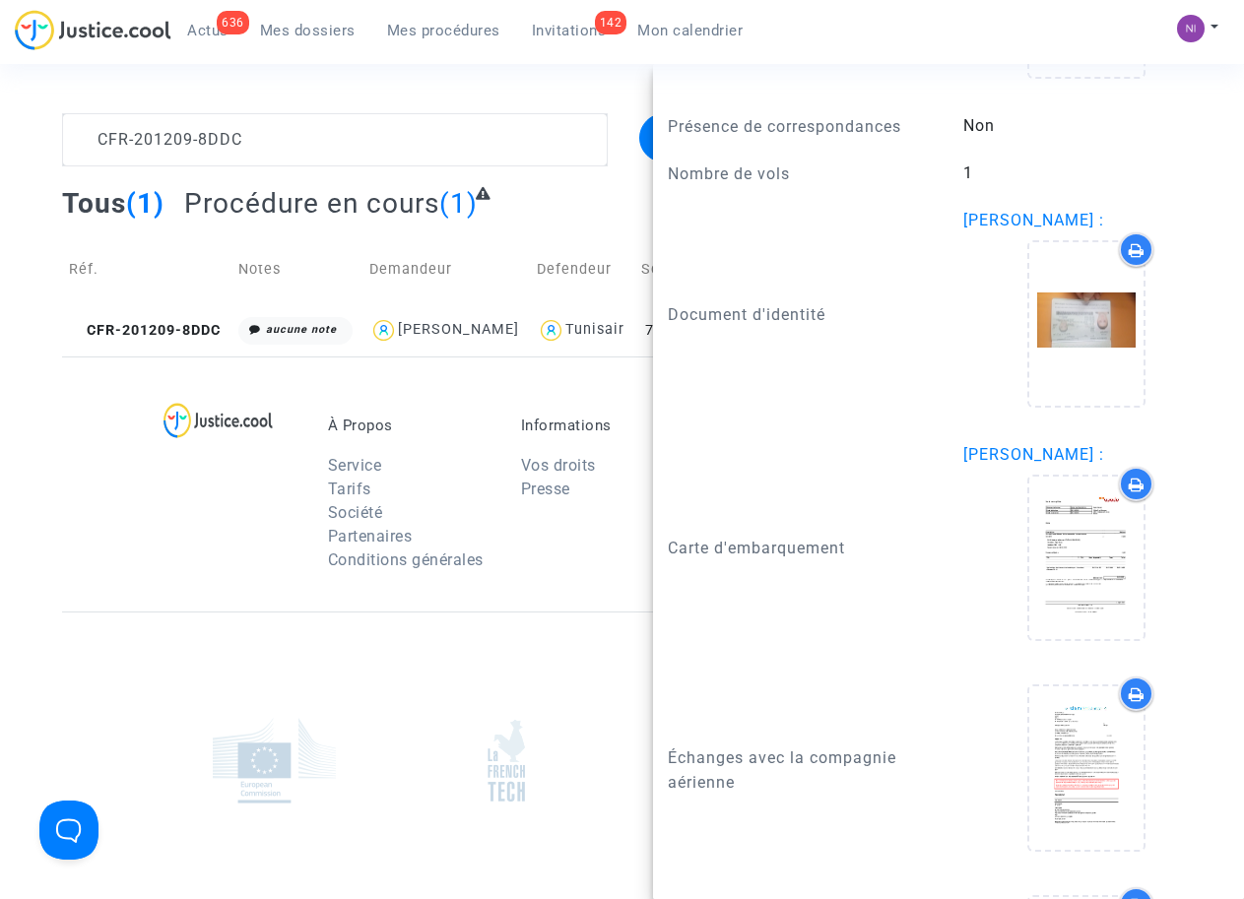
scroll to position [1949, 0]
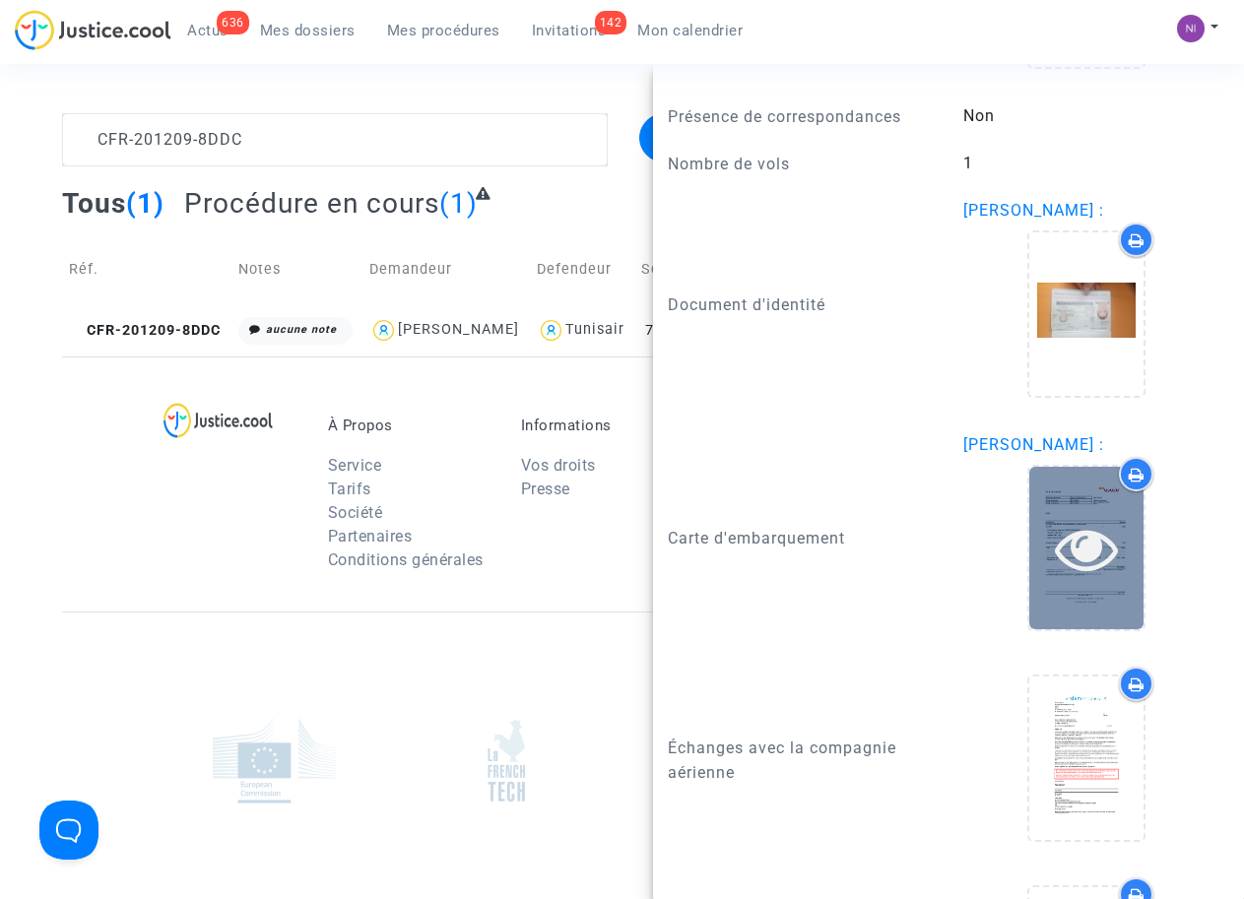
click at [1067, 580] on icon at bounding box center [1087, 548] width 64 height 63
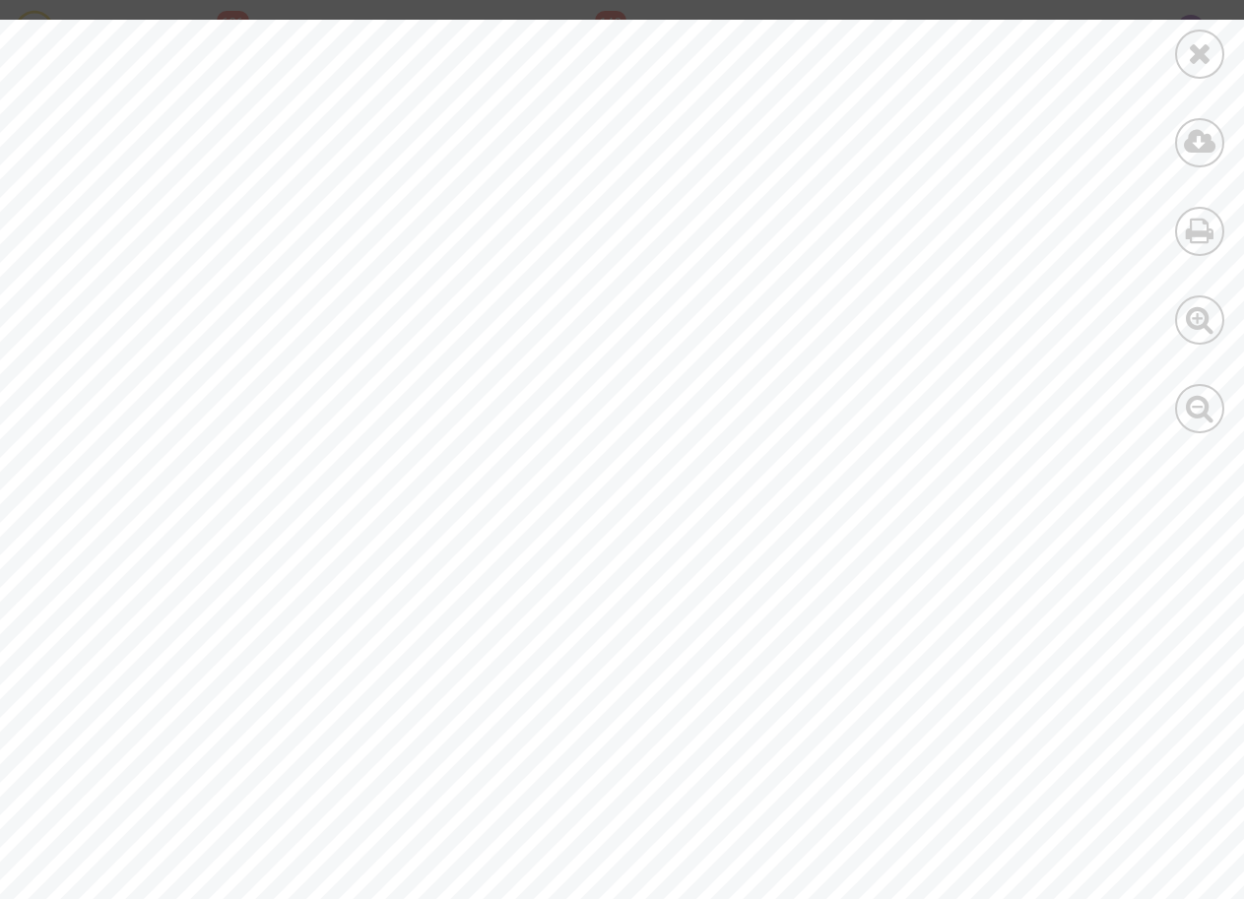
scroll to position [7134, 0]
click at [1197, 66] on icon at bounding box center [1200, 53] width 25 height 30
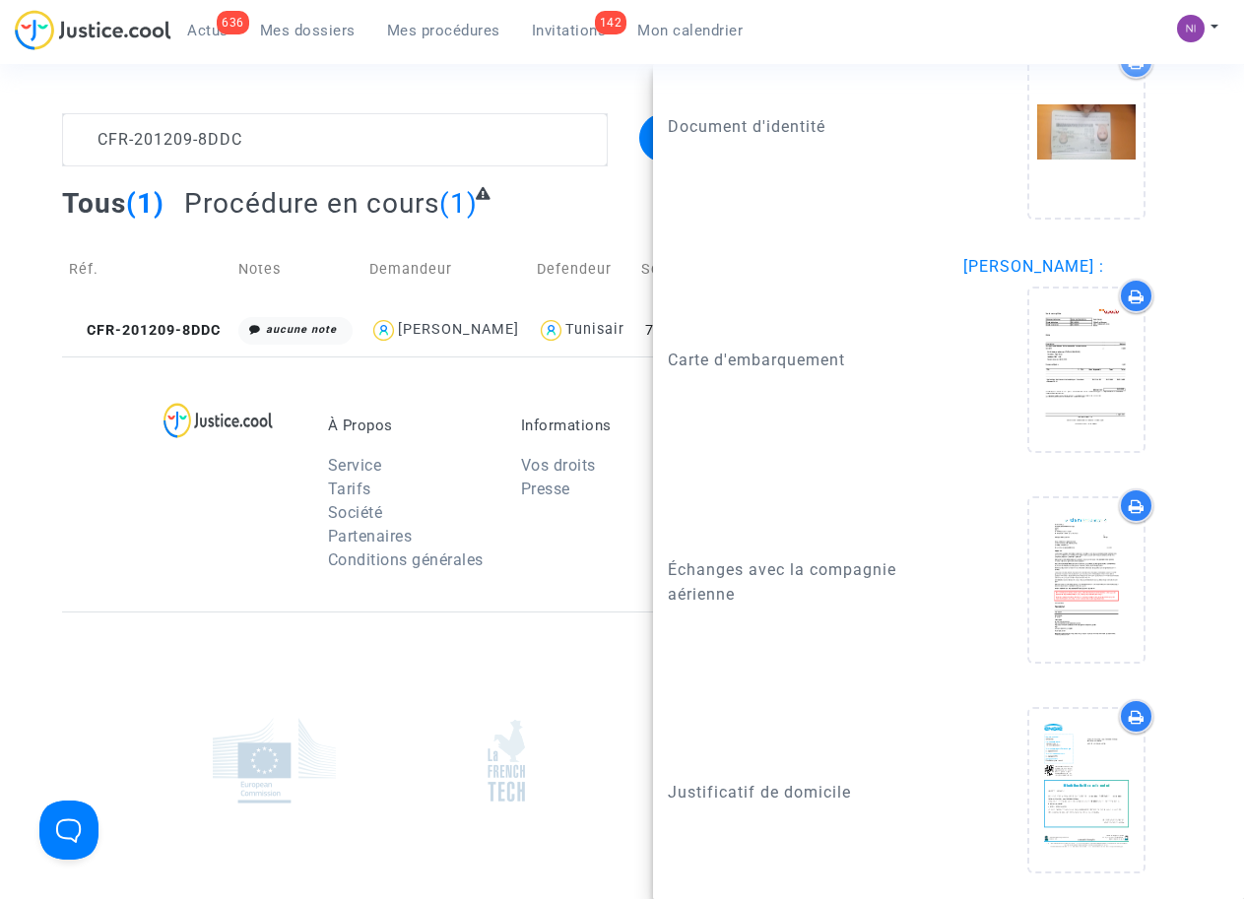
scroll to position [2200, 0]
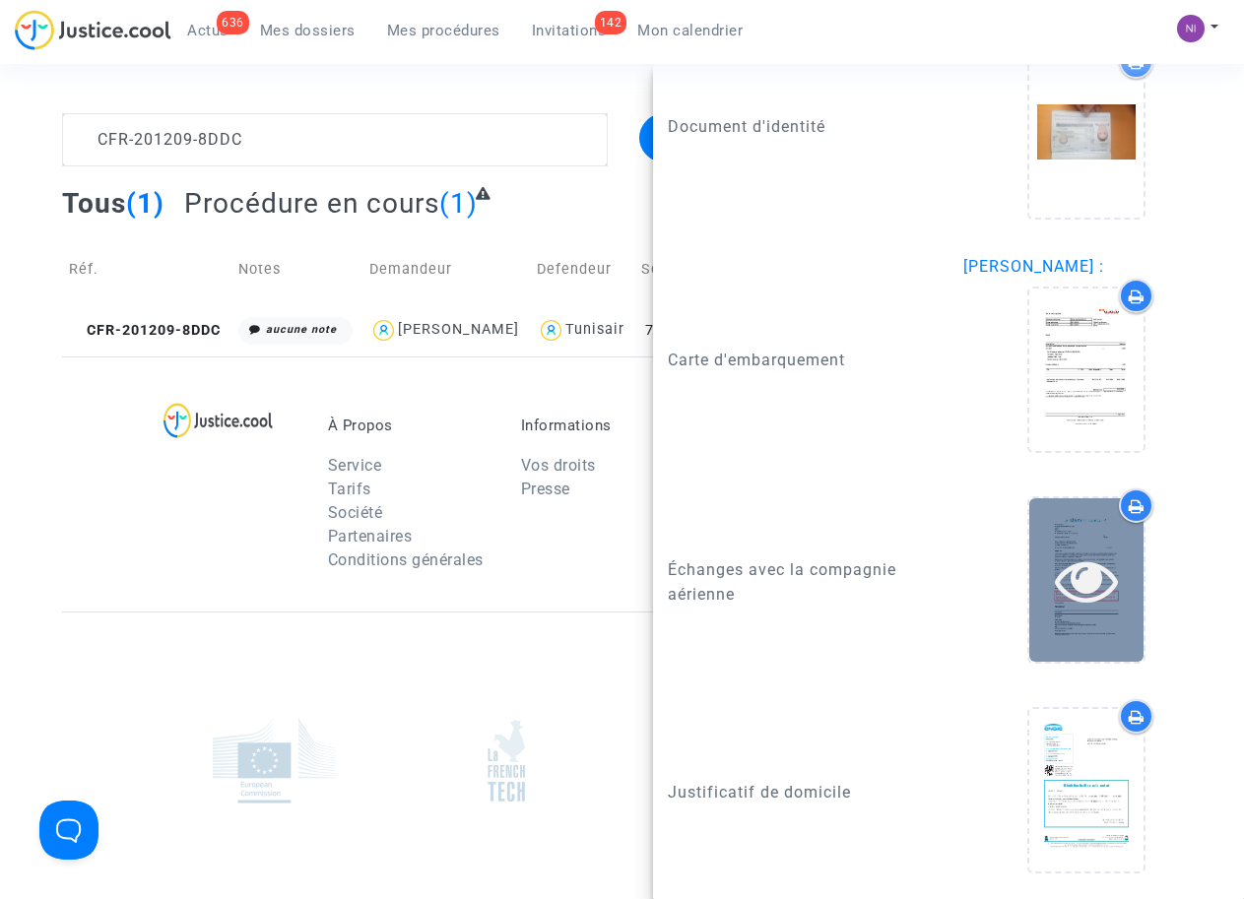
click at [1063, 575] on icon at bounding box center [1087, 580] width 64 height 63
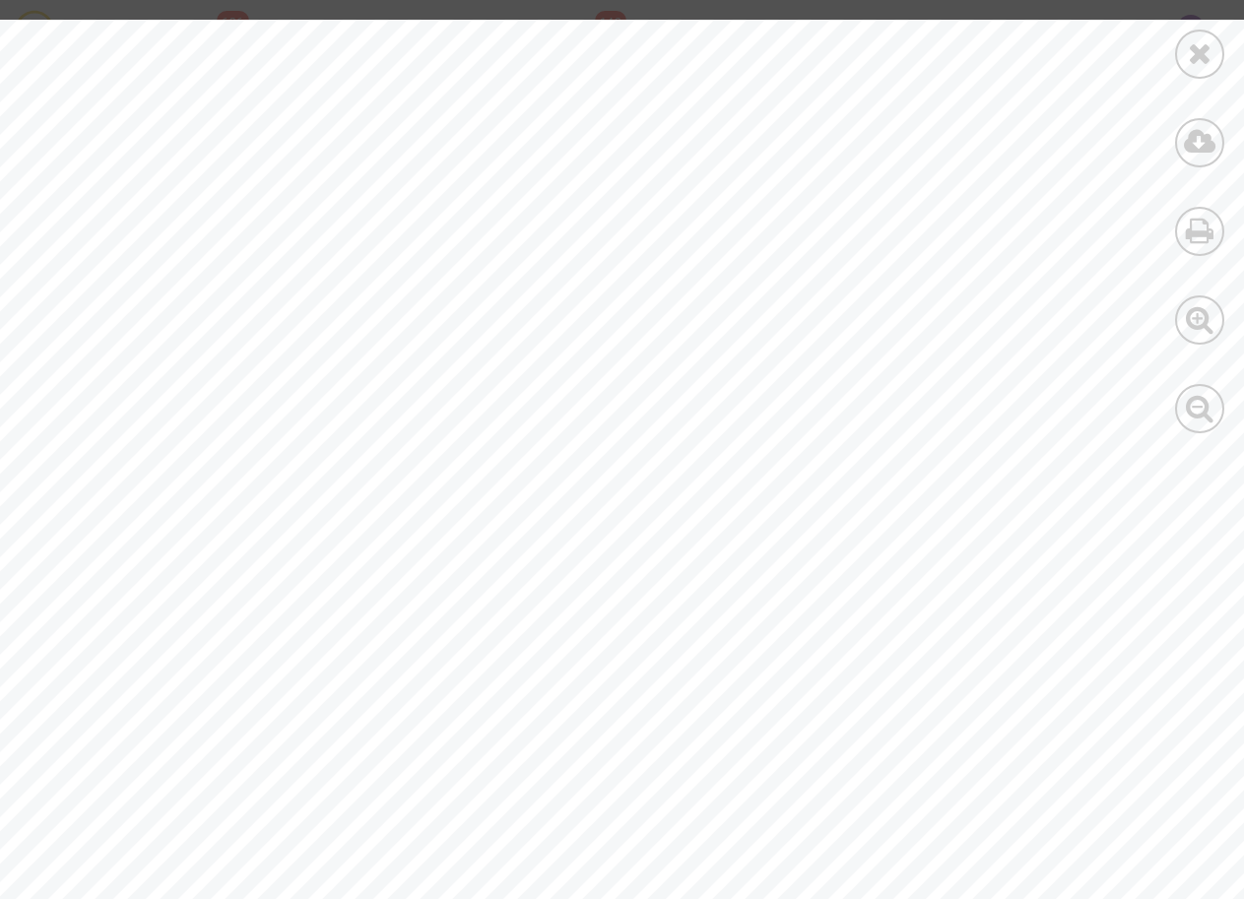
scroll to position [0, 0]
click at [1188, 48] on icon at bounding box center [1200, 53] width 25 height 30
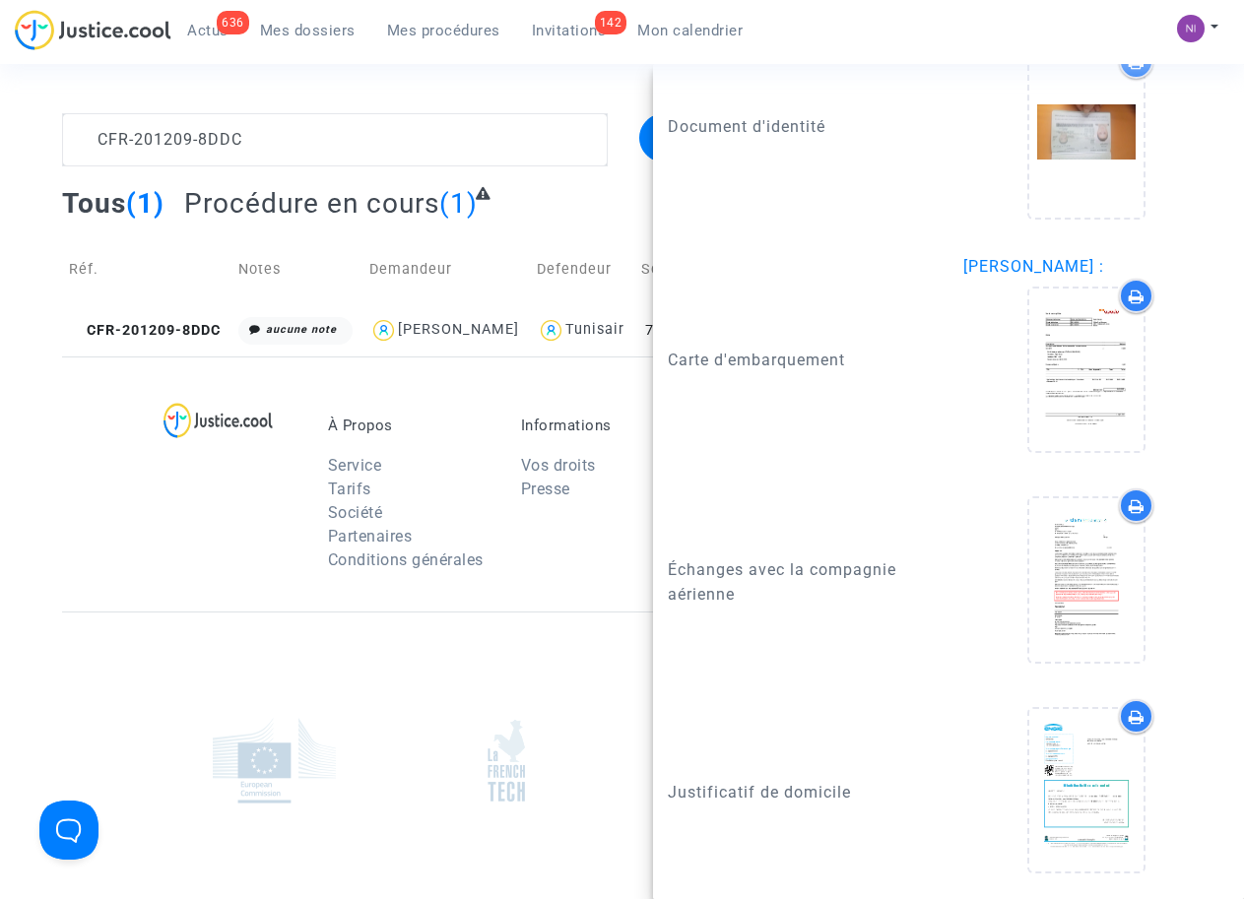
scroll to position [2200, 0]
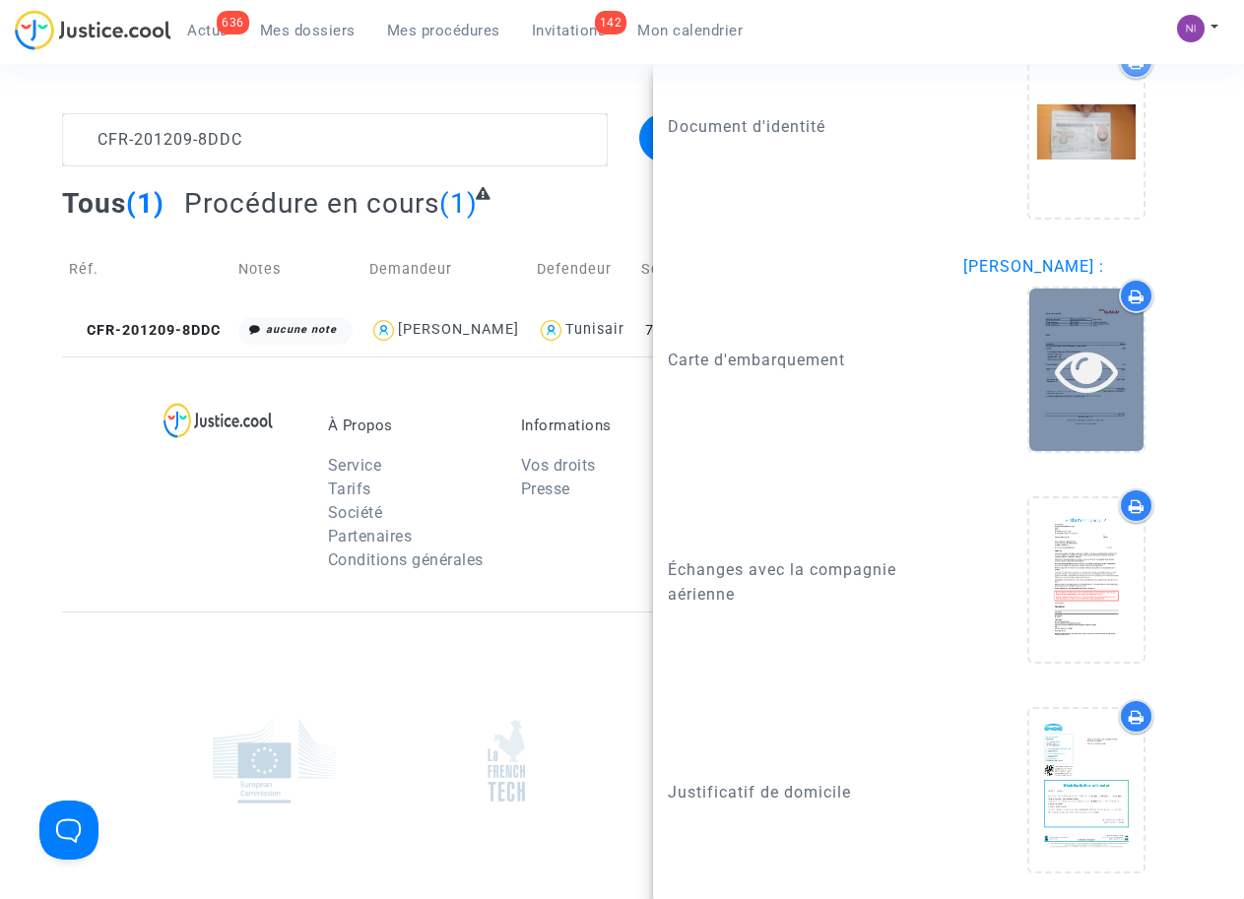
click at [1073, 371] on icon at bounding box center [1087, 370] width 64 height 63
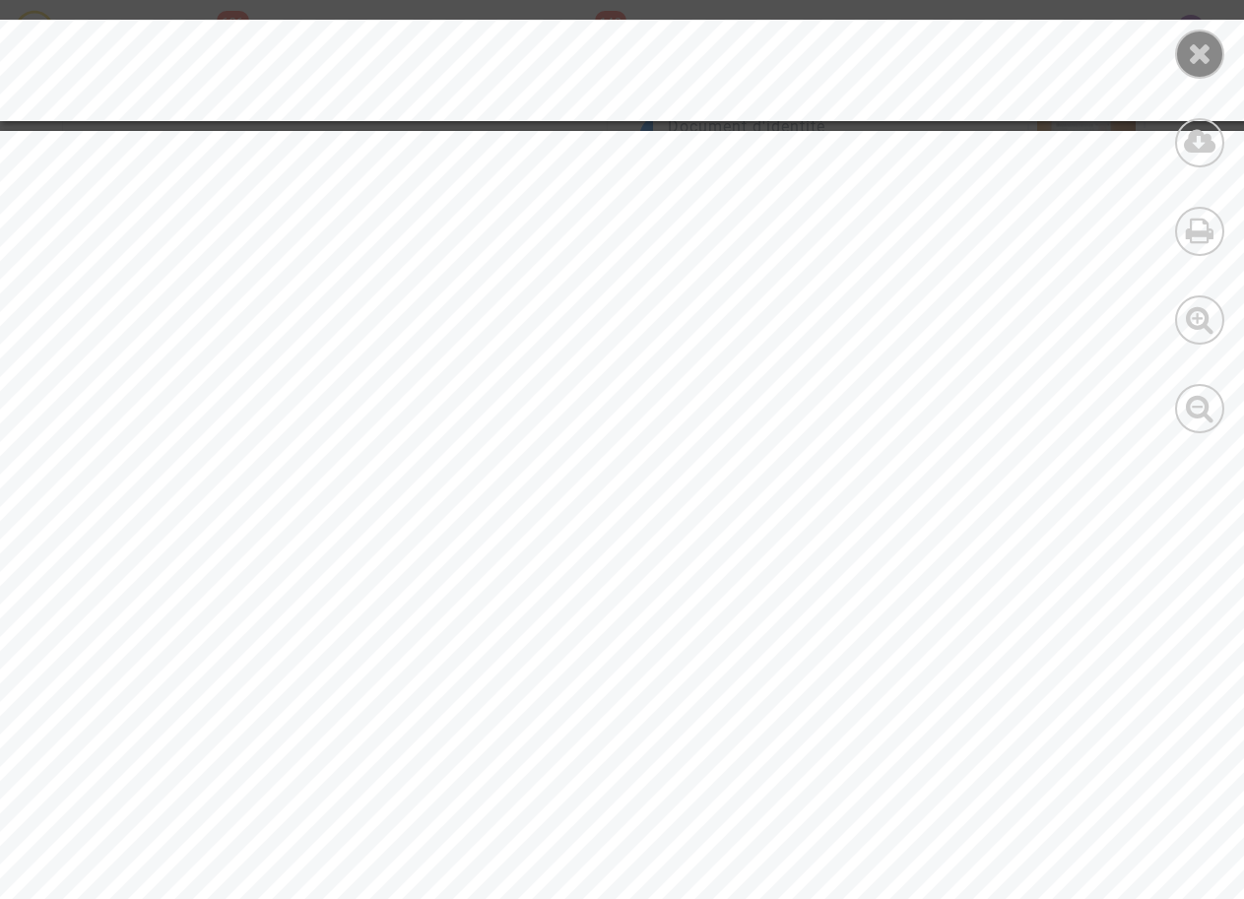
scroll to position [7796, 0]
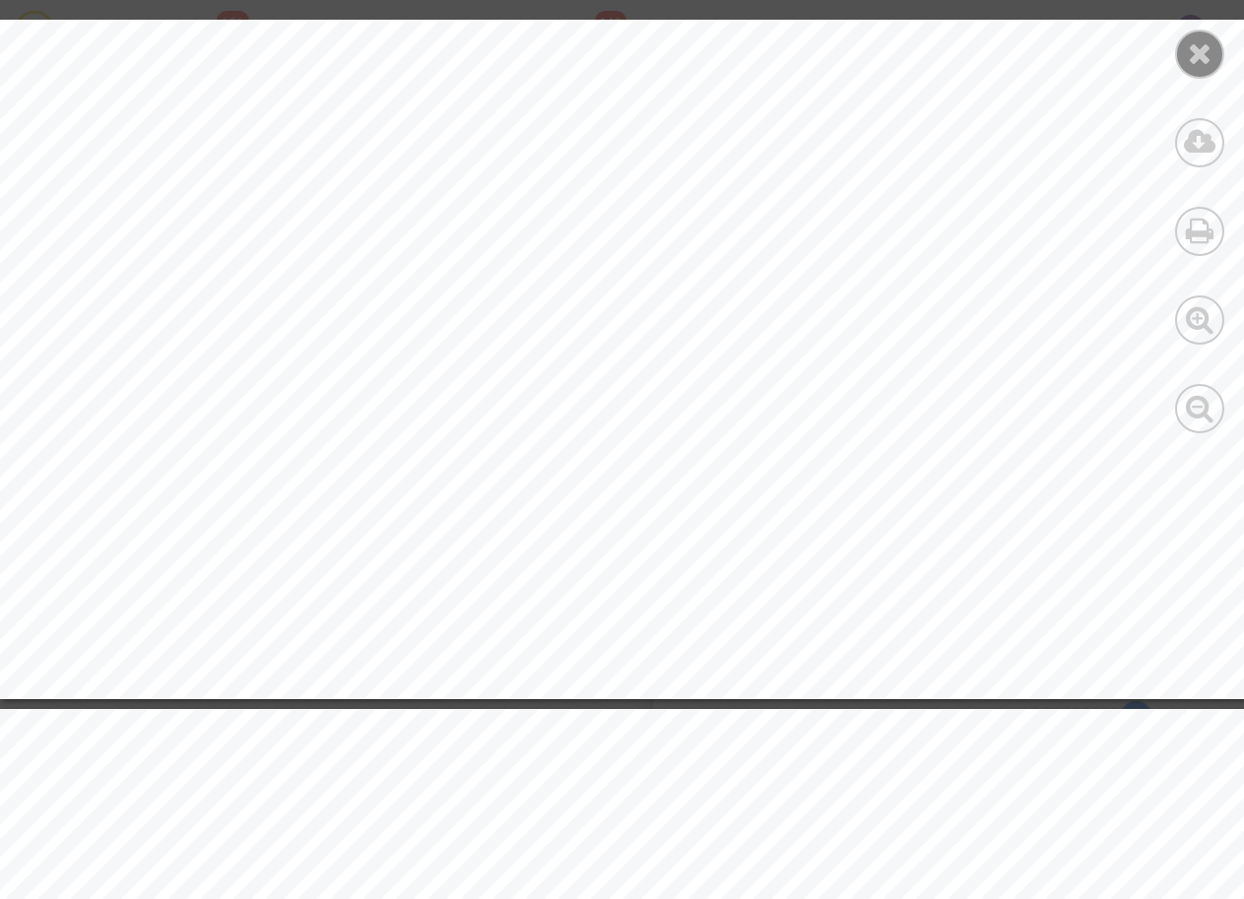
click at [1184, 60] on div at bounding box center [1199, 54] width 49 height 49
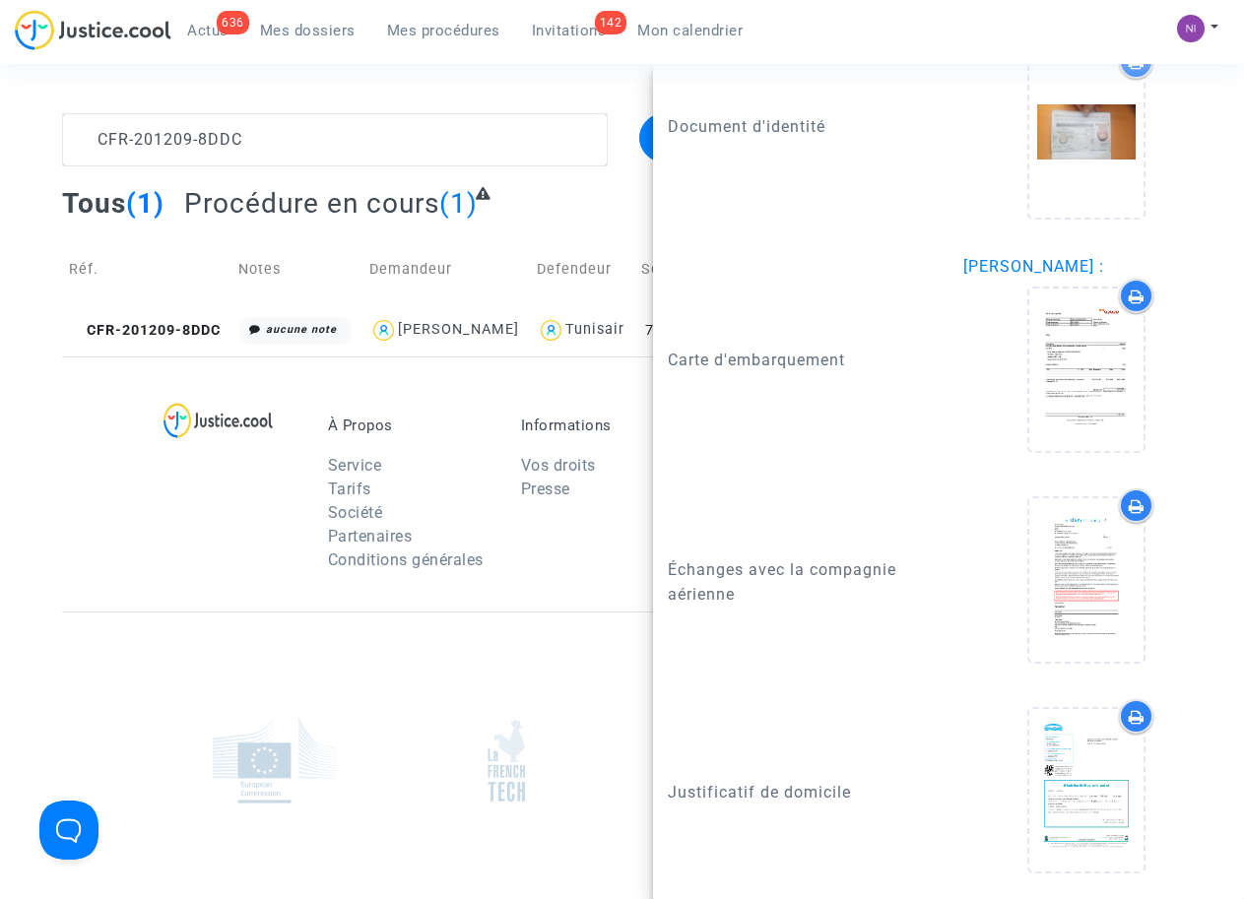
click at [262, 547] on div at bounding box center [236, 499] width 155 height 165
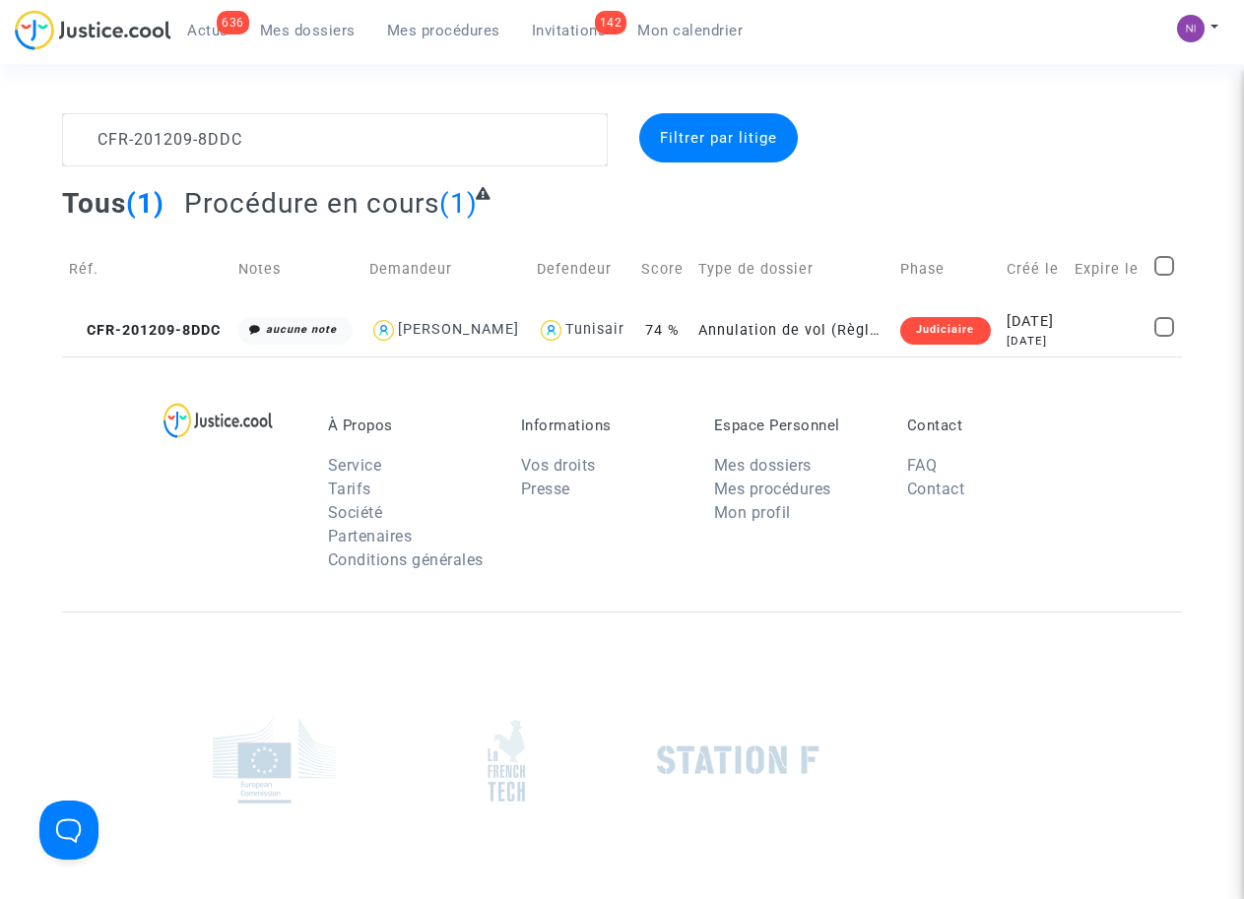
scroll to position [0, 0]
drag, startPoint x: 260, startPoint y: 137, endPoint x: 53, endPoint y: 121, distance: 207.4
click at [53, 121] on div "CFR-201209-8DDC" at bounding box center [334, 139] width 574 height 53
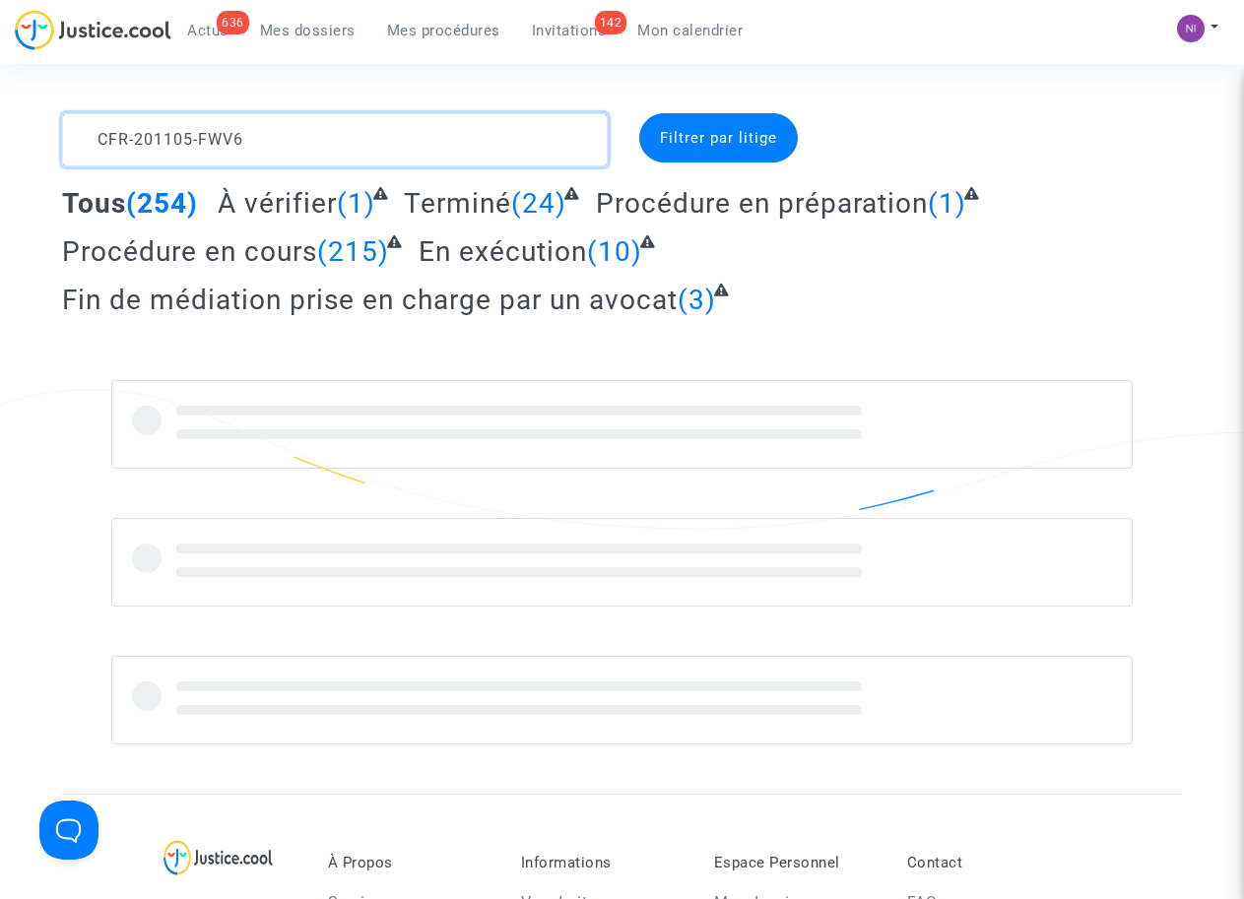
click at [301, 132] on textarea at bounding box center [334, 139] width 545 height 53
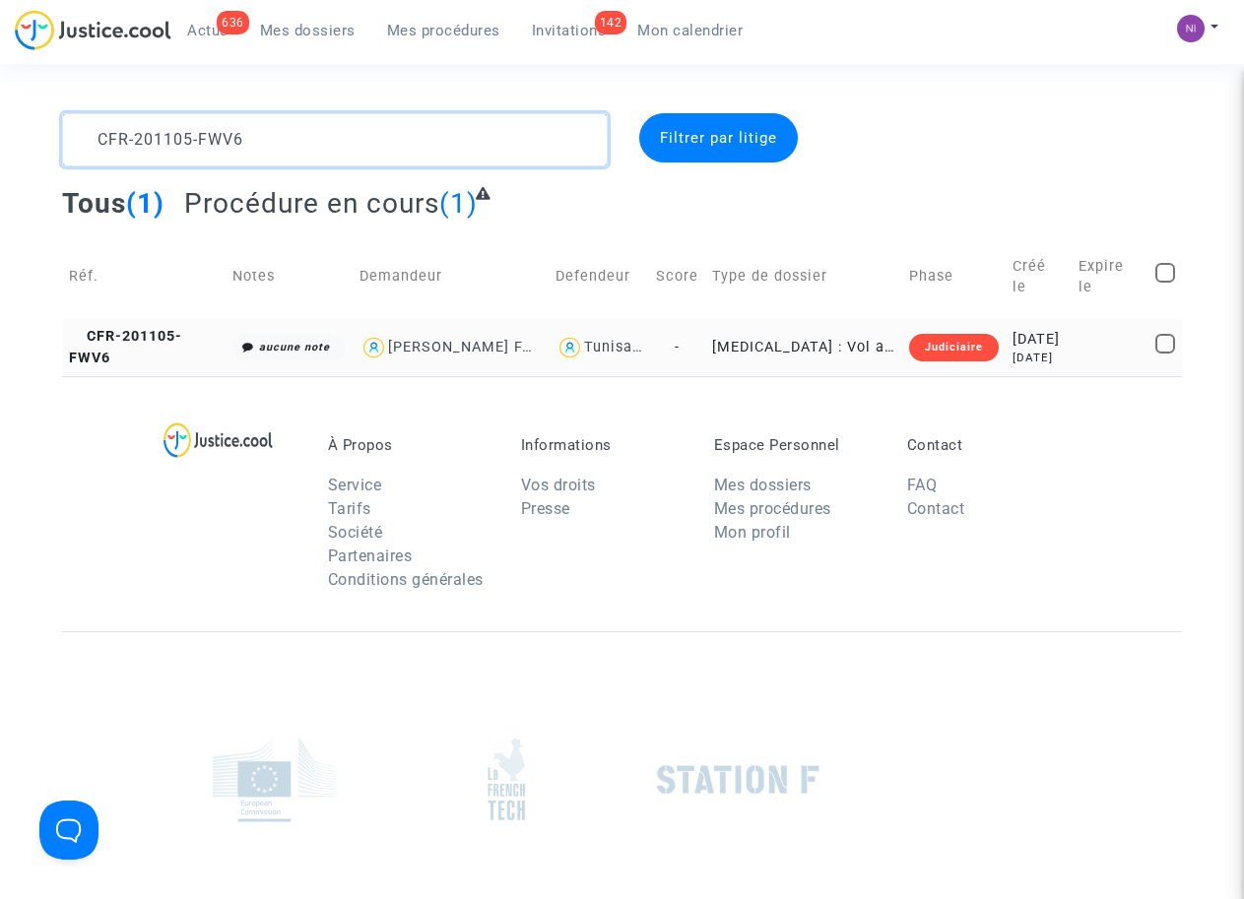
type textarea "CFR-201105-FWV6"
click at [1047, 335] on div "2020-11-05" at bounding box center [1038, 340] width 52 height 22
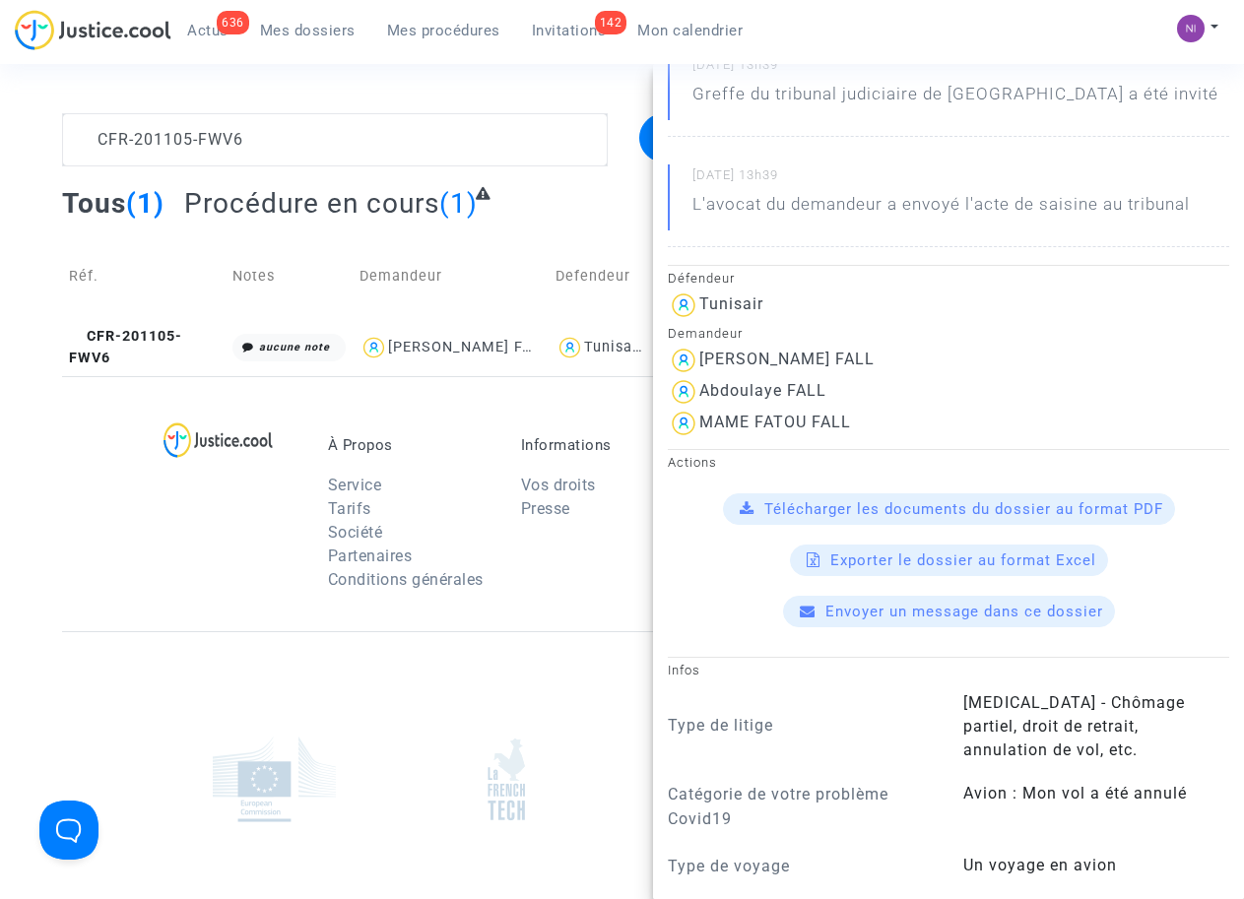
scroll to position [250, 0]
drag, startPoint x: 702, startPoint y: 387, endPoint x: 884, endPoint y: 395, distance: 182.4
click at [884, 395] on div "Abdoulaye FALL" at bounding box center [948, 392] width 561 height 32
drag, startPoint x: 884, startPoint y: 395, endPoint x: 810, endPoint y: 395, distance: 73.9
copy div "Abdoulaye FALL"
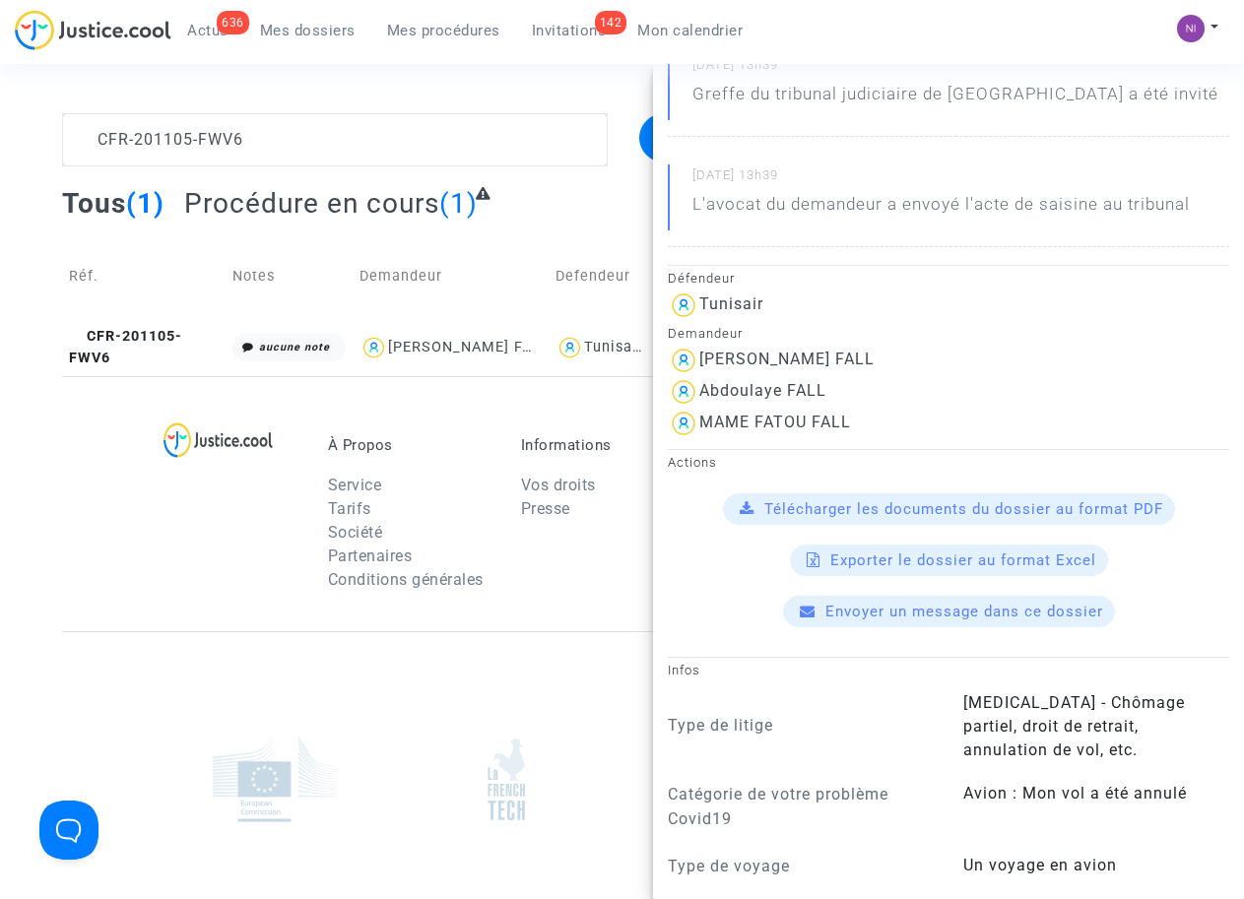
drag, startPoint x: 859, startPoint y: 423, endPoint x: 702, endPoint y: 413, distance: 157.0
click at [702, 413] on div "MAME FATOU FALL" at bounding box center [948, 424] width 561 height 32
drag, startPoint x: 702, startPoint y: 413, endPoint x: 726, endPoint y: 419, distance: 24.4
copy div "MAME FATOU FALL"
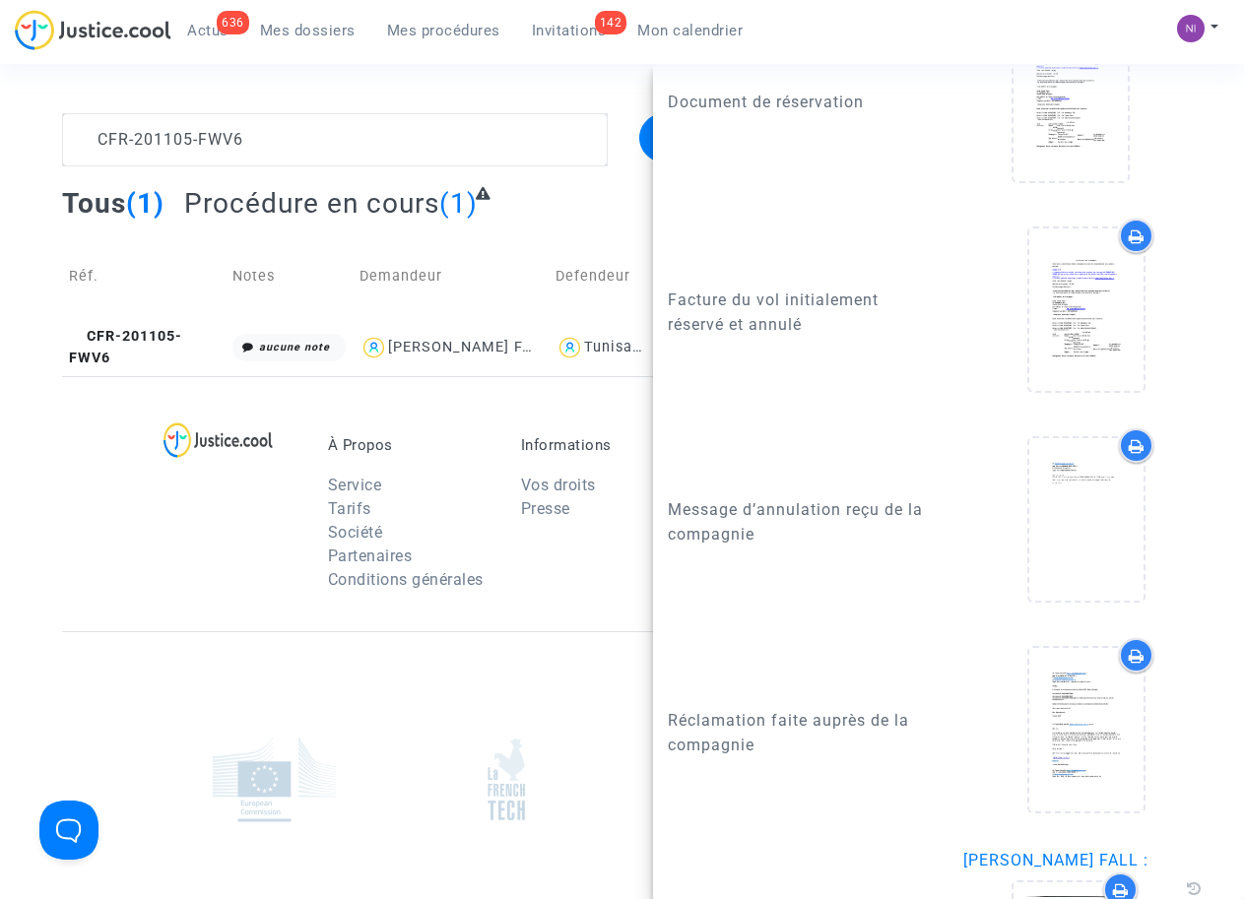
scroll to position [1722, 0]
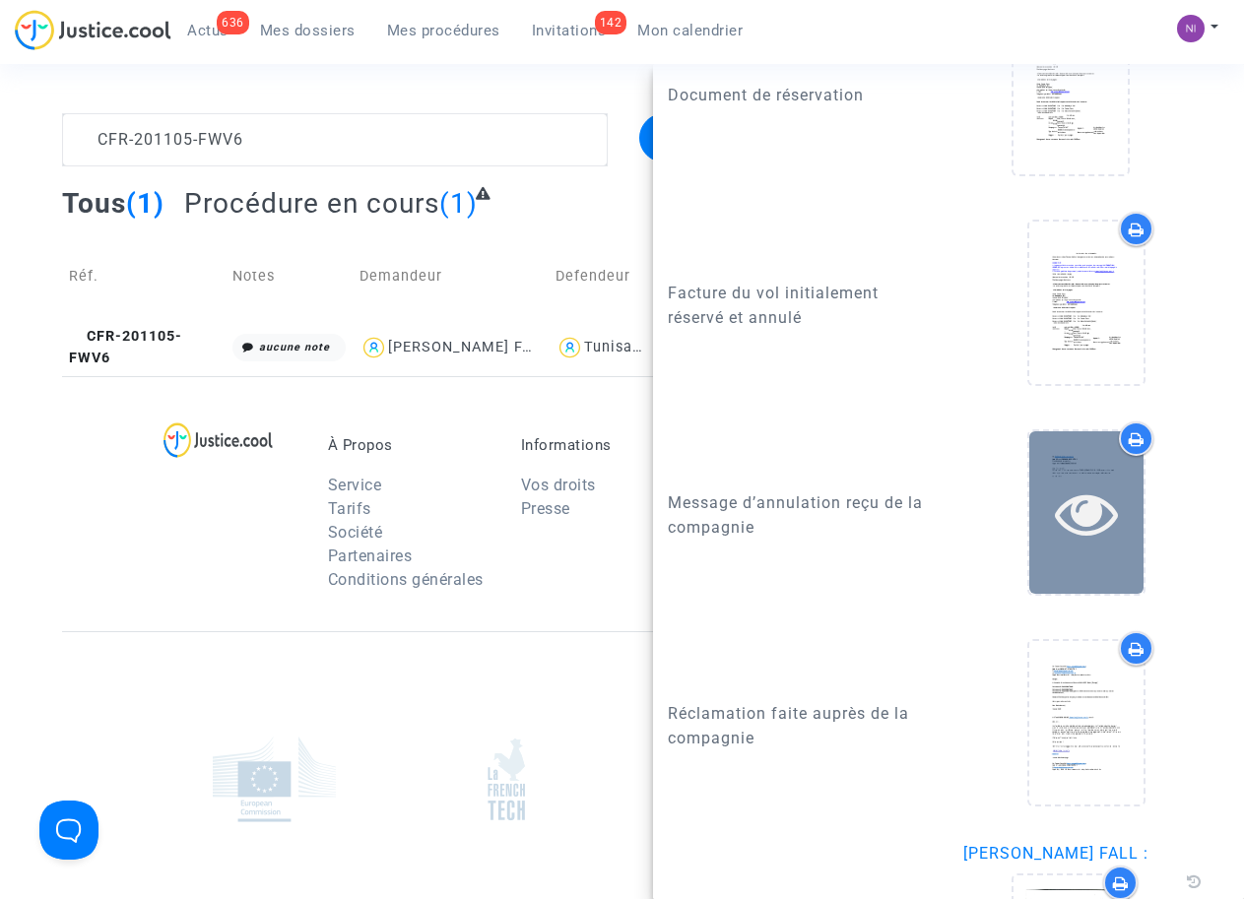
click at [1082, 504] on icon at bounding box center [1087, 513] width 64 height 63
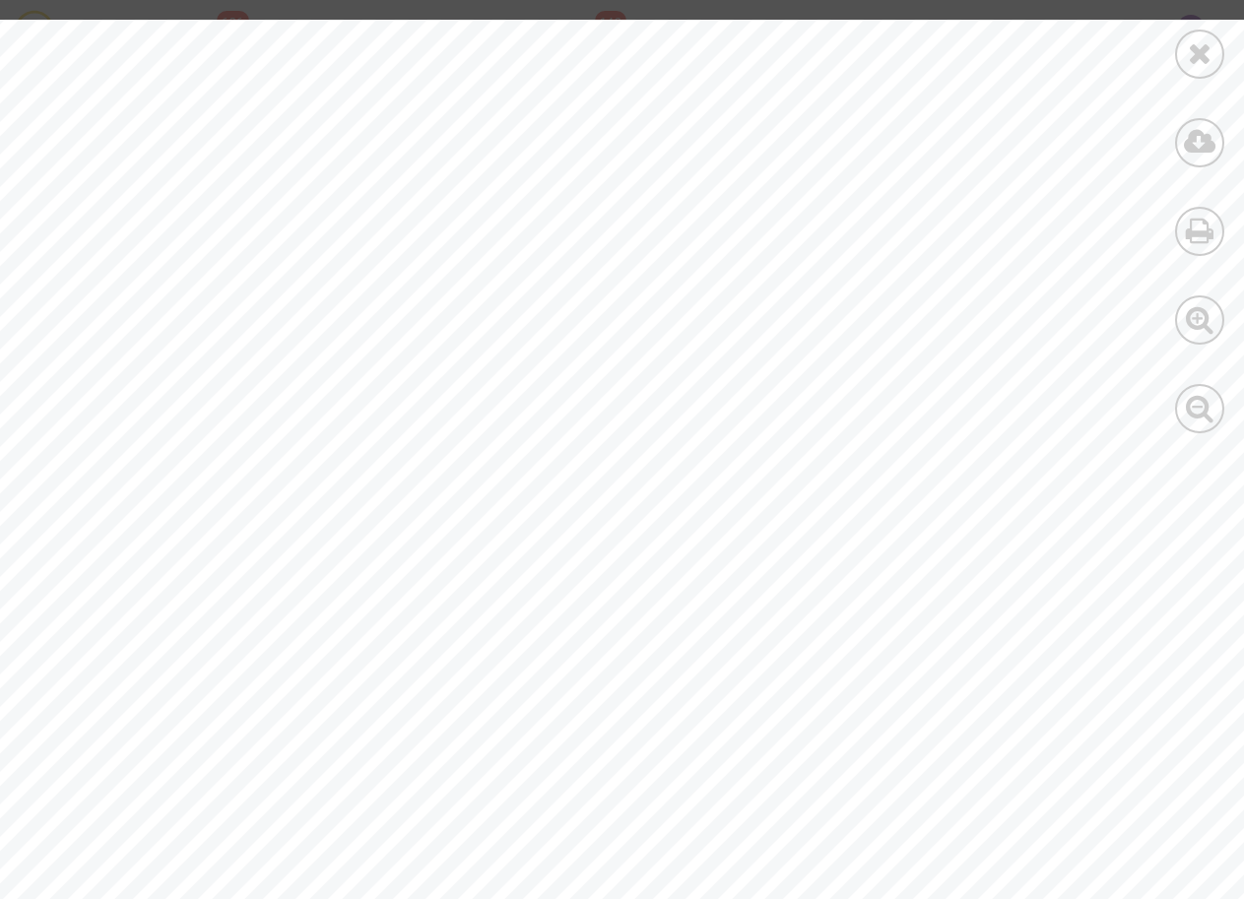
scroll to position [0, 0]
click at [1219, 47] on div at bounding box center [1199, 54] width 49 height 49
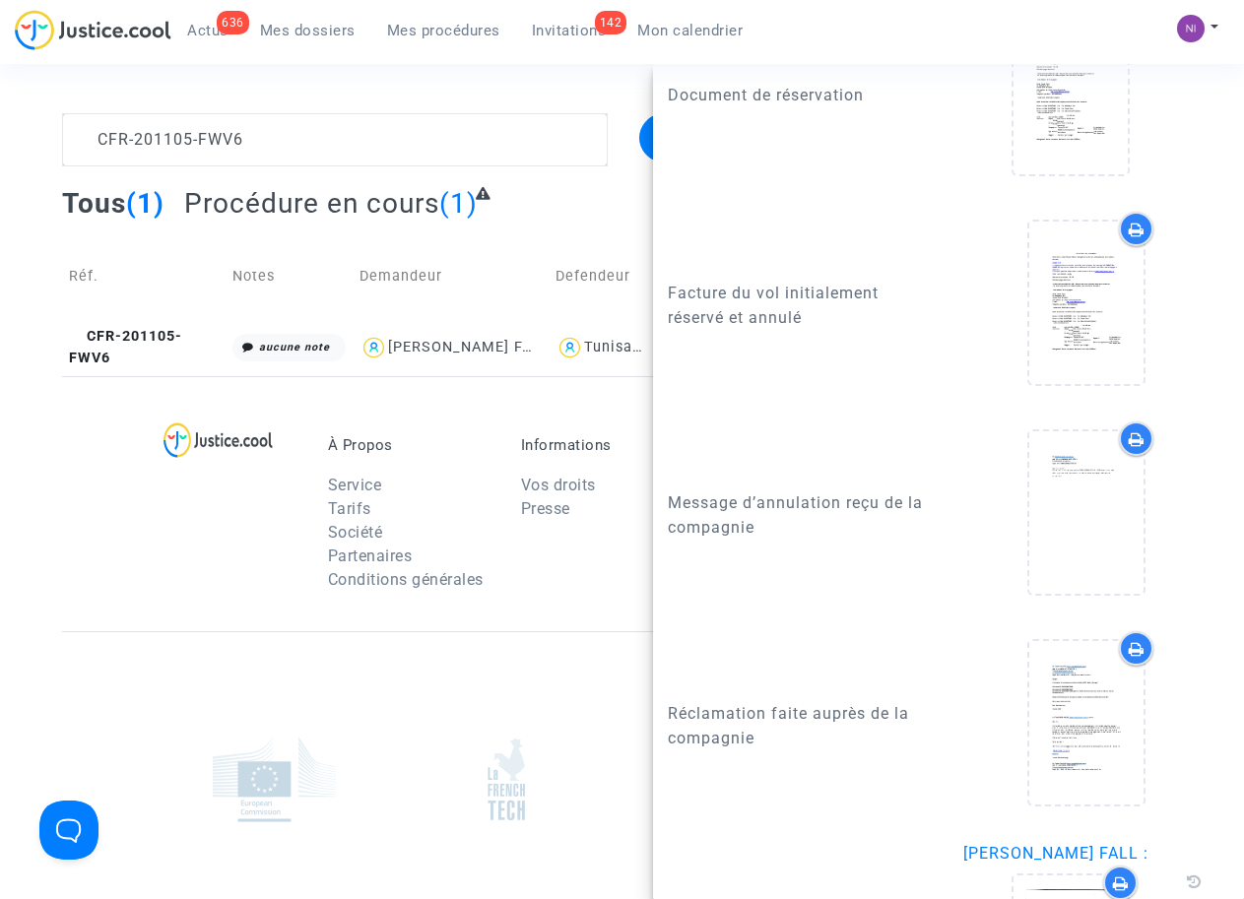
scroll to position [1723, 0]
drag, startPoint x: 667, startPoint y: 495, endPoint x: 933, endPoint y: 531, distance: 268.2
click at [939, 531] on div "Message d’annulation reçu de la compagnie" at bounding box center [948, 520] width 591 height 200
copy p "Message d’annulation reçu de la compagnie"
click at [223, 630] on div "À Propos Service Tarifs Société Partenaires Conditions générales Informations V…" at bounding box center [622, 503] width 1120 height 255
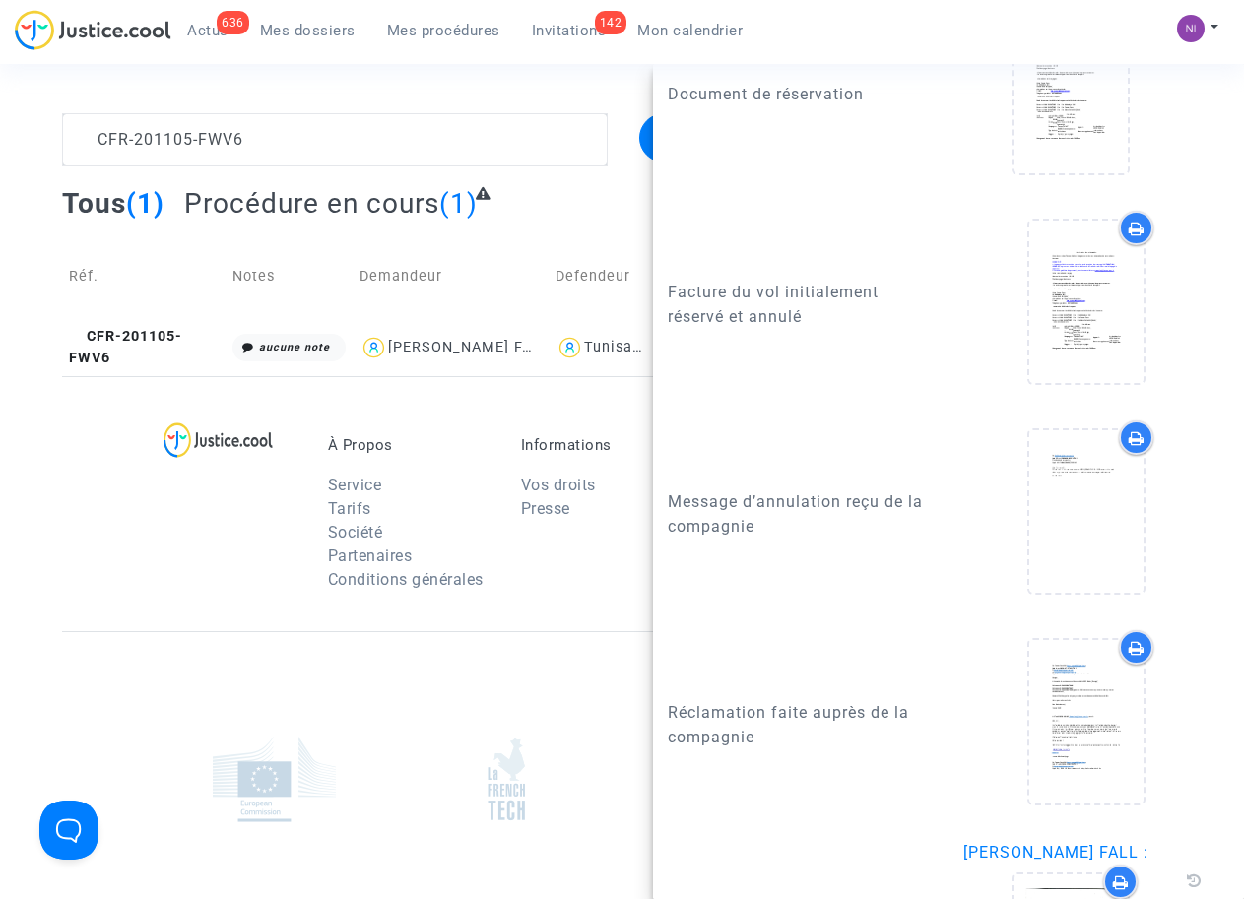
scroll to position [0, 0]
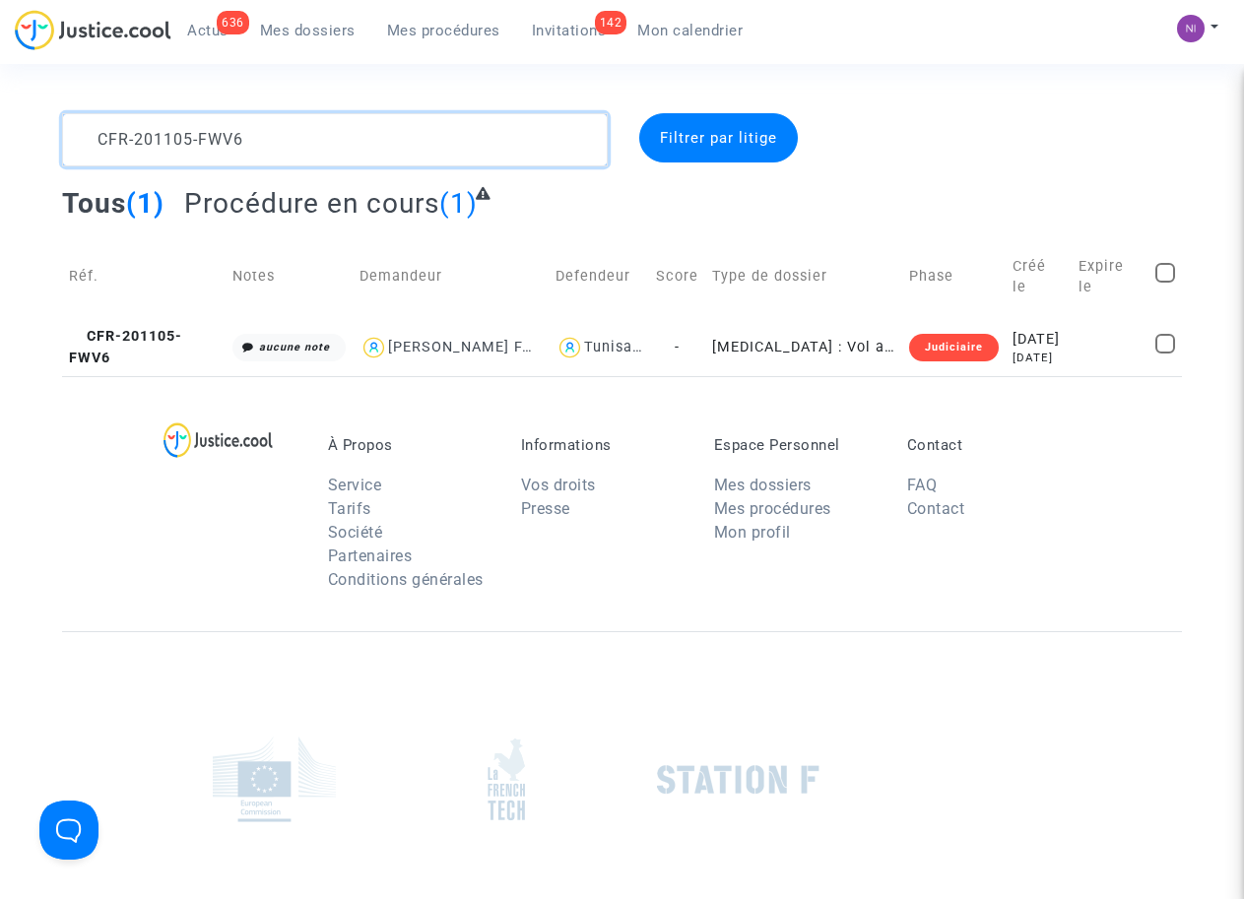
drag, startPoint x: 276, startPoint y: 135, endPoint x: 25, endPoint y: 116, distance: 251.8
click at [25, 116] on div "CFR-201105-FWV6 Filtrer par litige Tous (1) Procédure en cours (1) Réf. Notes D…" at bounding box center [622, 244] width 1244 height 263
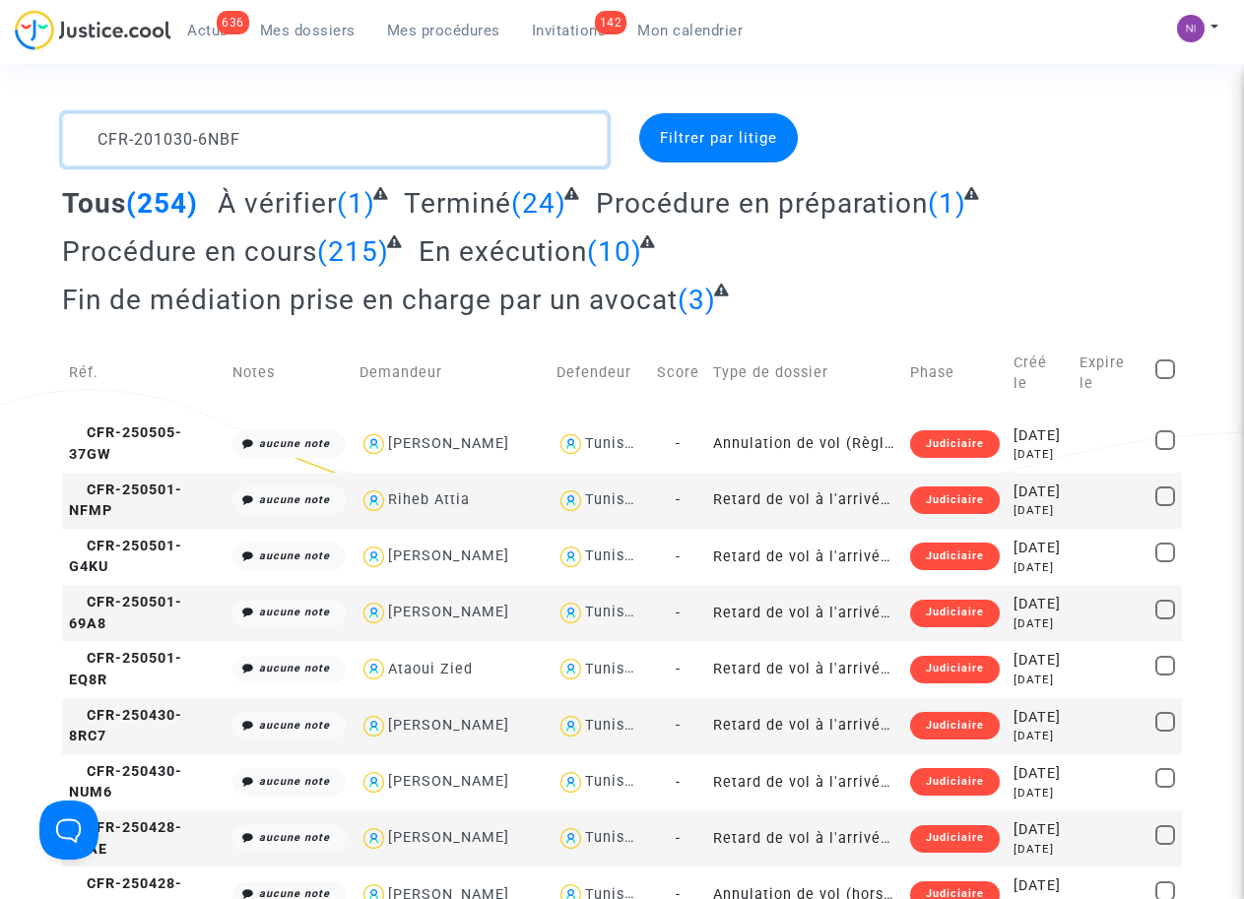
click at [101, 127] on textarea at bounding box center [334, 139] width 545 height 53
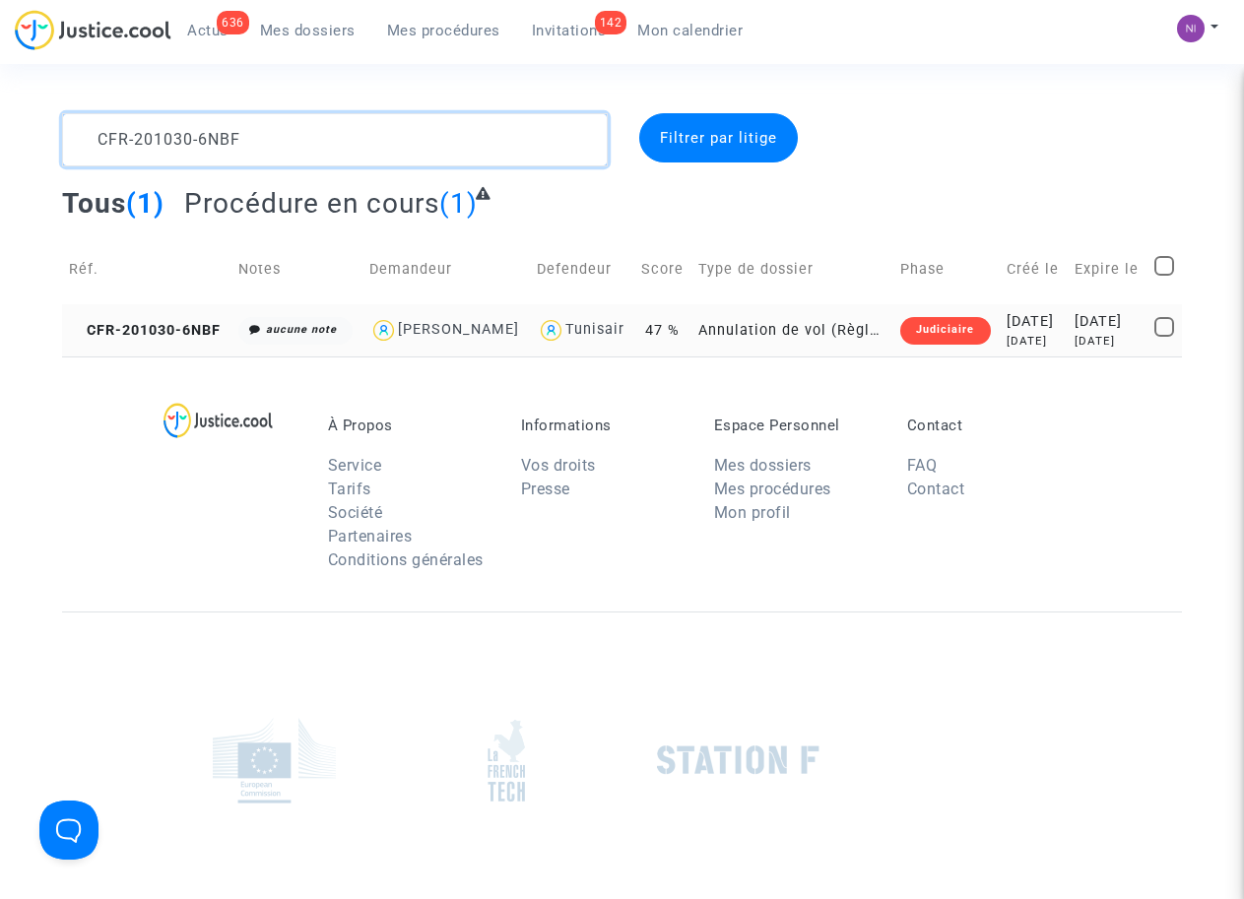
type textarea "CFR-201030-6NBF"
click at [1082, 333] on div "2022-07-12" at bounding box center [1107, 322] width 66 height 22
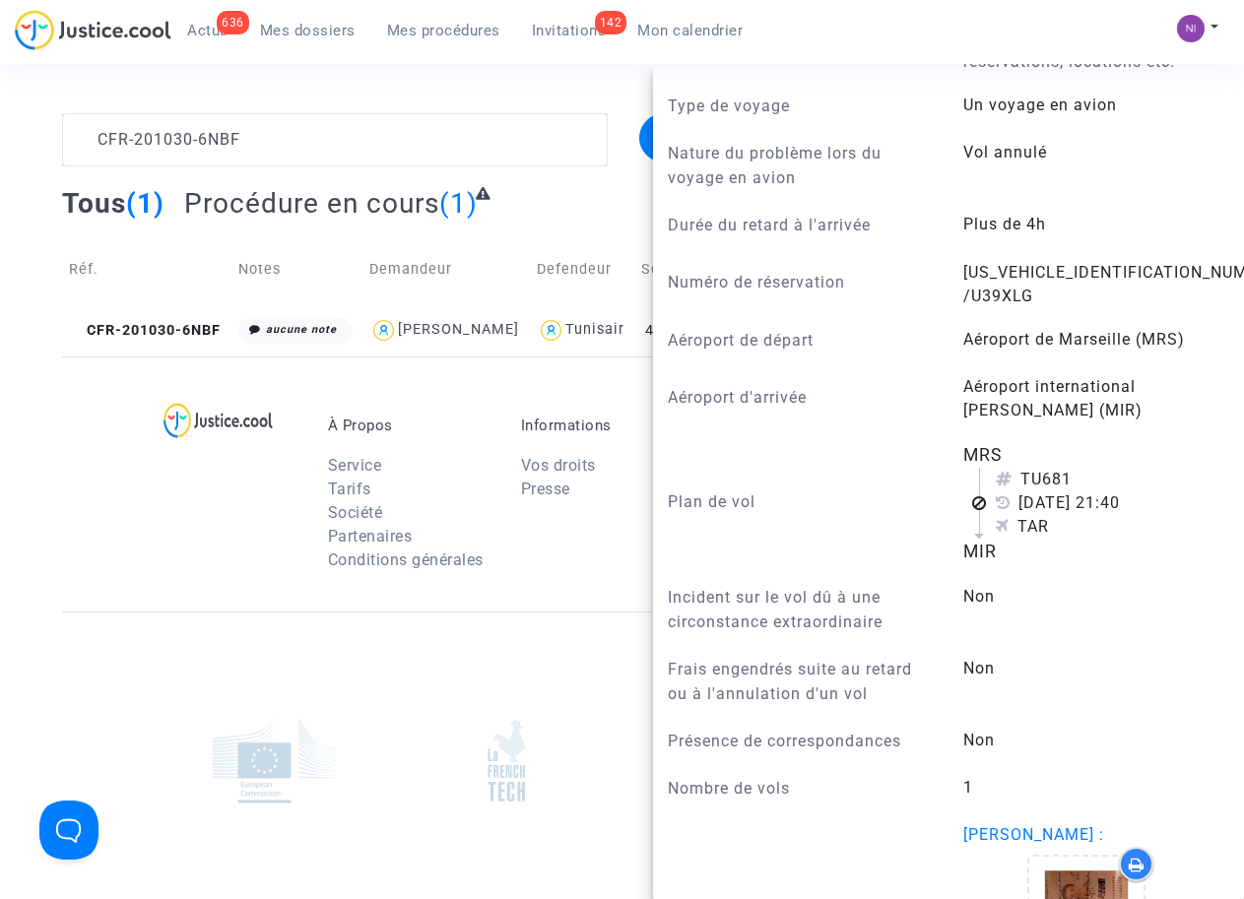
scroll to position [876, 0]
drag, startPoint x: 999, startPoint y: 291, endPoint x: 1136, endPoint y: 293, distance: 137.9
click at [1136, 293] on answer "ETKT1992410541295 /U39XLG" at bounding box center [1086, 284] width 246 height 47
drag, startPoint x: 1136, startPoint y: 293, endPoint x: 1111, endPoint y: 297, distance: 25.9
copy span "1992410541295"
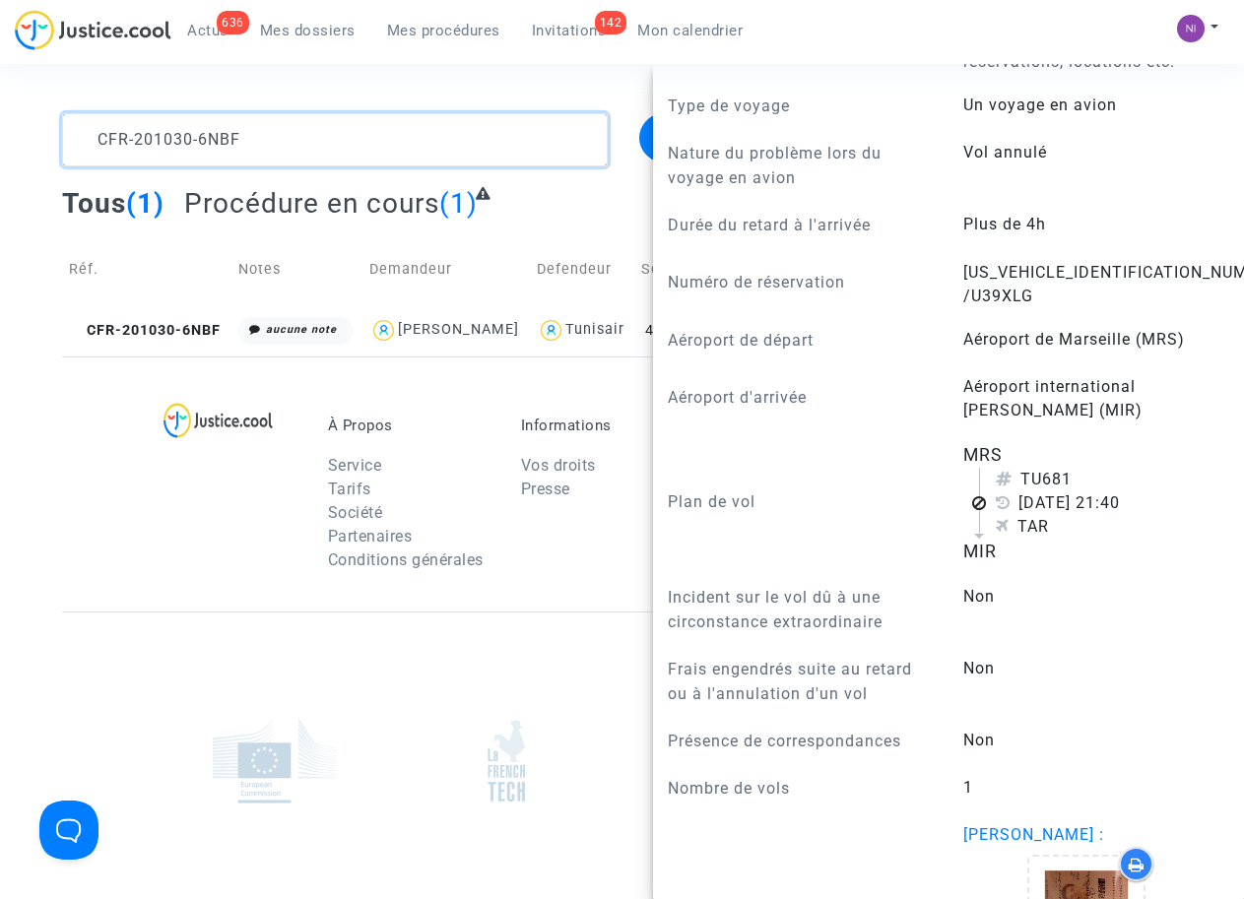
click at [255, 129] on textarea at bounding box center [334, 139] width 545 height 53
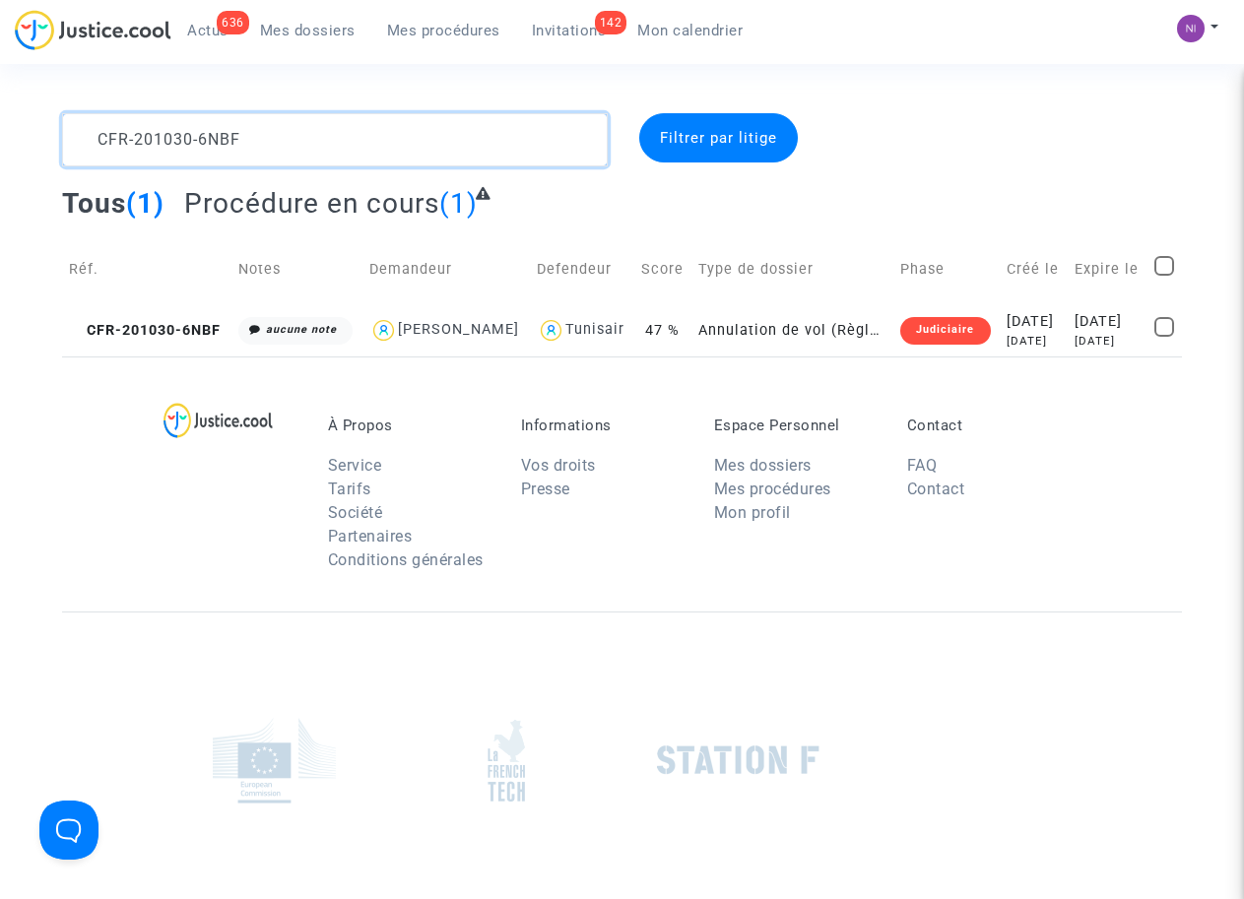
drag, startPoint x: 256, startPoint y: 134, endPoint x: 0, endPoint y: 138, distance: 256.1
click at [0, 138] on div "CFR-201030-6NBF Filtrer par litige Tous (1) Procédure en cours (1) Réf. Notes D…" at bounding box center [622, 234] width 1244 height 243
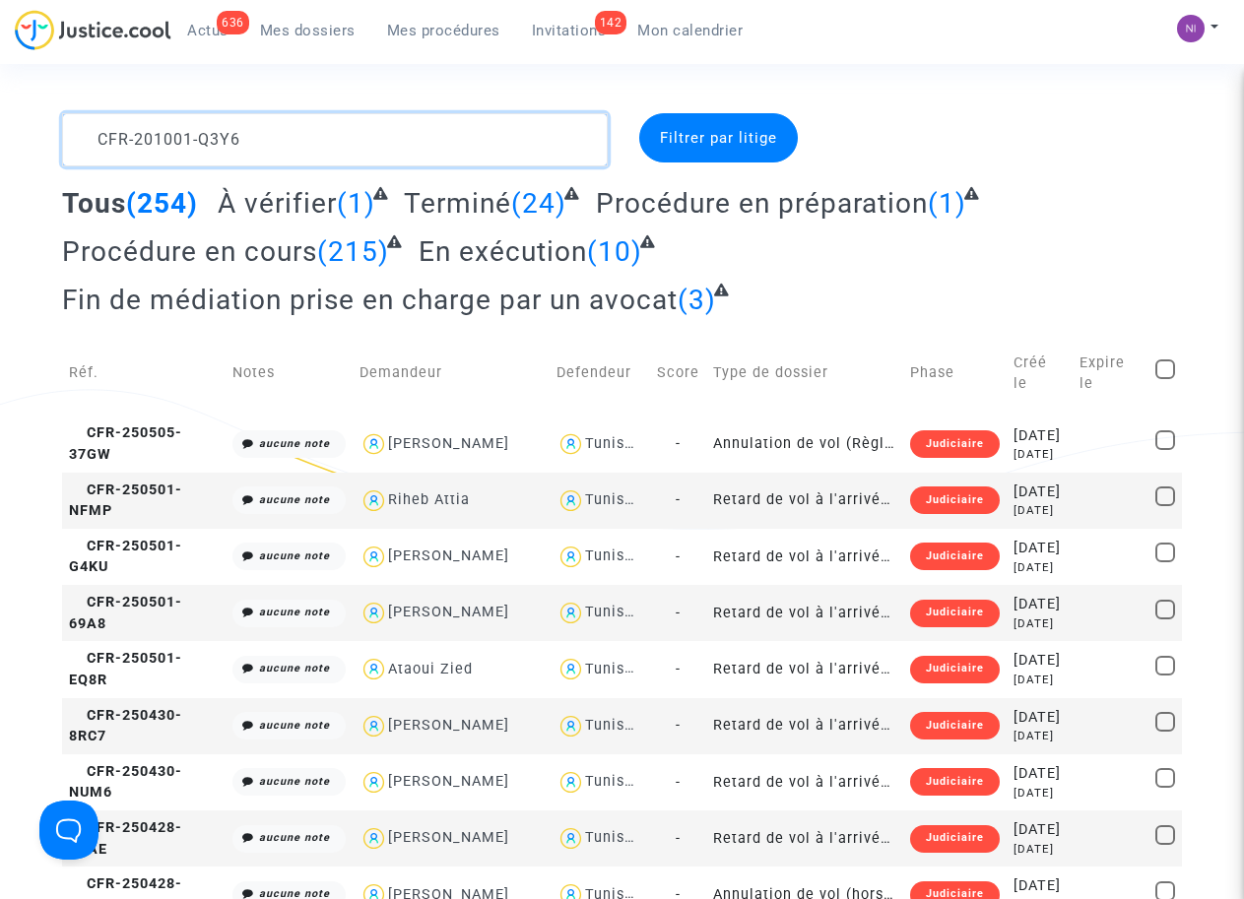
click at [420, 155] on textarea at bounding box center [334, 139] width 545 height 53
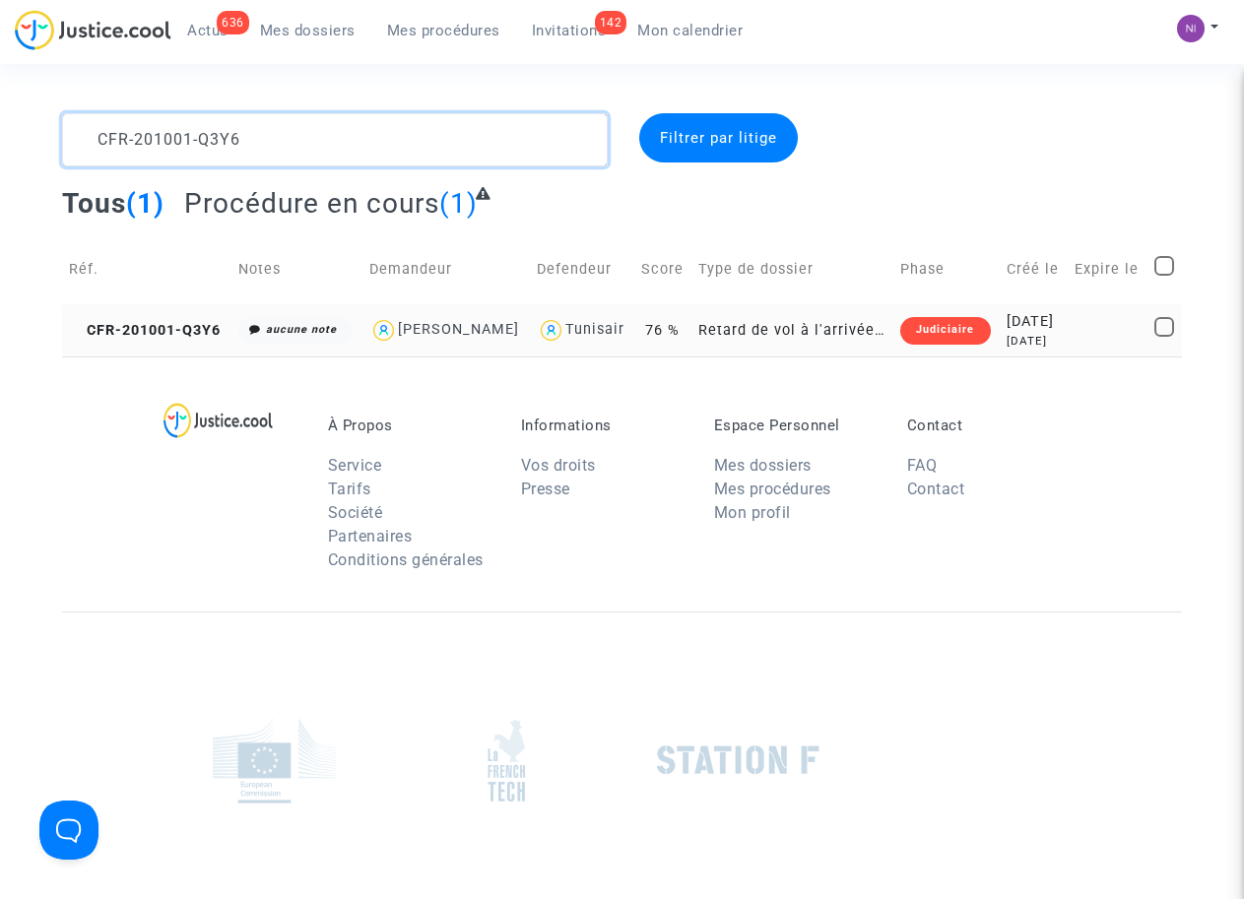
type textarea "CFR-201001-Q3Y6"
click at [1067, 344] on td "2020-10-01 5 years ago" at bounding box center [1034, 330] width 68 height 52
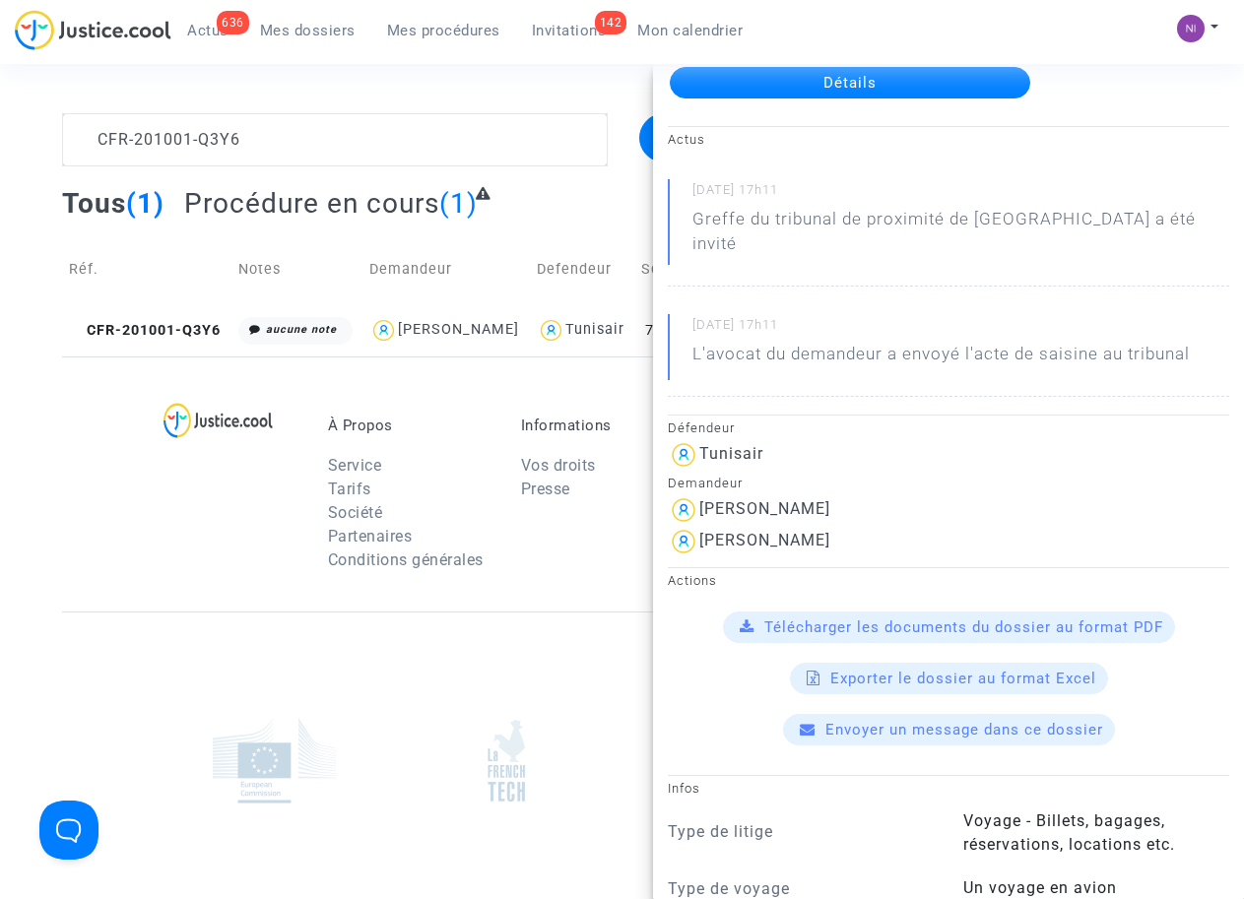
scroll to position [125, 0]
drag, startPoint x: 872, startPoint y: 509, endPoint x: 682, endPoint y: 513, distance: 189.1
click at [682, 526] on div "Katr Ennada Werfelli" at bounding box center [948, 542] width 561 height 32
drag, startPoint x: 682, startPoint y: 513, endPoint x: 788, endPoint y: 531, distance: 106.9
click at [788, 531] on div "Katr Ennada Werfelli" at bounding box center [948, 542] width 561 height 32
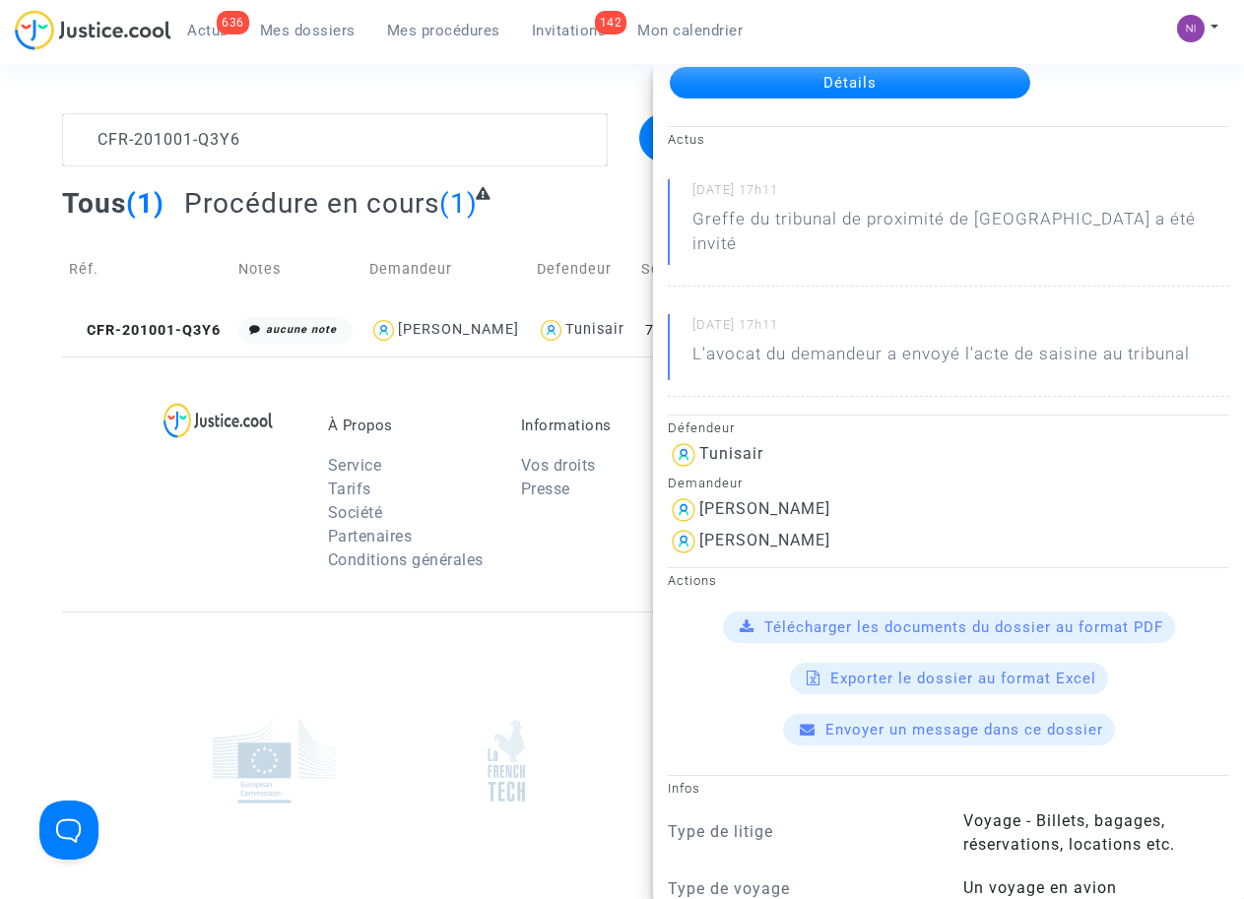
drag, startPoint x: 872, startPoint y: 518, endPoint x: 699, endPoint y: 512, distance: 172.4
click at [699, 526] on div "Katr Ennada Werfelli" at bounding box center [948, 542] width 561 height 32
drag, startPoint x: 699, startPoint y: 512, endPoint x: 716, endPoint y: 516, distance: 17.2
copy div "Katr Ennada Werfelli"
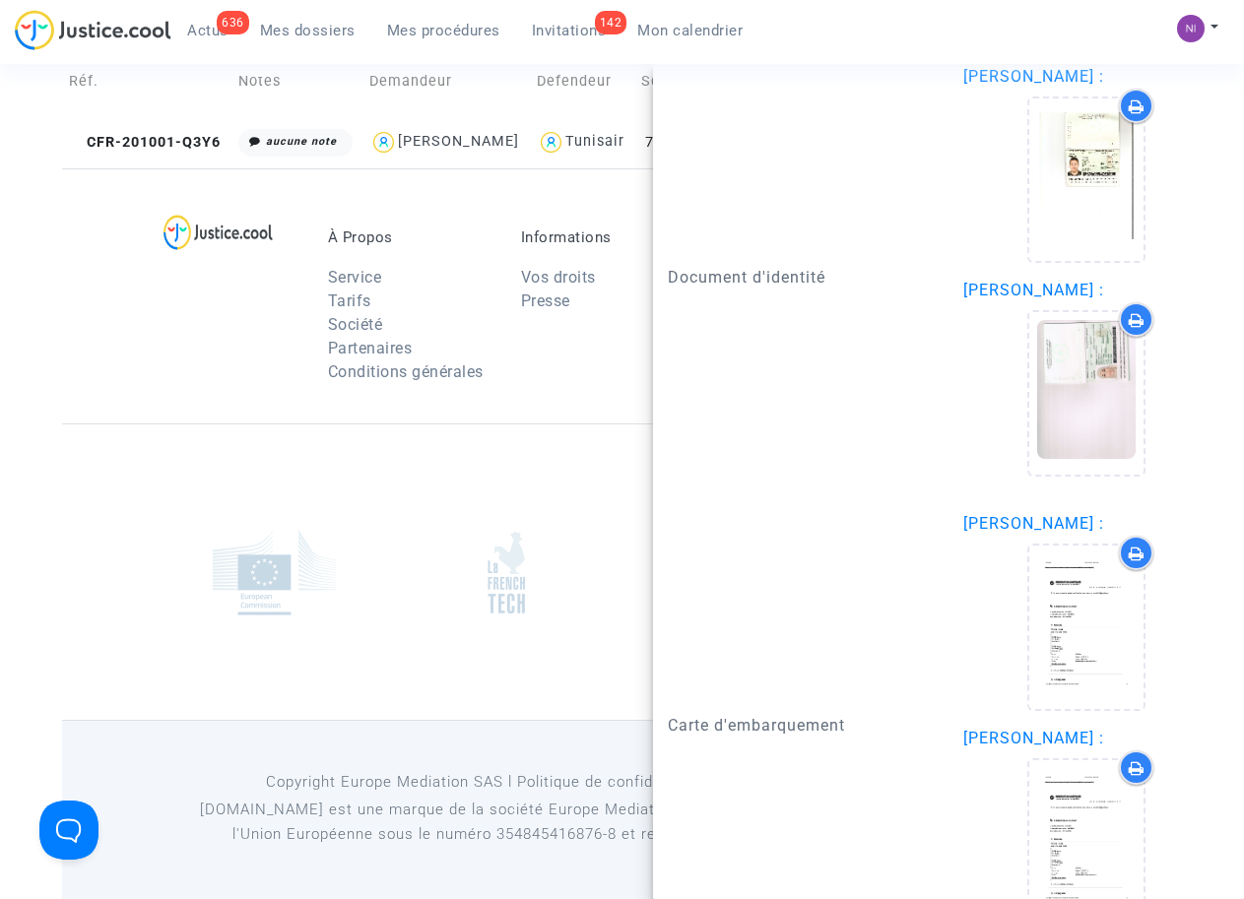
scroll to position [1628, 0]
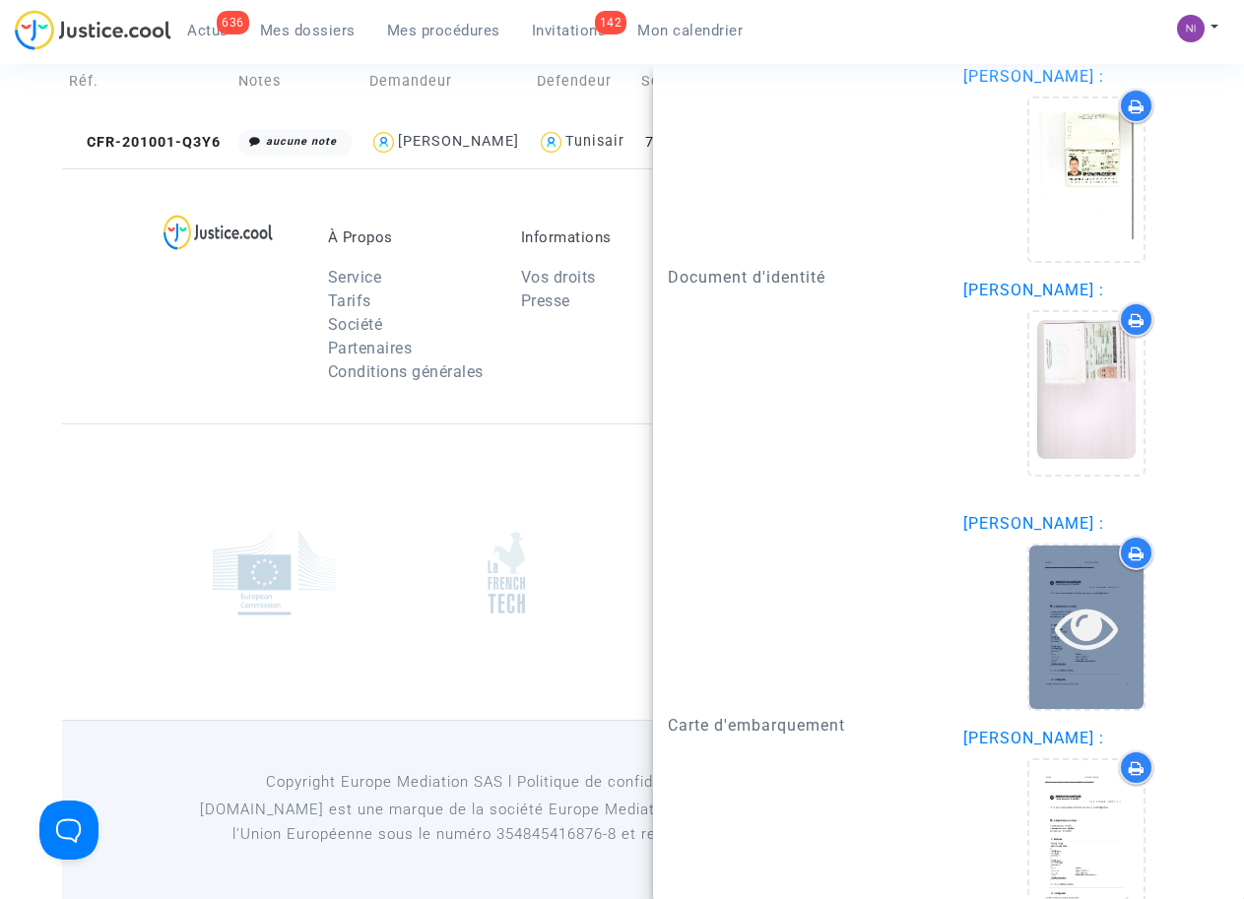
click at [1064, 598] on icon at bounding box center [1087, 627] width 64 height 63
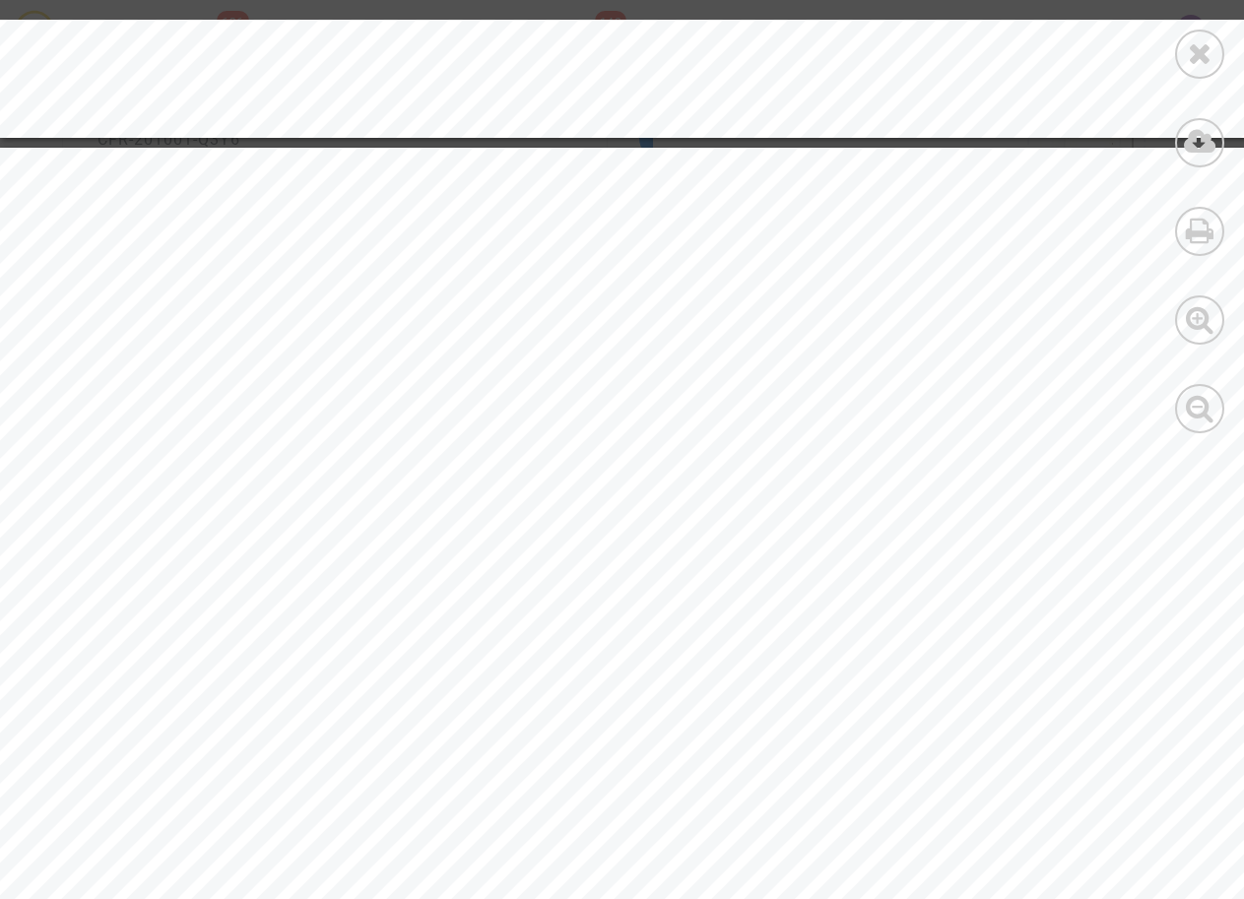
scroll to position [1649, 0]
drag, startPoint x: 517, startPoint y: 286, endPoint x: 695, endPoint y: 276, distance: 178.5
drag, startPoint x: 686, startPoint y: 281, endPoint x: 645, endPoint y: 288, distance: 41.9
copy div "e : 199-241052284"
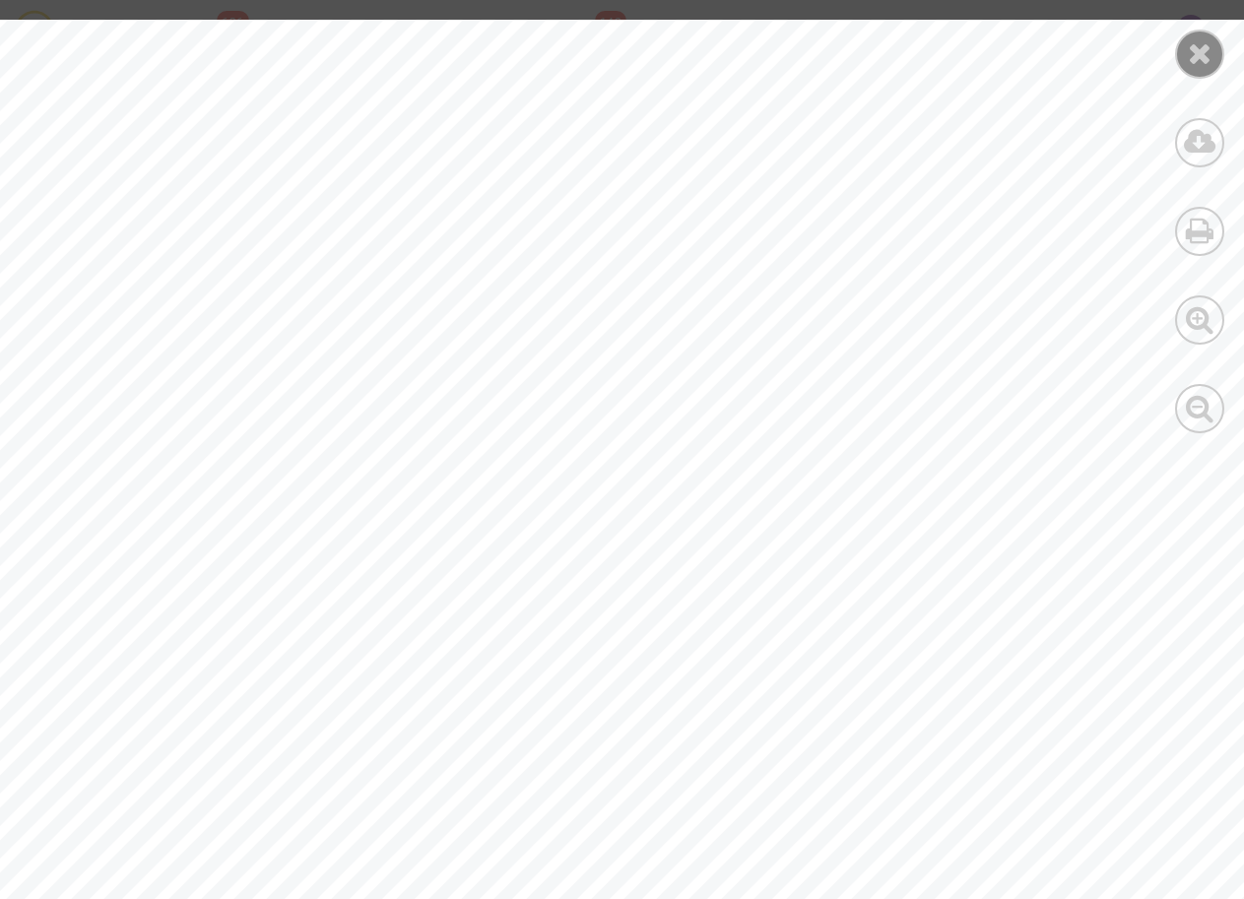
scroll to position [634, 0]
click at [1192, 44] on icon at bounding box center [1200, 53] width 25 height 30
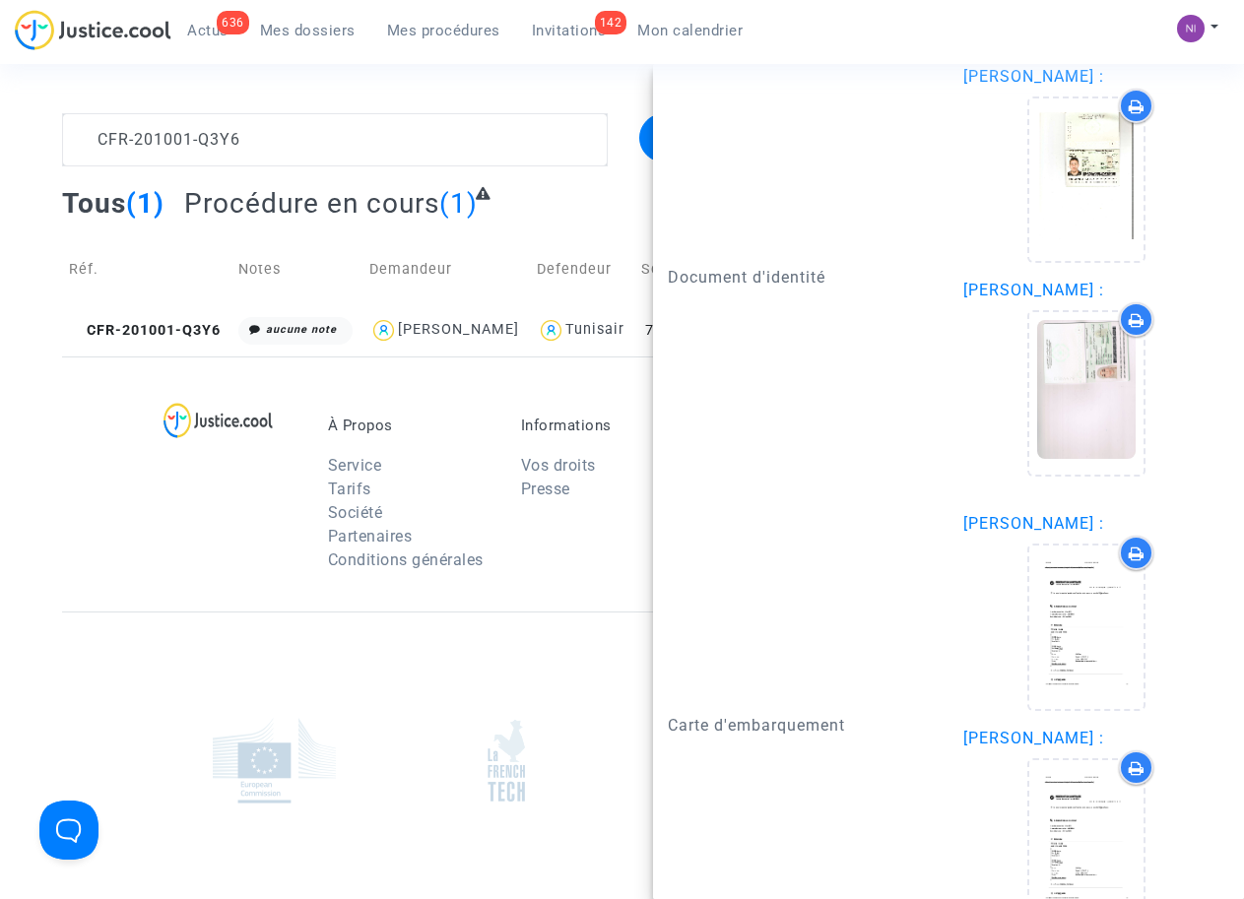
click at [196, 582] on div at bounding box center [236, 499] width 155 height 165
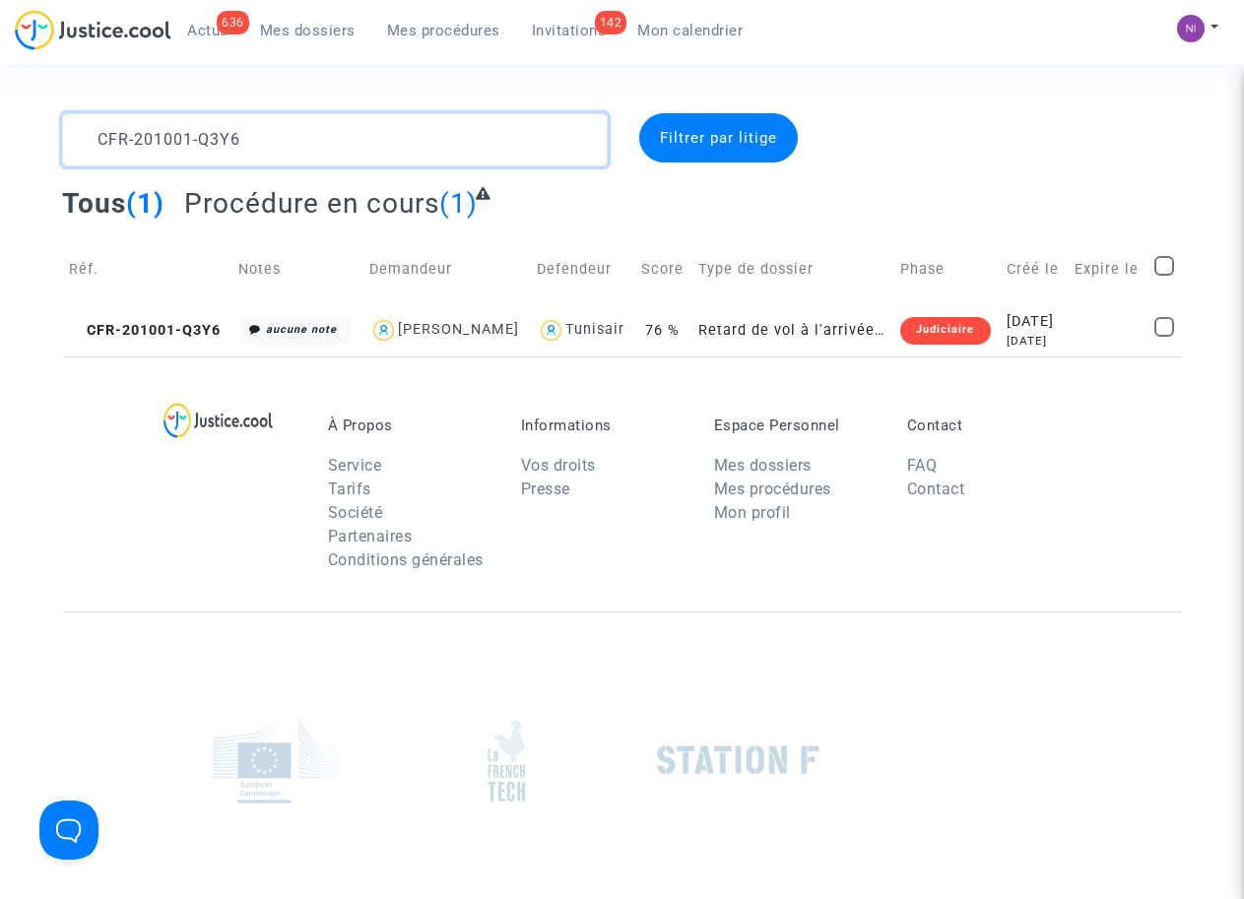
drag, startPoint x: 318, startPoint y: 136, endPoint x: 9, endPoint y: 116, distance: 309.8
click at [9, 116] on div "CFR-201001-Q3Y6 Filtrer par litige Tous (1) Procédure en cours (1) Réf. Notes D…" at bounding box center [622, 234] width 1244 height 243
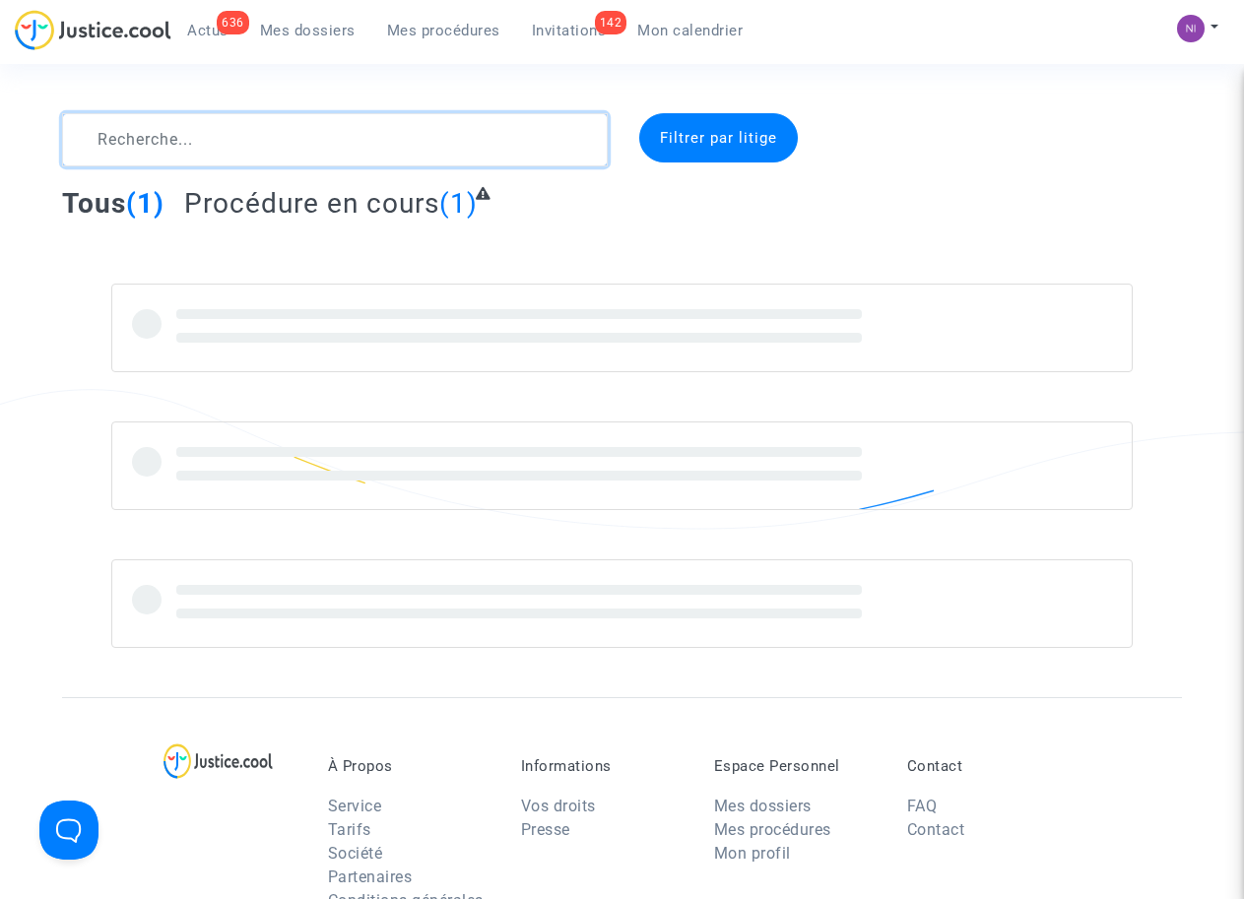
click at [162, 114] on textarea at bounding box center [334, 139] width 545 height 53
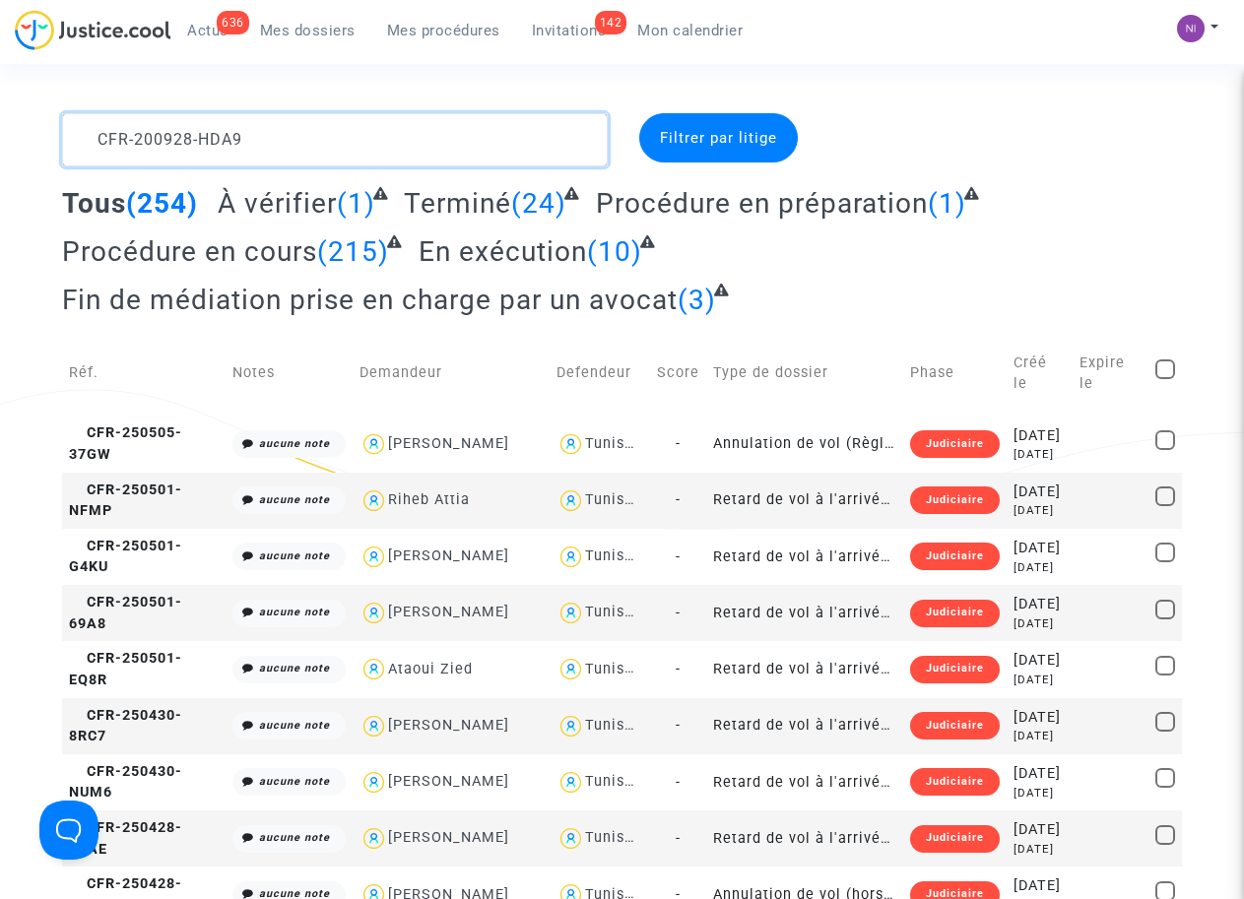
click at [96, 136] on textarea at bounding box center [334, 139] width 545 height 53
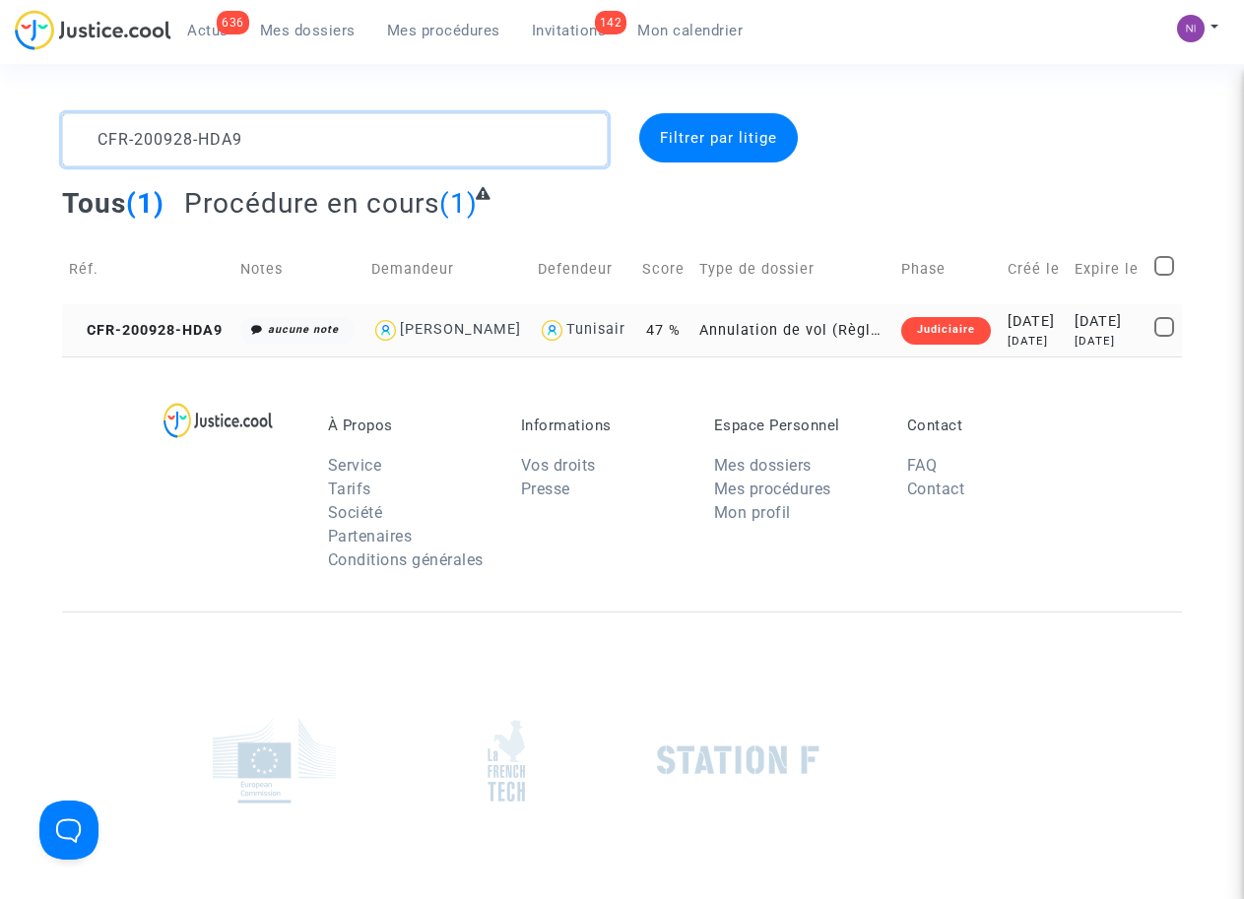
type textarea "CFR-200928-HDA9"
click at [1081, 319] on div "2022-07-19" at bounding box center [1107, 322] width 66 height 22
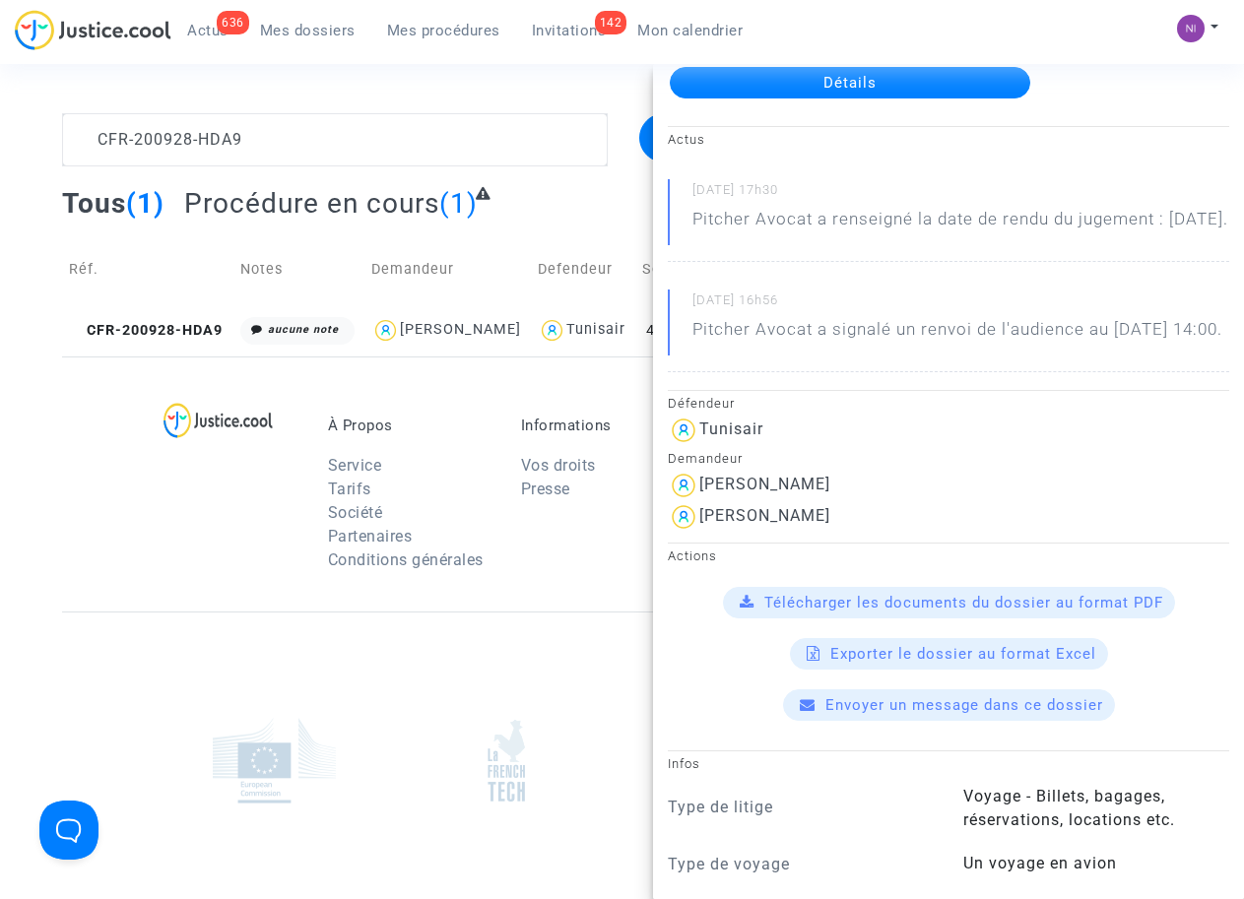
scroll to position [125, 0]
drag, startPoint x: 699, startPoint y: 560, endPoint x: 923, endPoint y: 561, distance: 223.5
click at [923, 533] on div "Ismael Joseph AROUEL" at bounding box center [948, 517] width 561 height 32
drag, startPoint x: 869, startPoint y: 564, endPoint x: 827, endPoint y: 561, distance: 41.5
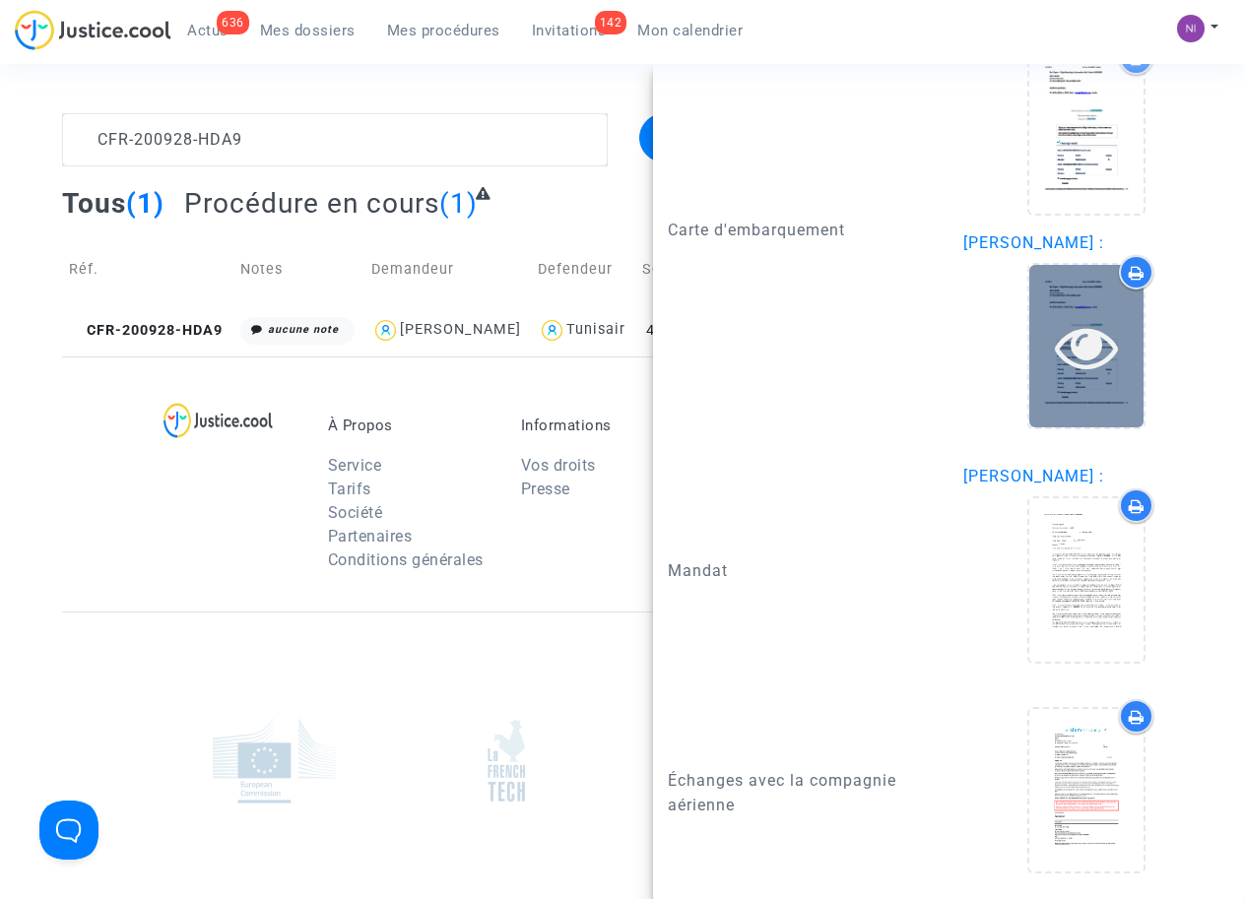
scroll to position [2755, 0]
click at [1082, 378] on icon at bounding box center [1087, 346] width 64 height 63
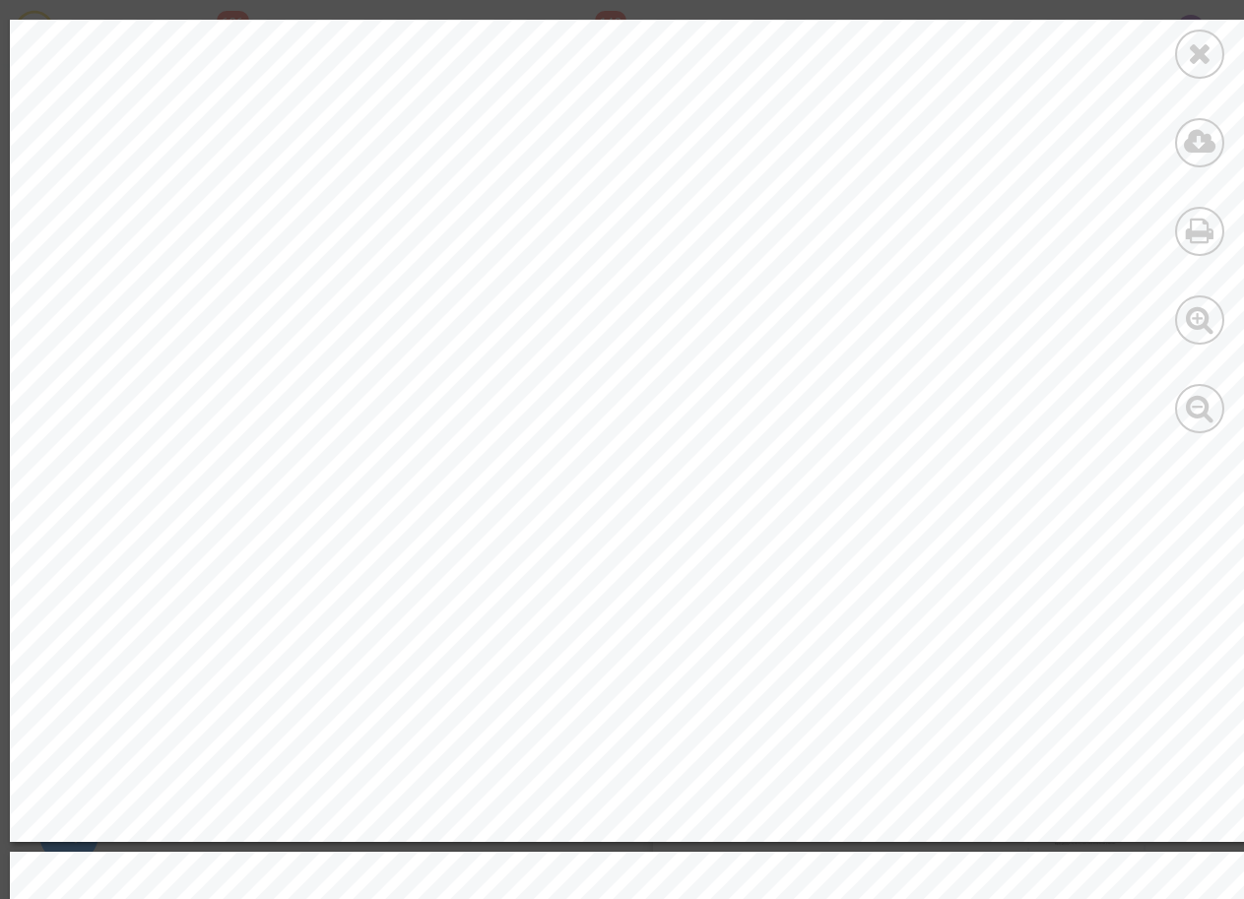
scroll to position [1014, 0]
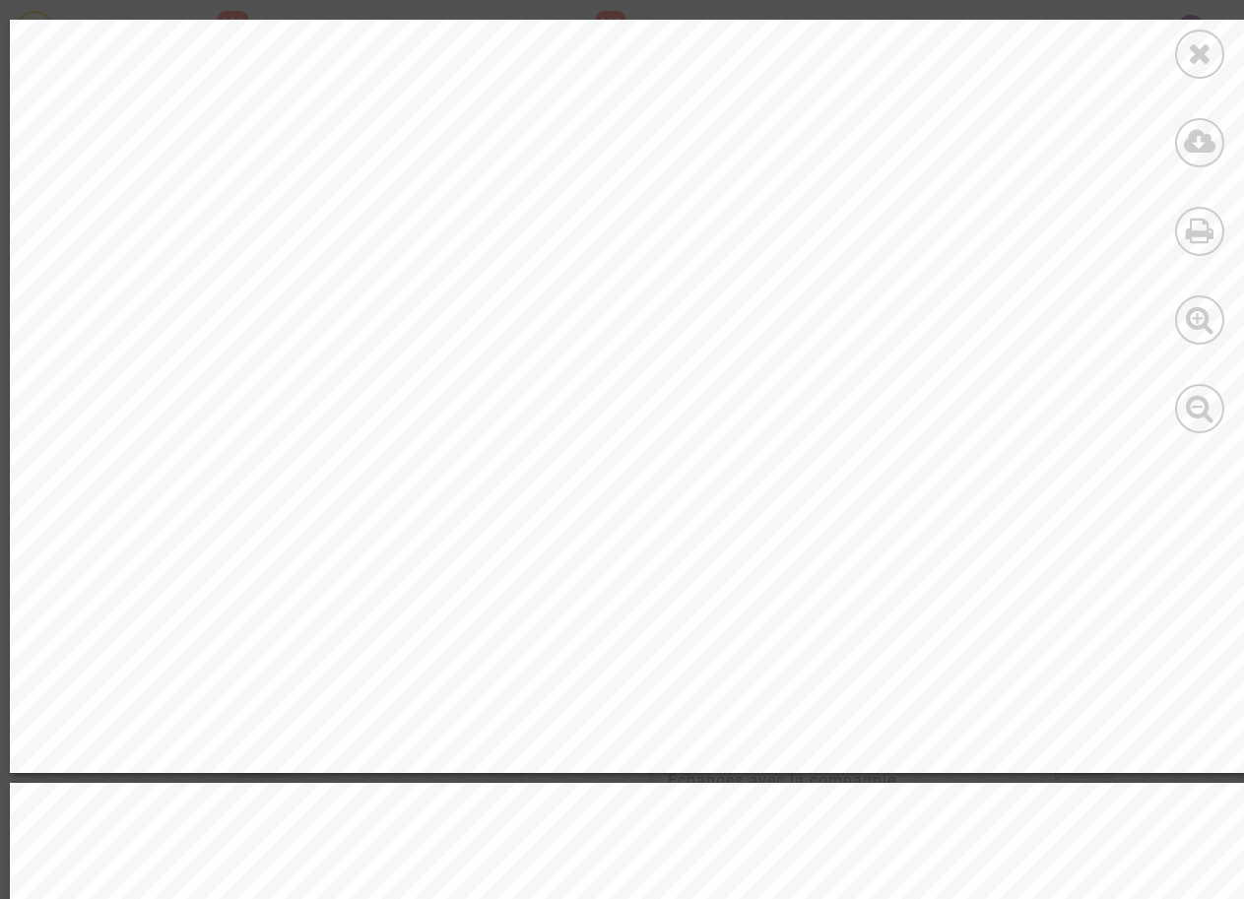
drag, startPoint x: 468, startPoint y: 321, endPoint x: 551, endPoint y: 321, distance: 83.7
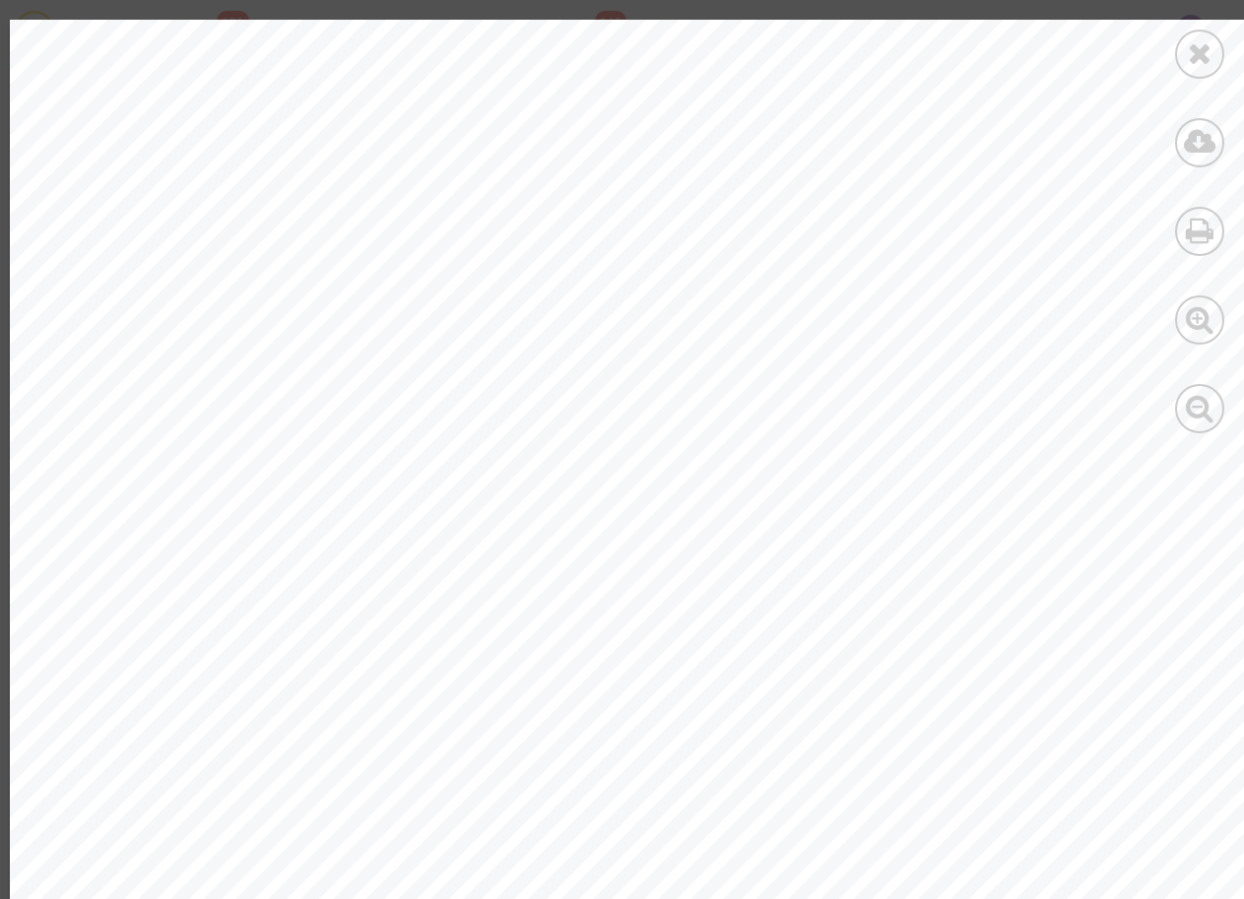
scroll to position [0, 0]
click at [943, 204] on div at bounding box center [635, 904] width 1250 height 1768
click at [1202, 55] on icon at bounding box center [1200, 53] width 25 height 30
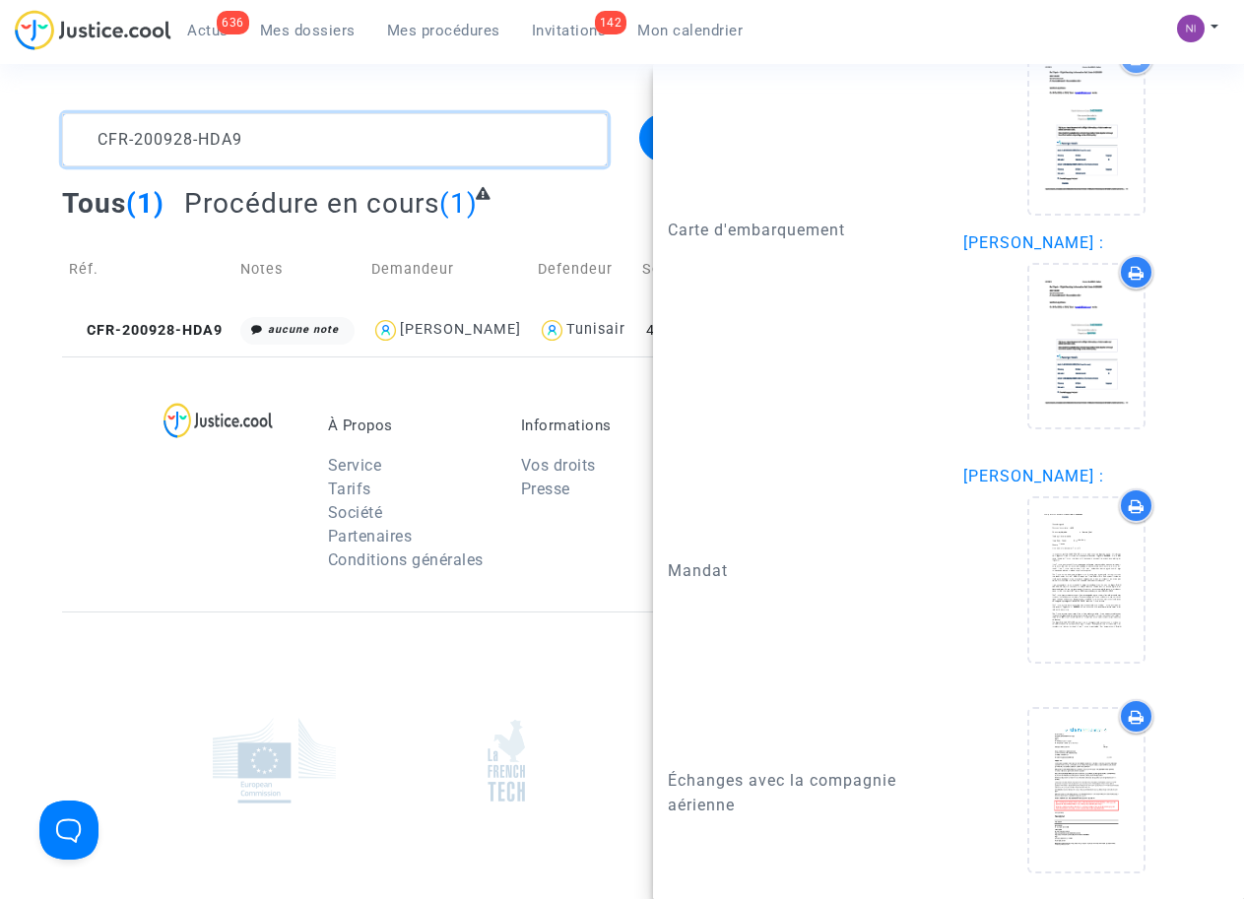
click at [283, 140] on textarea at bounding box center [334, 139] width 545 height 53
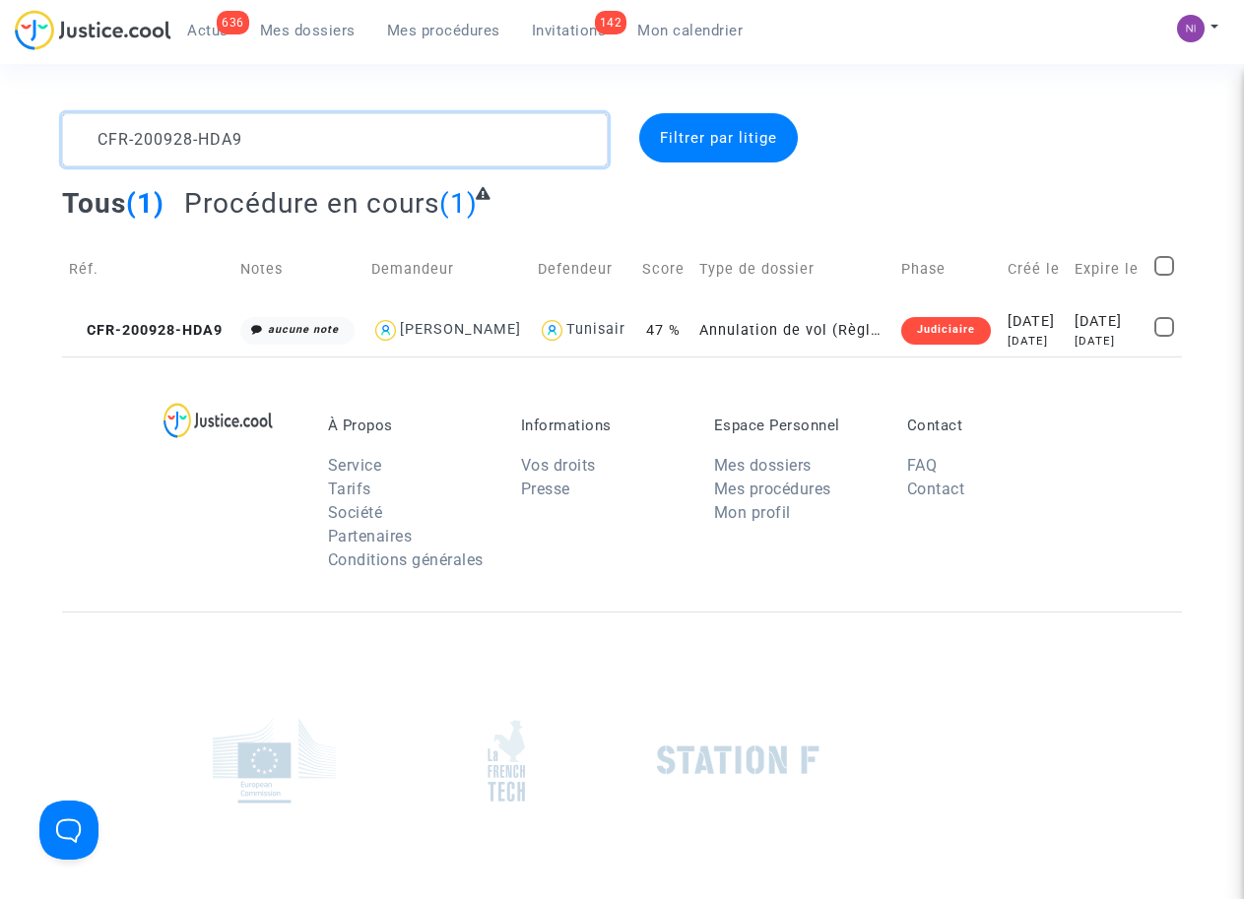
drag, startPoint x: 281, startPoint y: 141, endPoint x: 18, endPoint y: 122, distance: 263.6
click at [18, 122] on div "CFR-200928-HDA9 Filtrer par litige Tous (1) Procédure en cours (1) Réf. Notes D…" at bounding box center [622, 234] width 1244 height 243
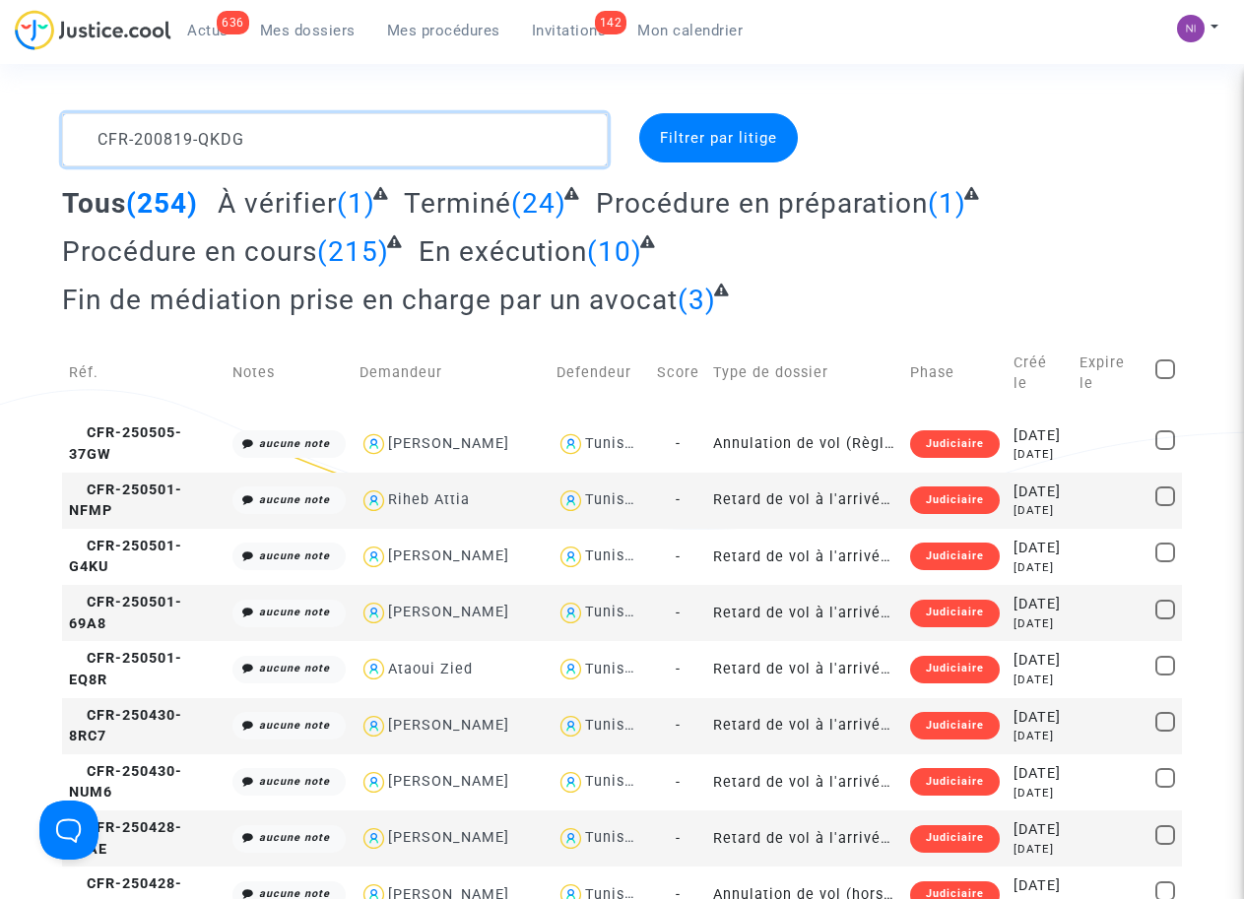
click at [426, 151] on textarea at bounding box center [334, 139] width 545 height 53
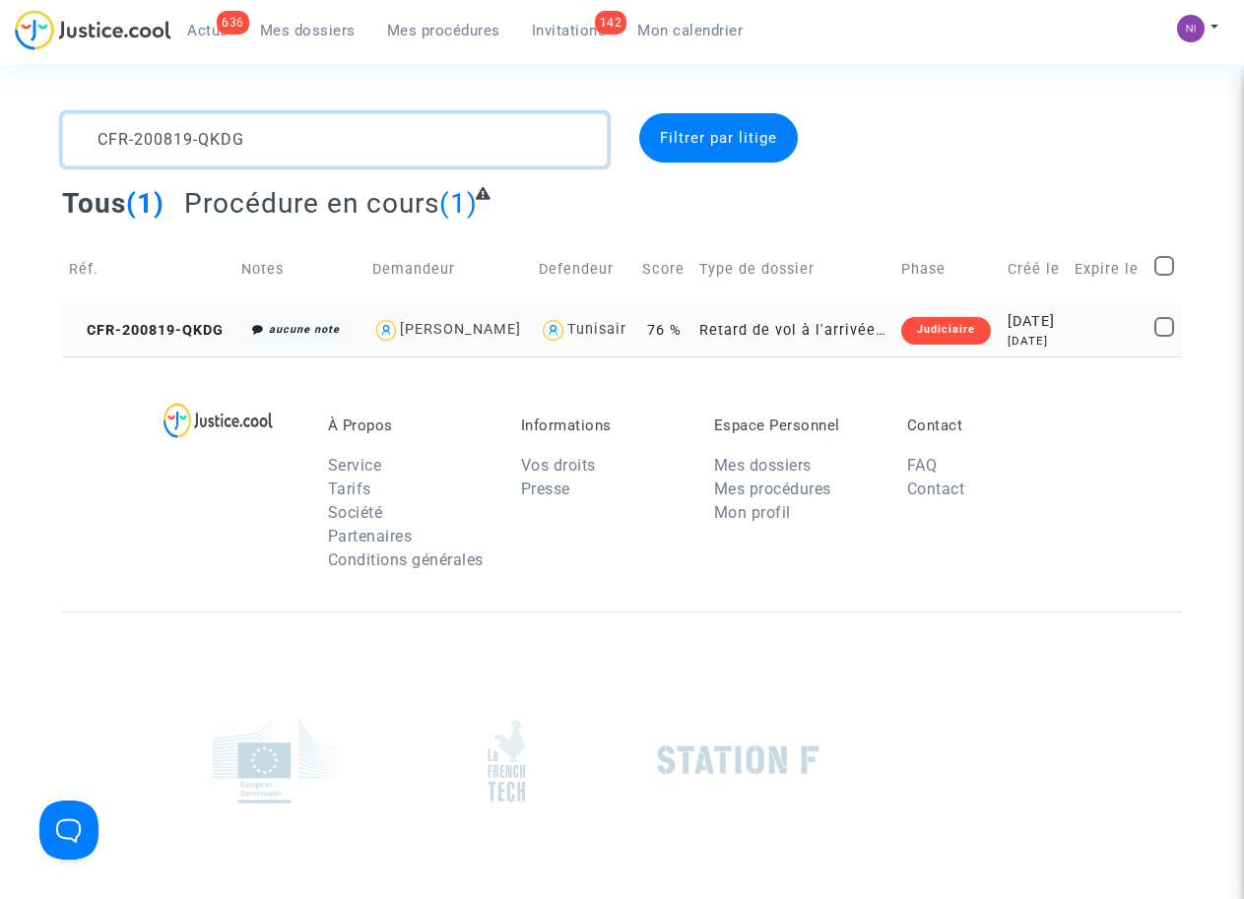
type textarea "CFR-200819-QKDG"
click at [1047, 334] on div "5 years ago" at bounding box center [1034, 341] width 54 height 17
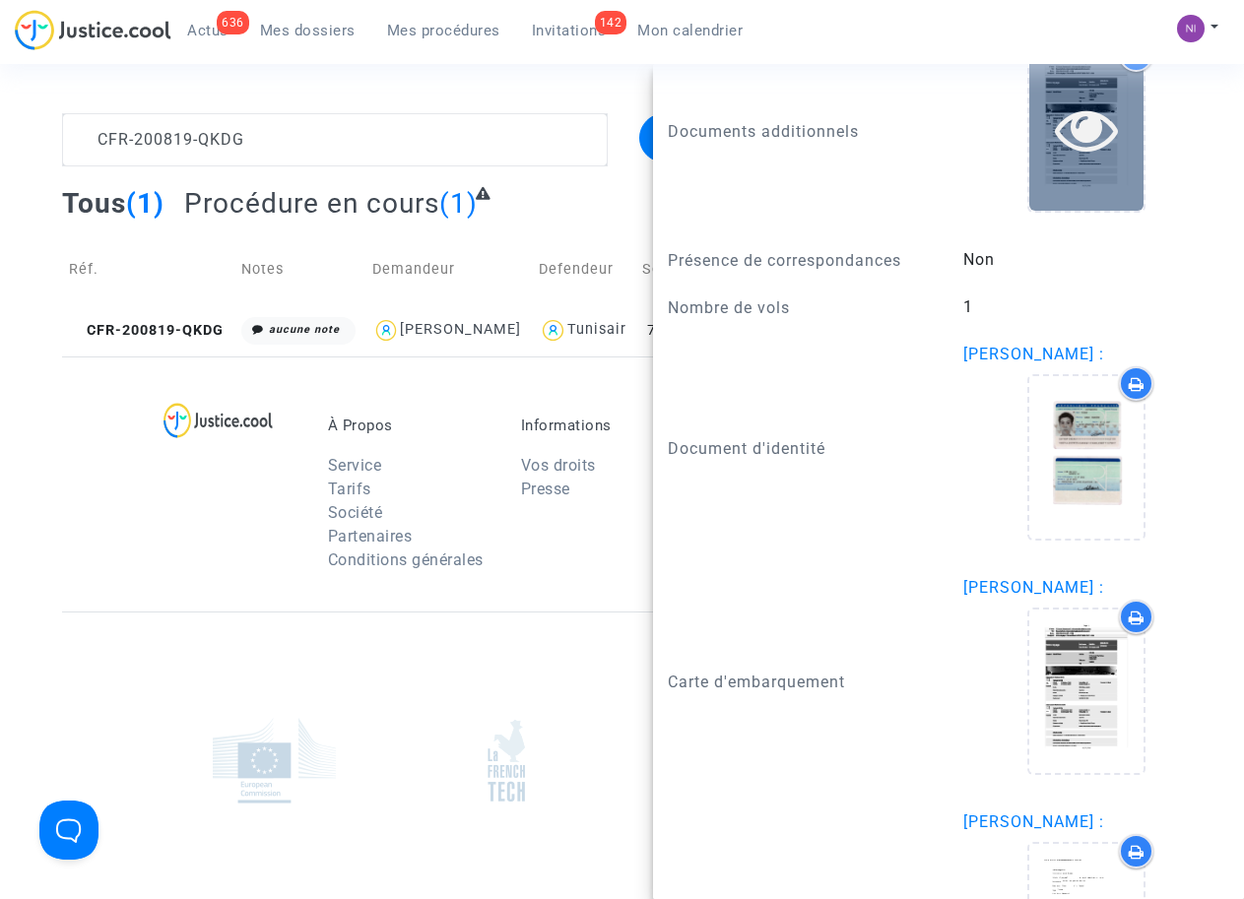
scroll to position [1503, 0]
click at [1083, 162] on icon at bounding box center [1087, 129] width 64 height 63
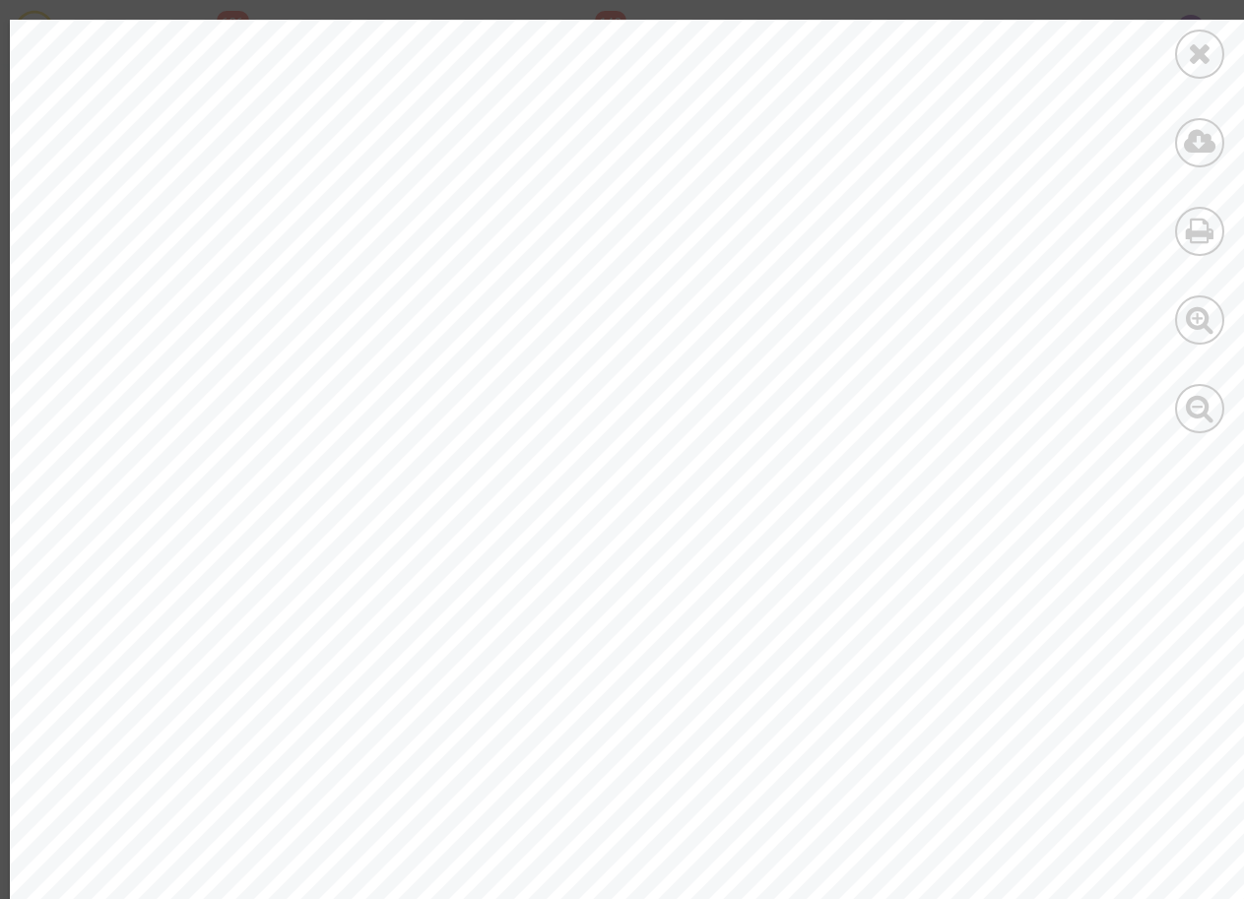
scroll to position [0, 0]
click at [1184, 57] on div at bounding box center [1199, 54] width 49 height 49
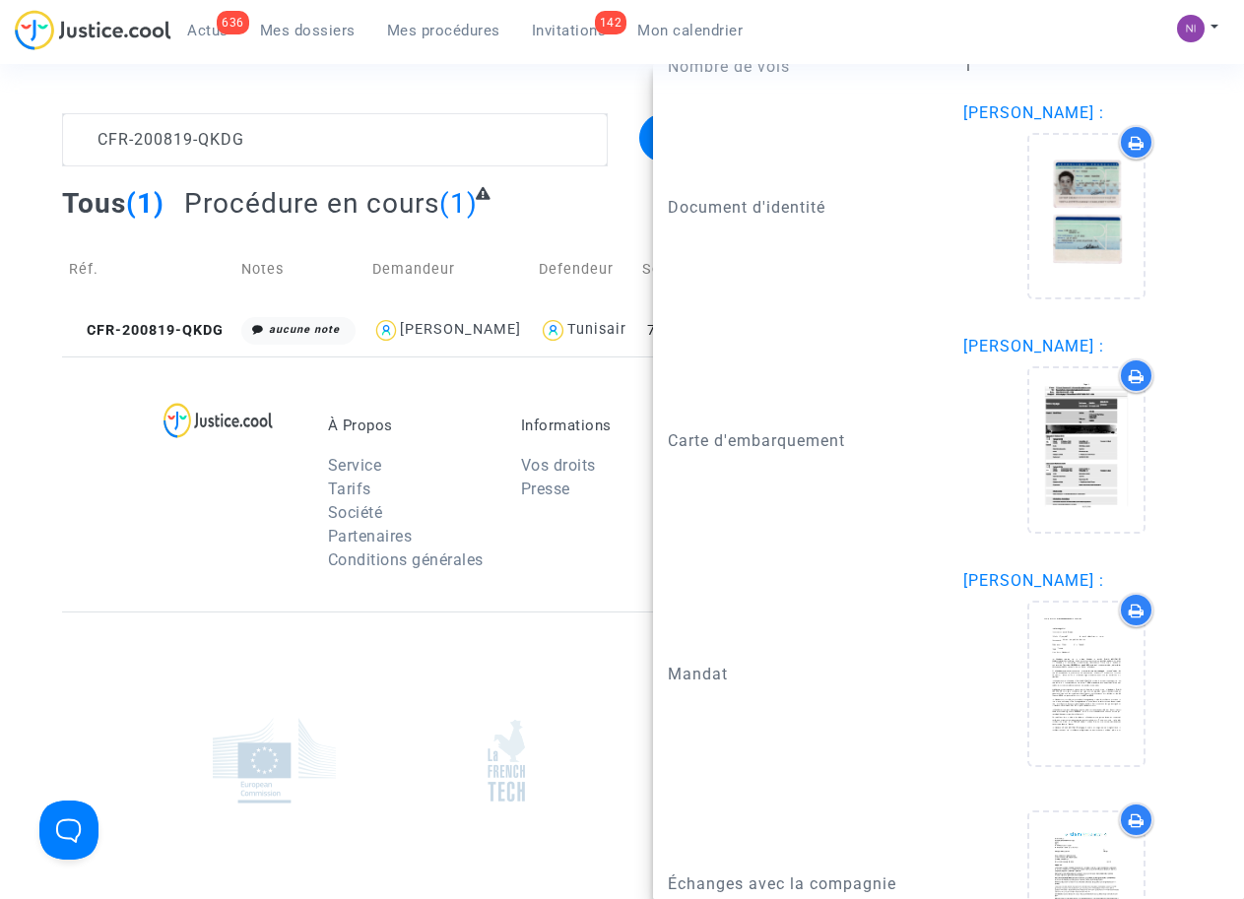
scroll to position [1753, 0]
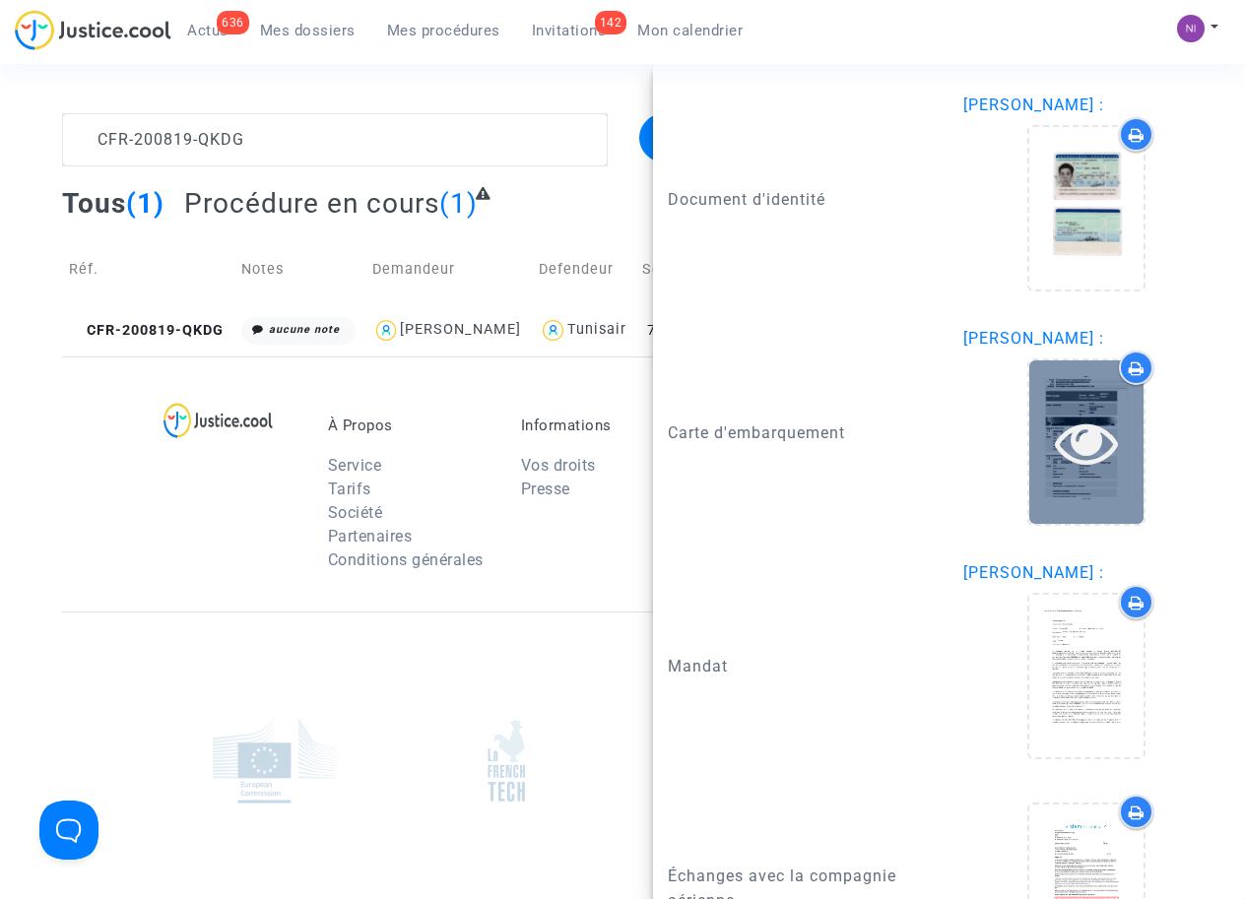
click at [1081, 474] on icon at bounding box center [1087, 442] width 64 height 63
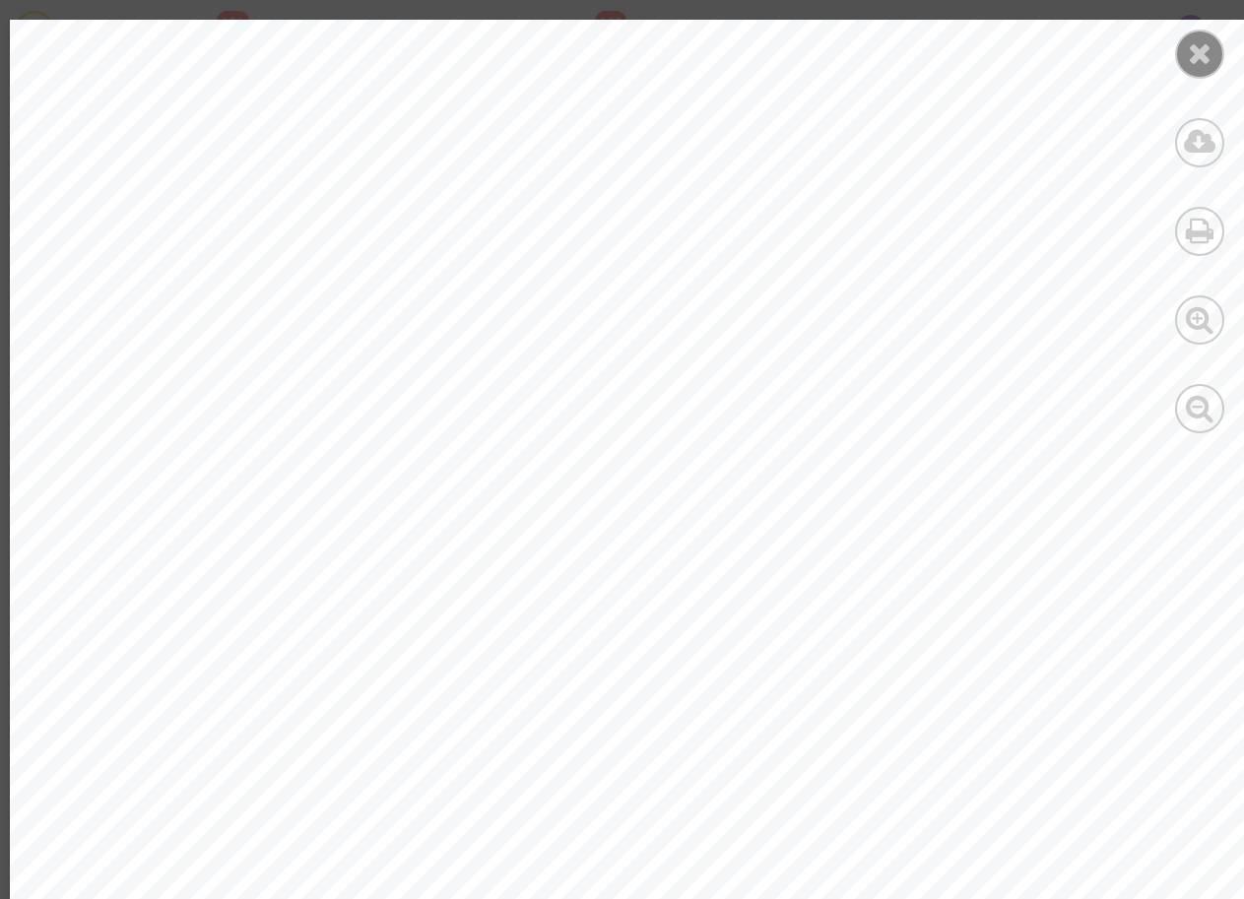
scroll to position [44, 0]
click at [1212, 49] on div at bounding box center [1199, 54] width 49 height 49
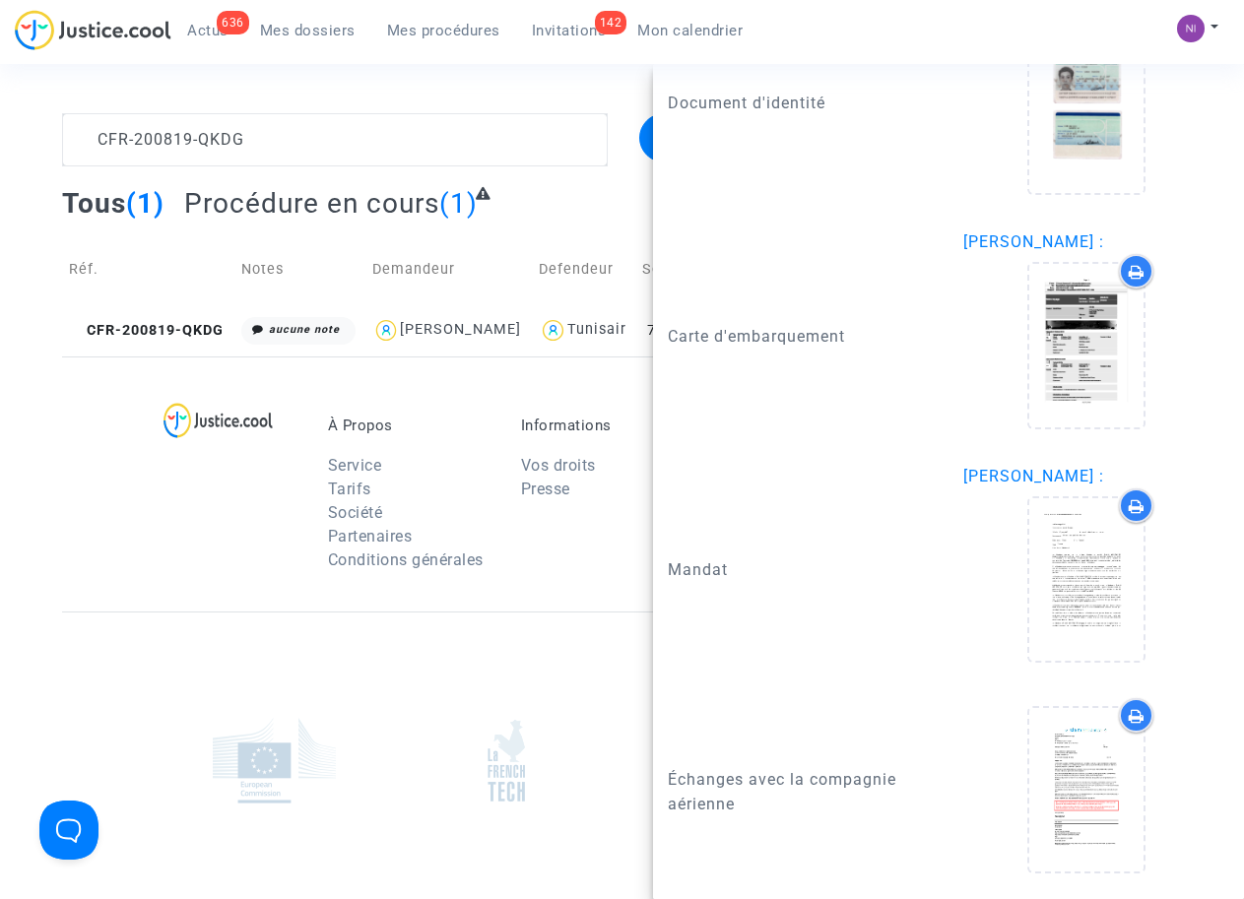
scroll to position [0, 0]
